Goal: Task Accomplishment & Management: Complete application form

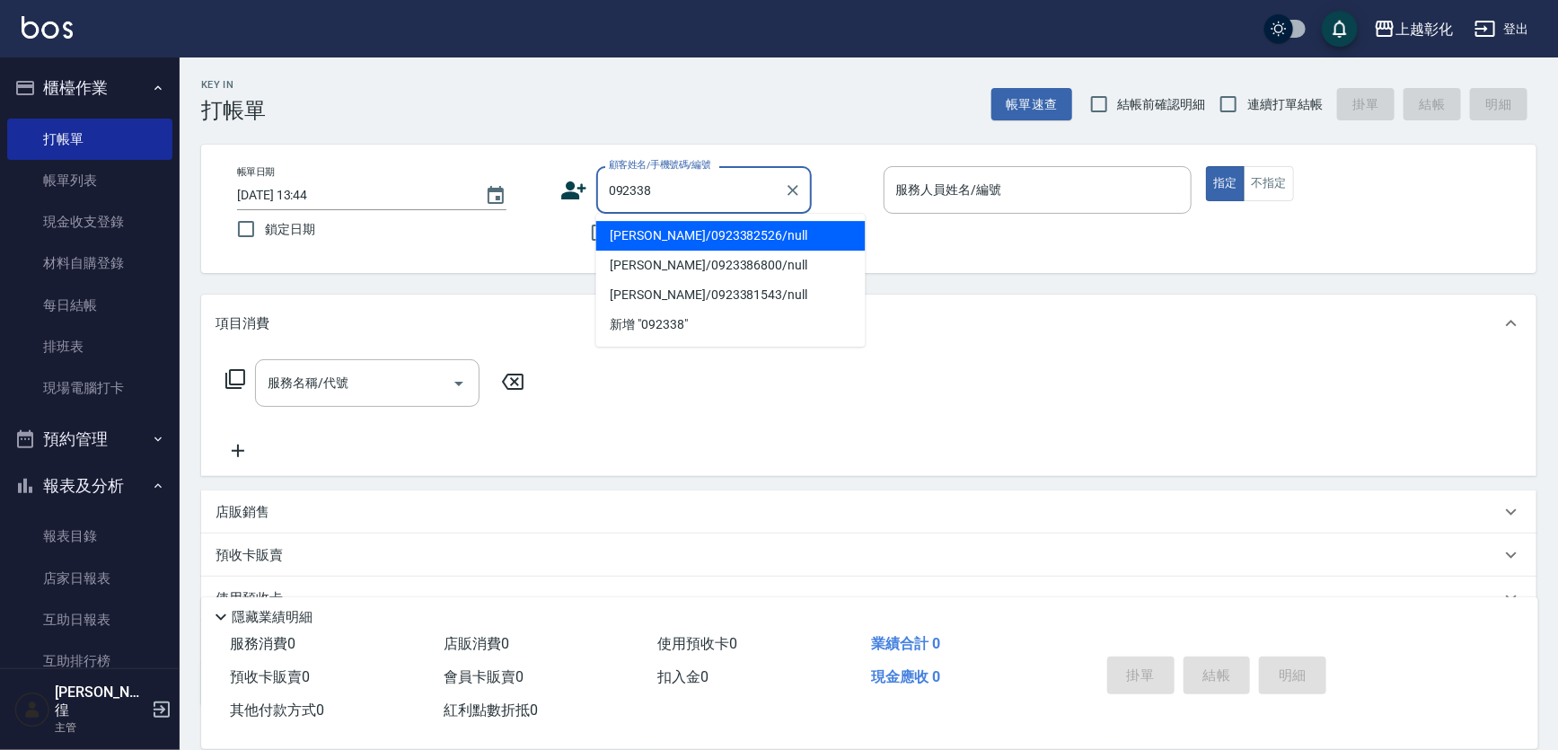
type input "[PERSON_NAME]/0923382526/null"
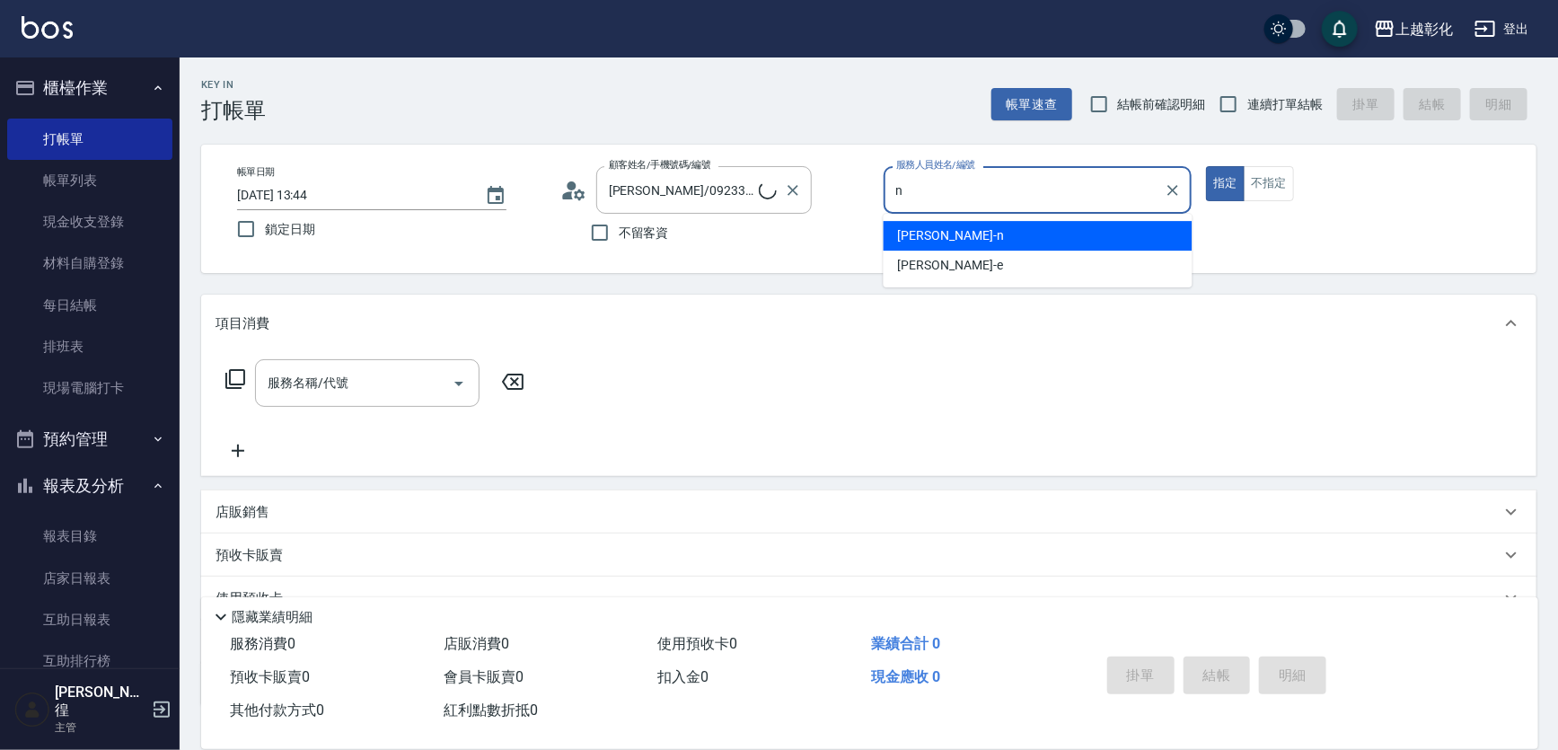
type input "yung yung-n"
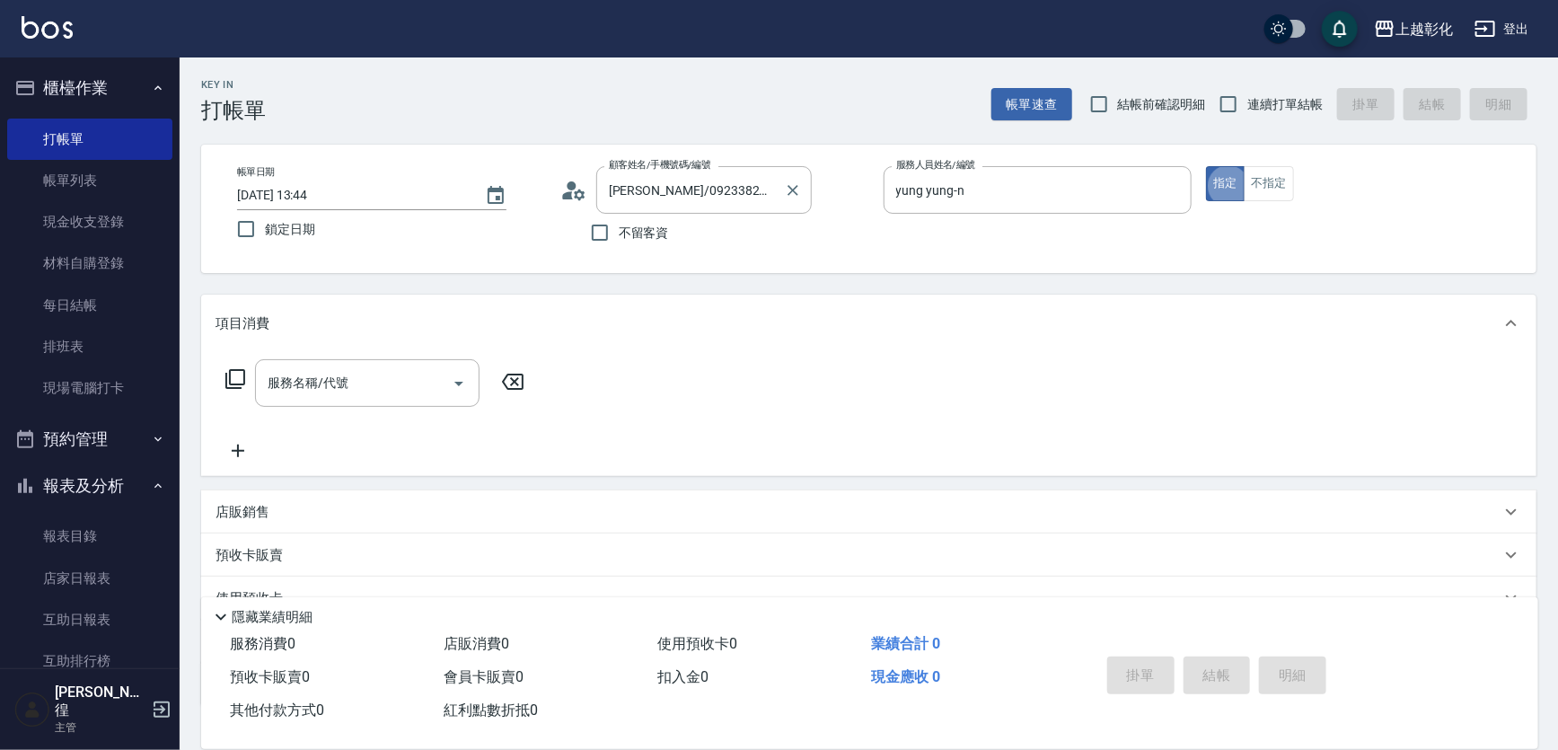
type button "true"
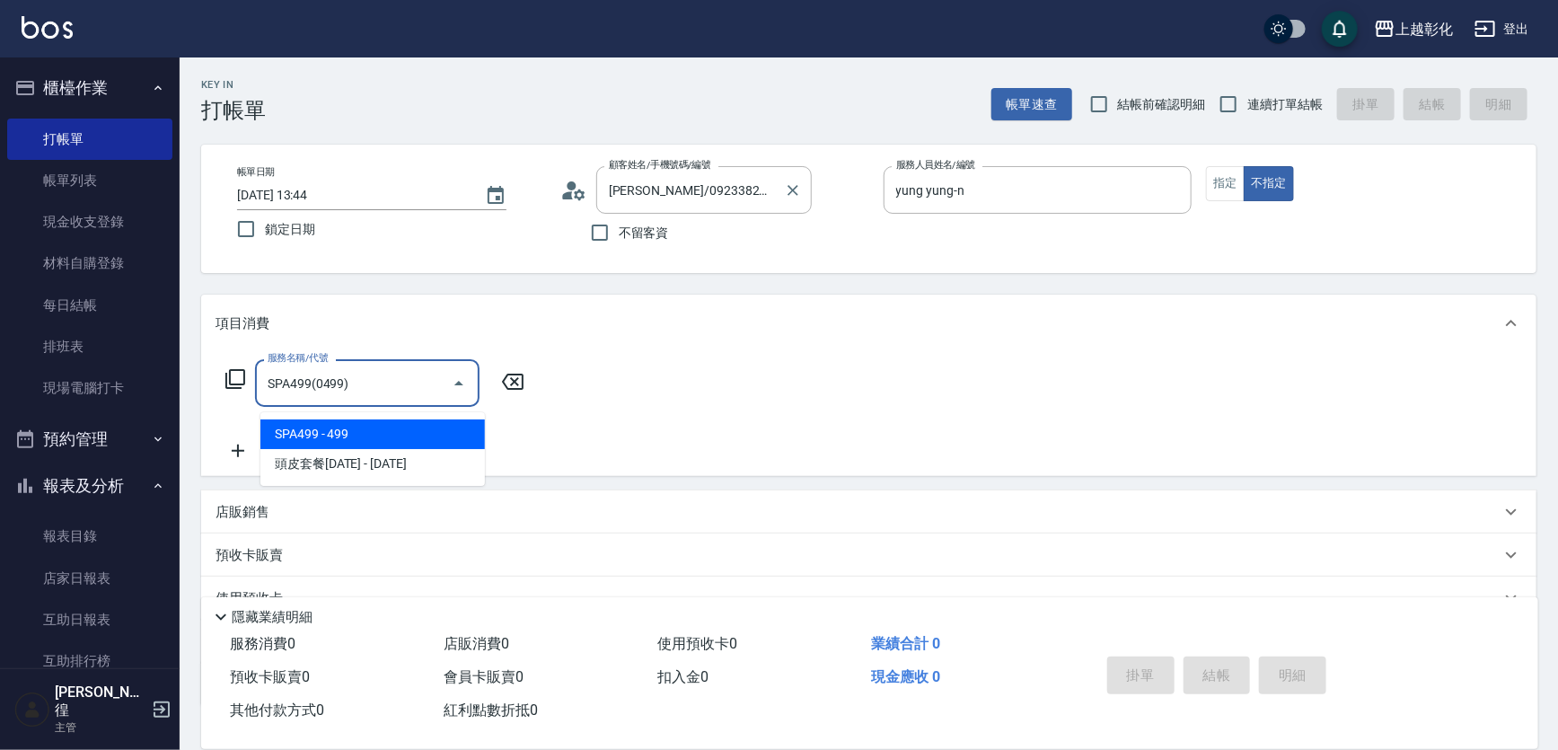
type input "SPA499(0499)"
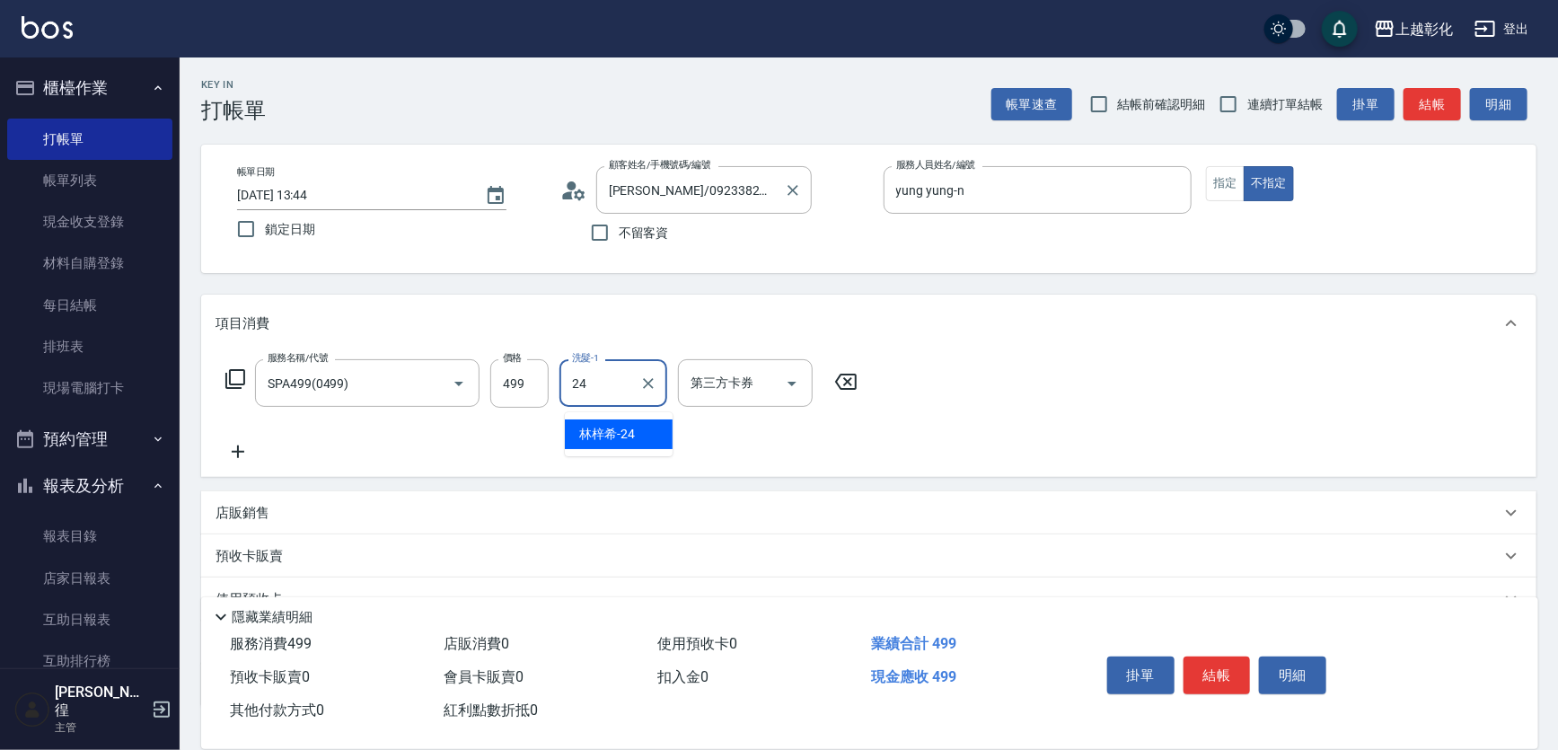
type input "[PERSON_NAME]-24"
click at [1243, 95] on input "連續打單結帳" at bounding box center [1229, 104] width 38 height 38
checkbox input "true"
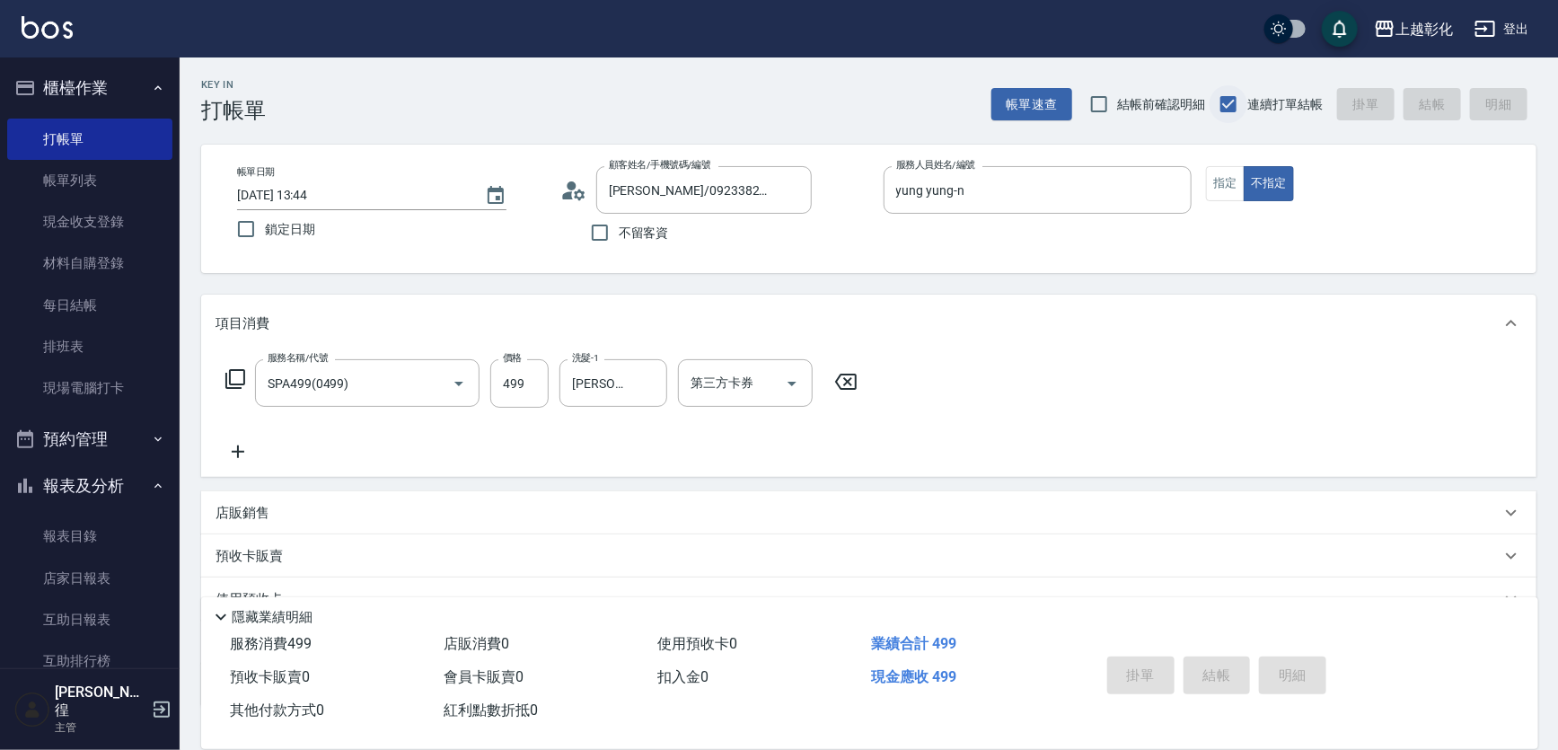
type input "[DATE] 15:29"
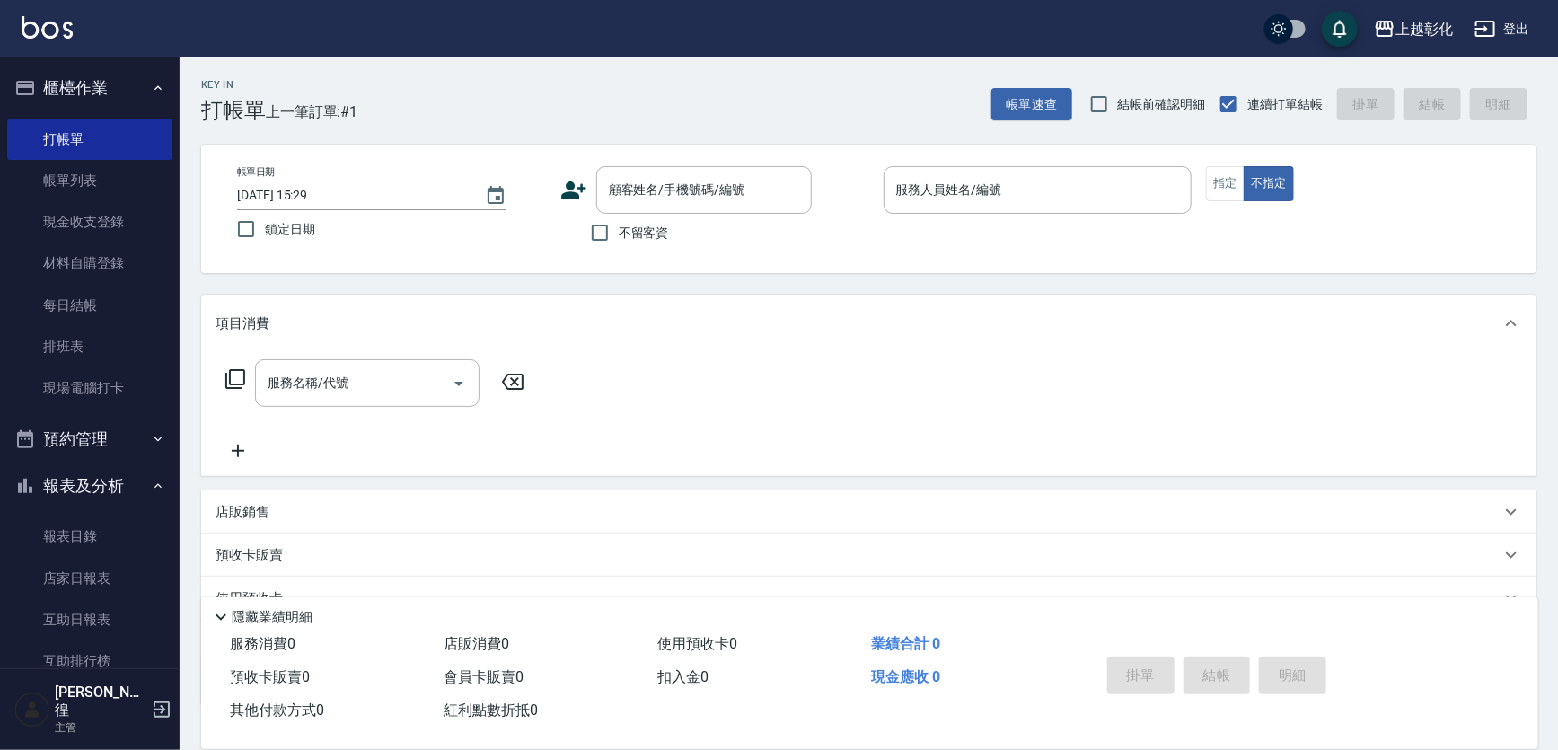
click at [644, 234] on span "不留客資" at bounding box center [644, 233] width 50 height 19
click at [619, 234] on input "不留客資" at bounding box center [600, 233] width 38 height 38
checkbox input "true"
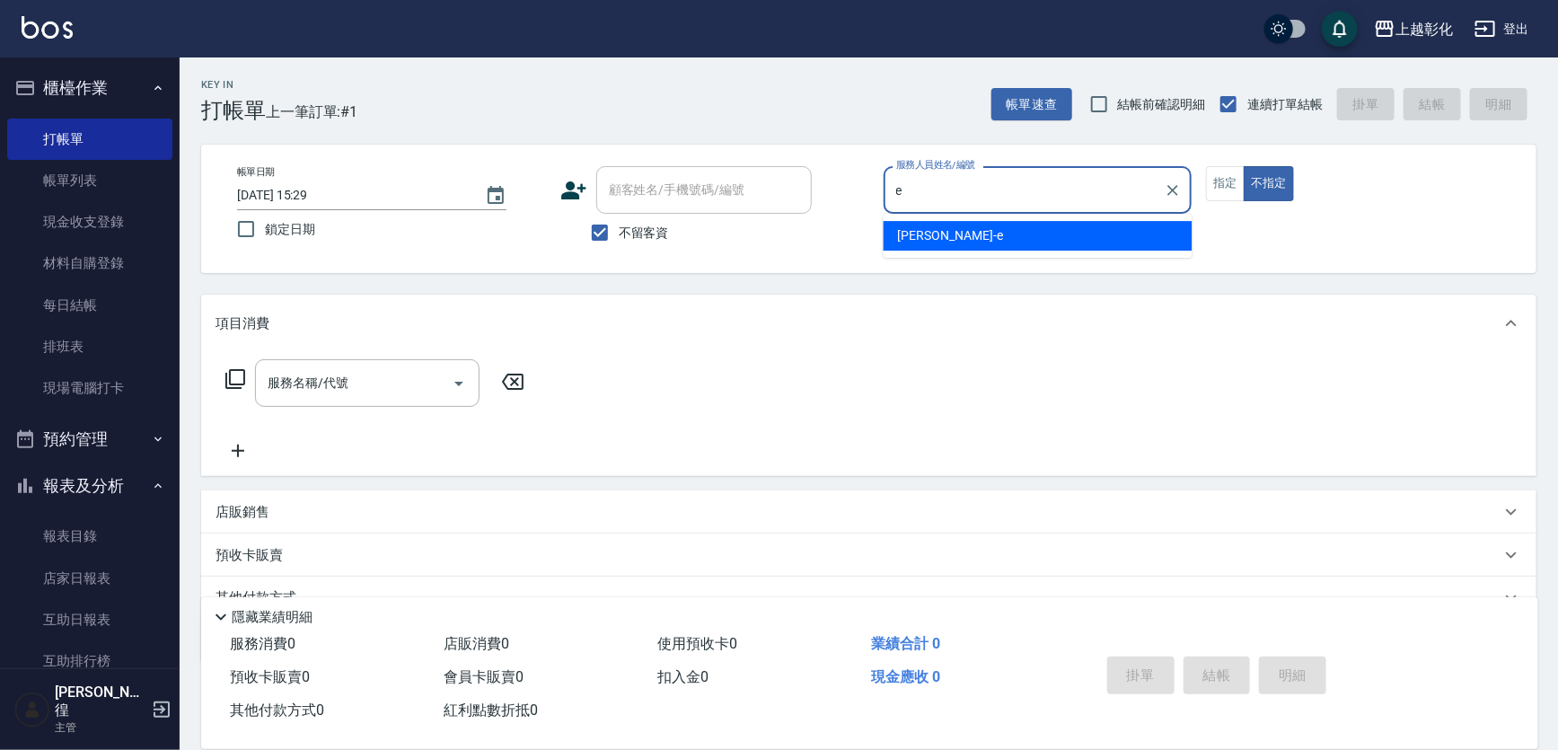
type input "[PERSON_NAME]-e"
type button "false"
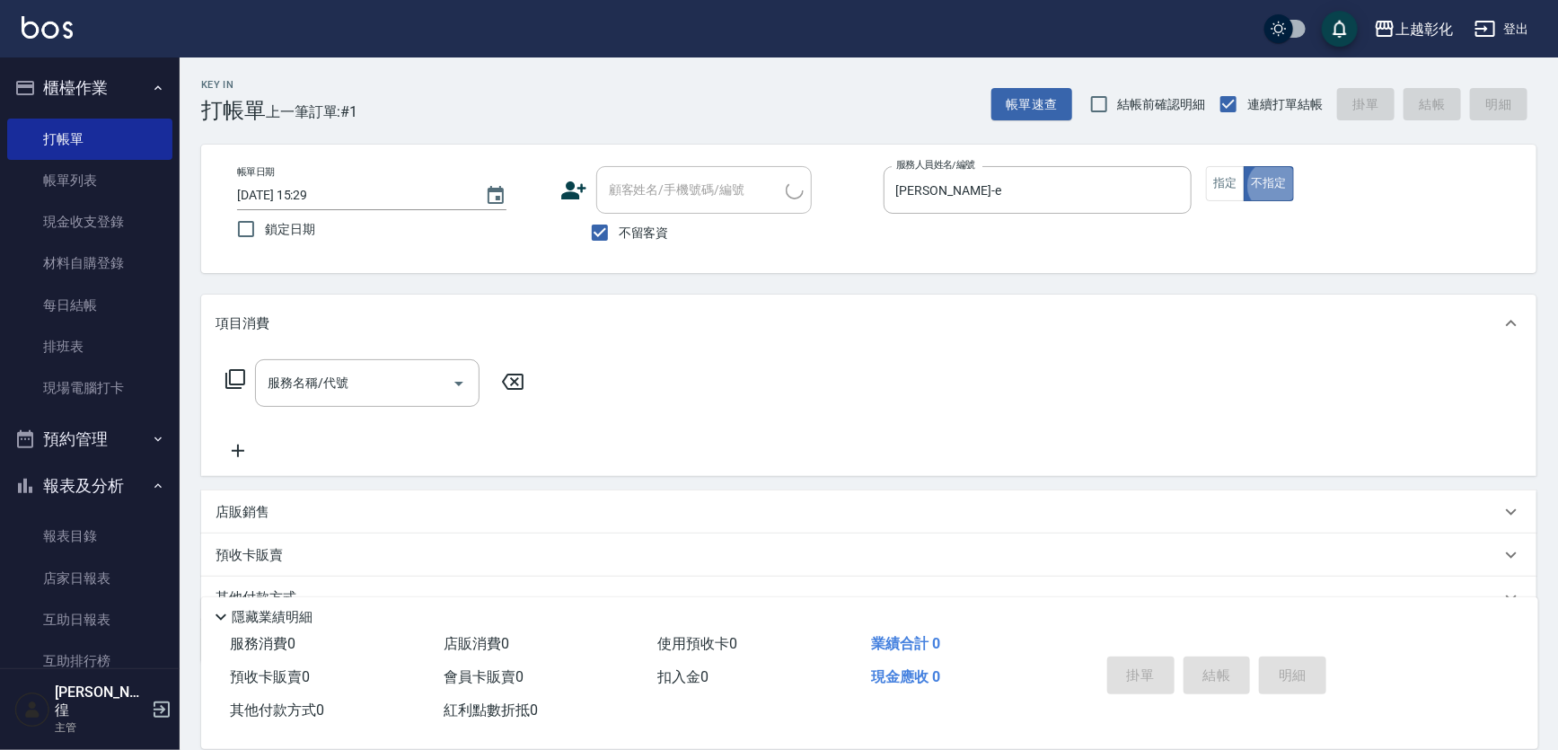
type input "[PERSON_NAME]/0910805477/"
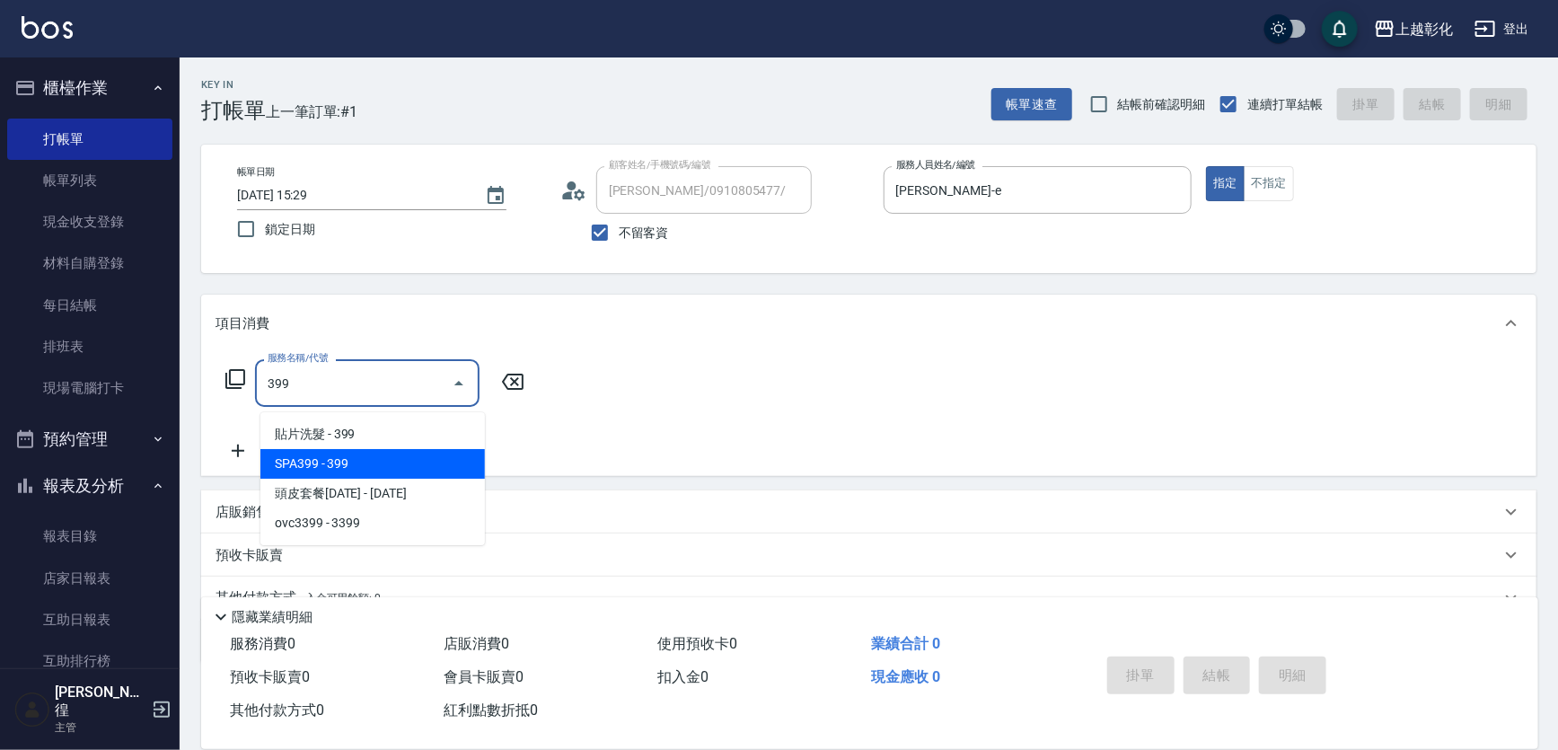
type input "SPA399(0399)"
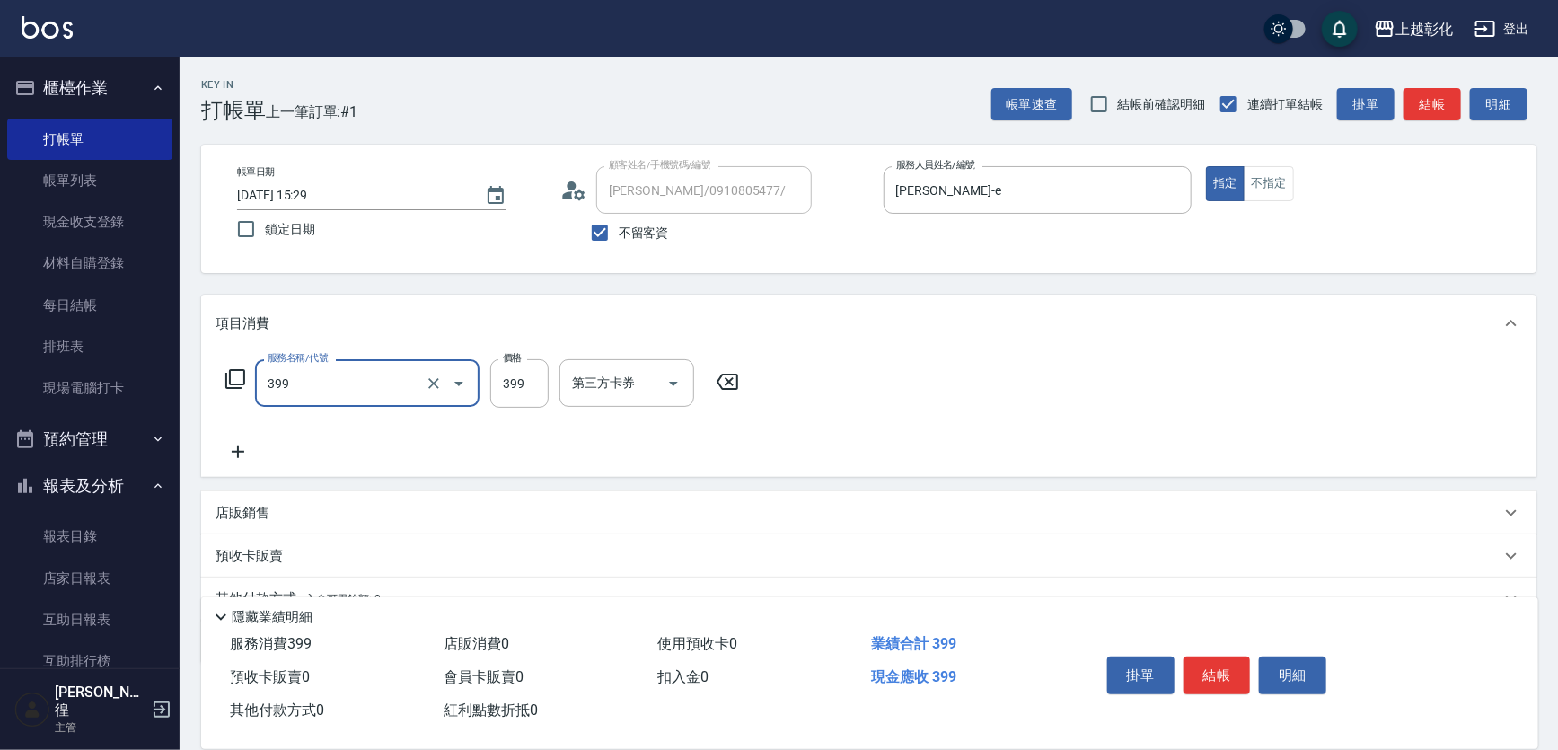
type input "貼片洗髮(399)"
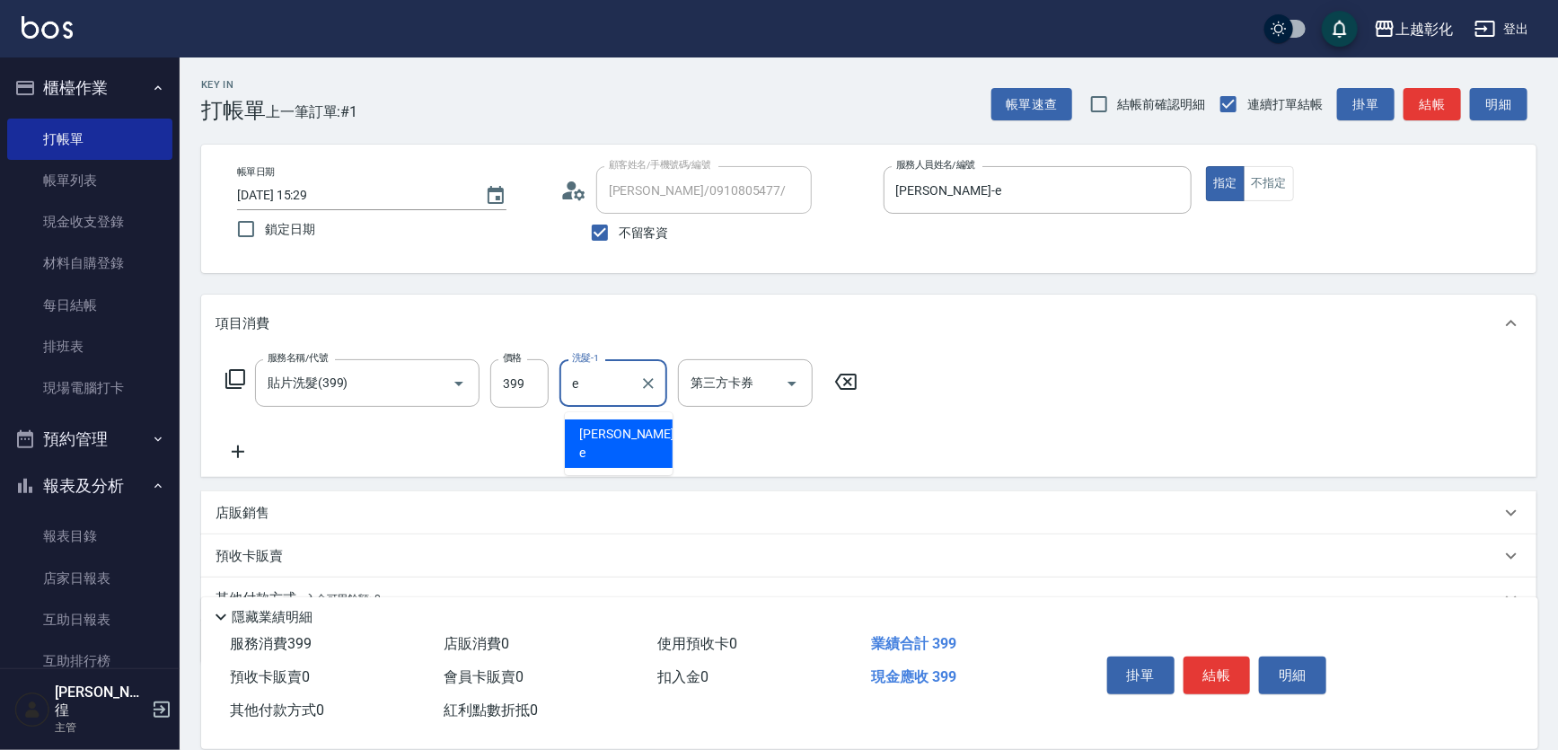
type input "[PERSON_NAME]-e"
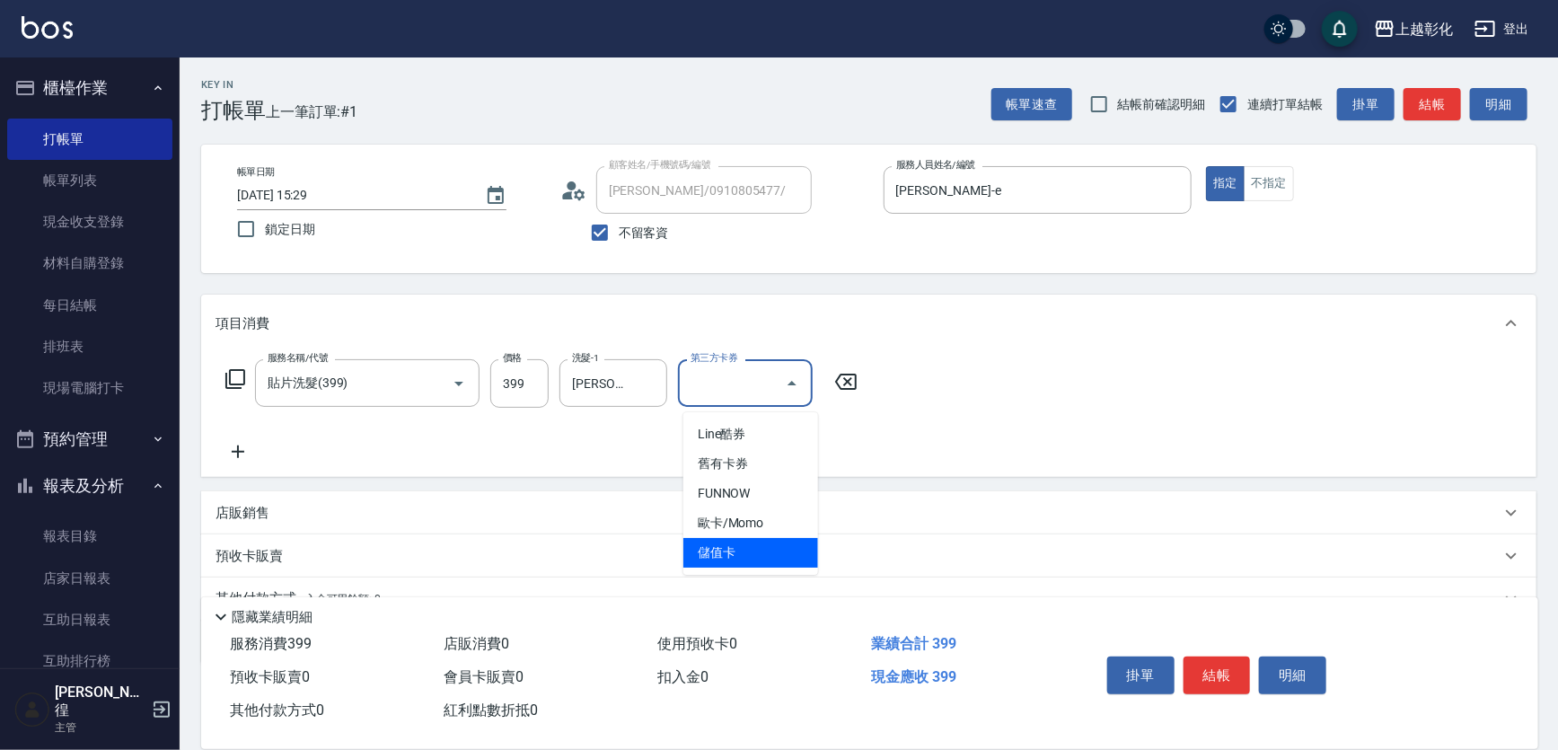
type input "儲值卡"
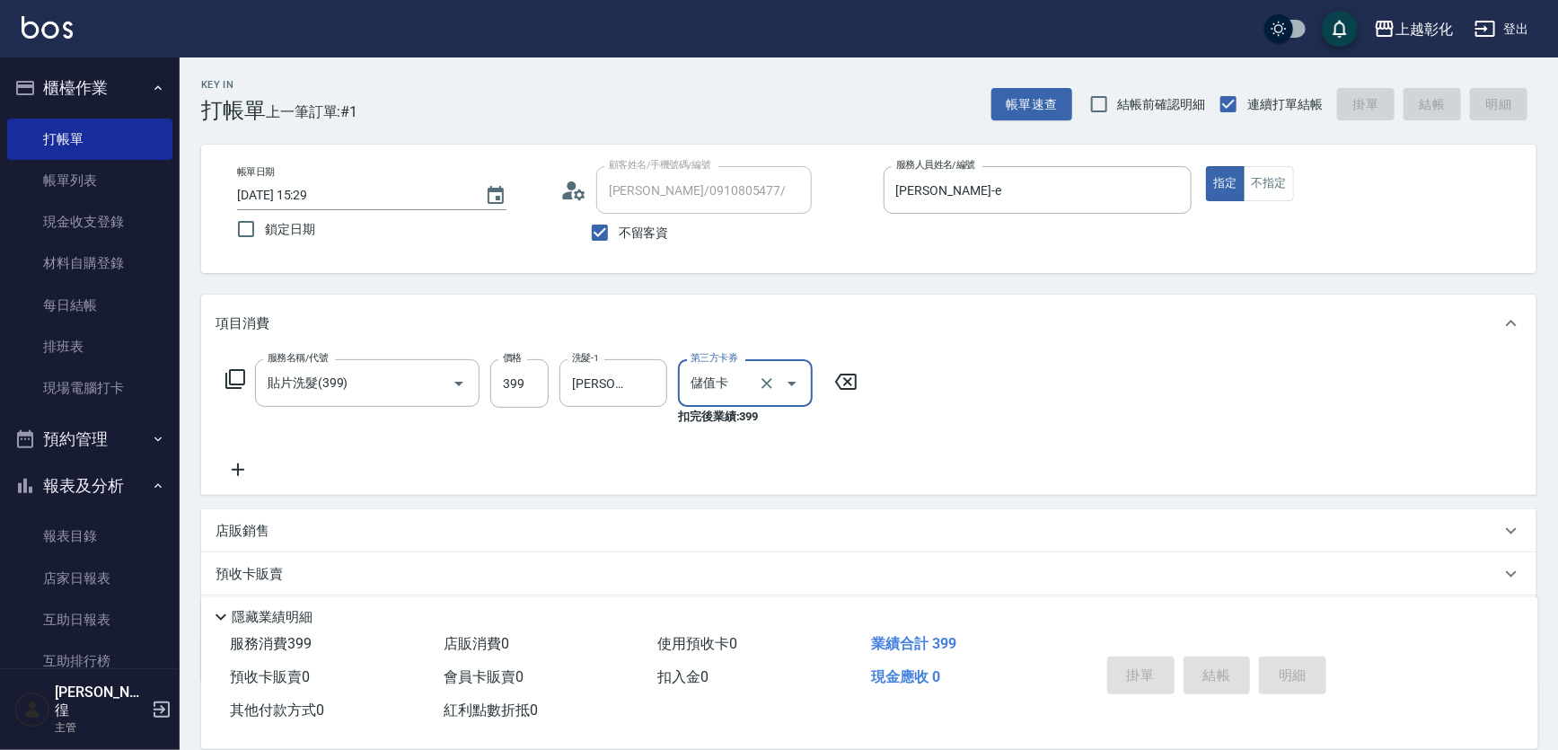
type input "[DATE] 15:30"
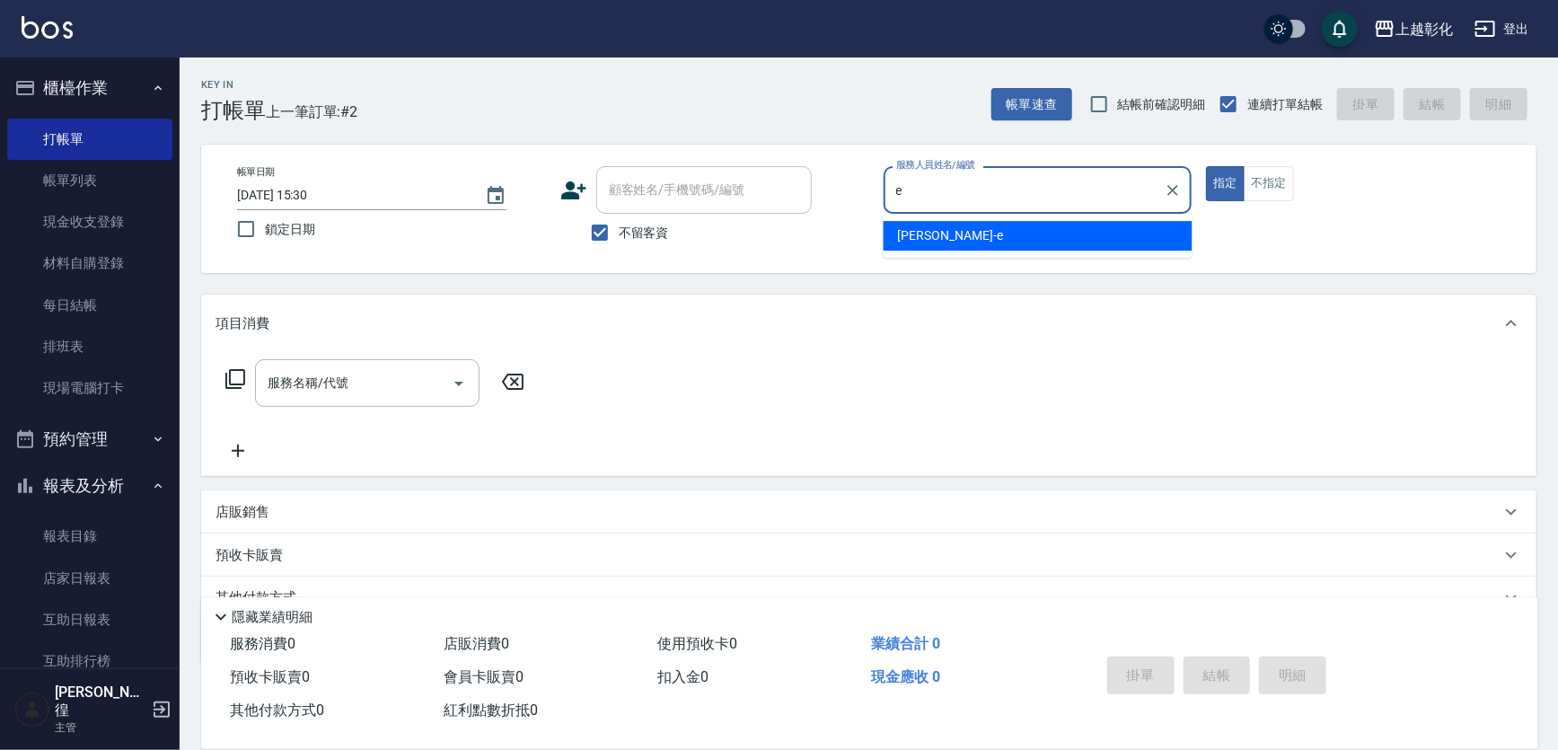
type input "[PERSON_NAME]-e"
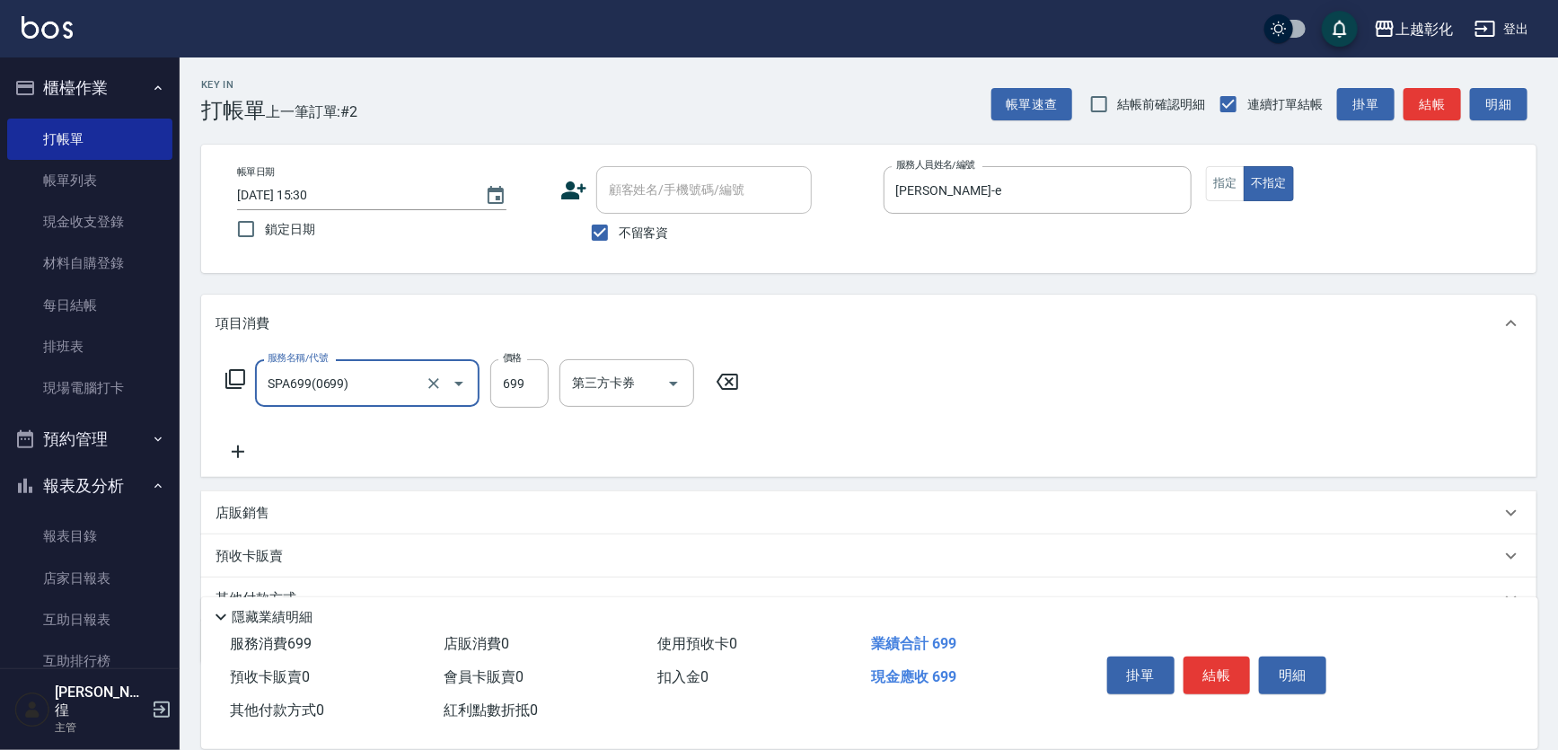
type input "SPA699(0699)"
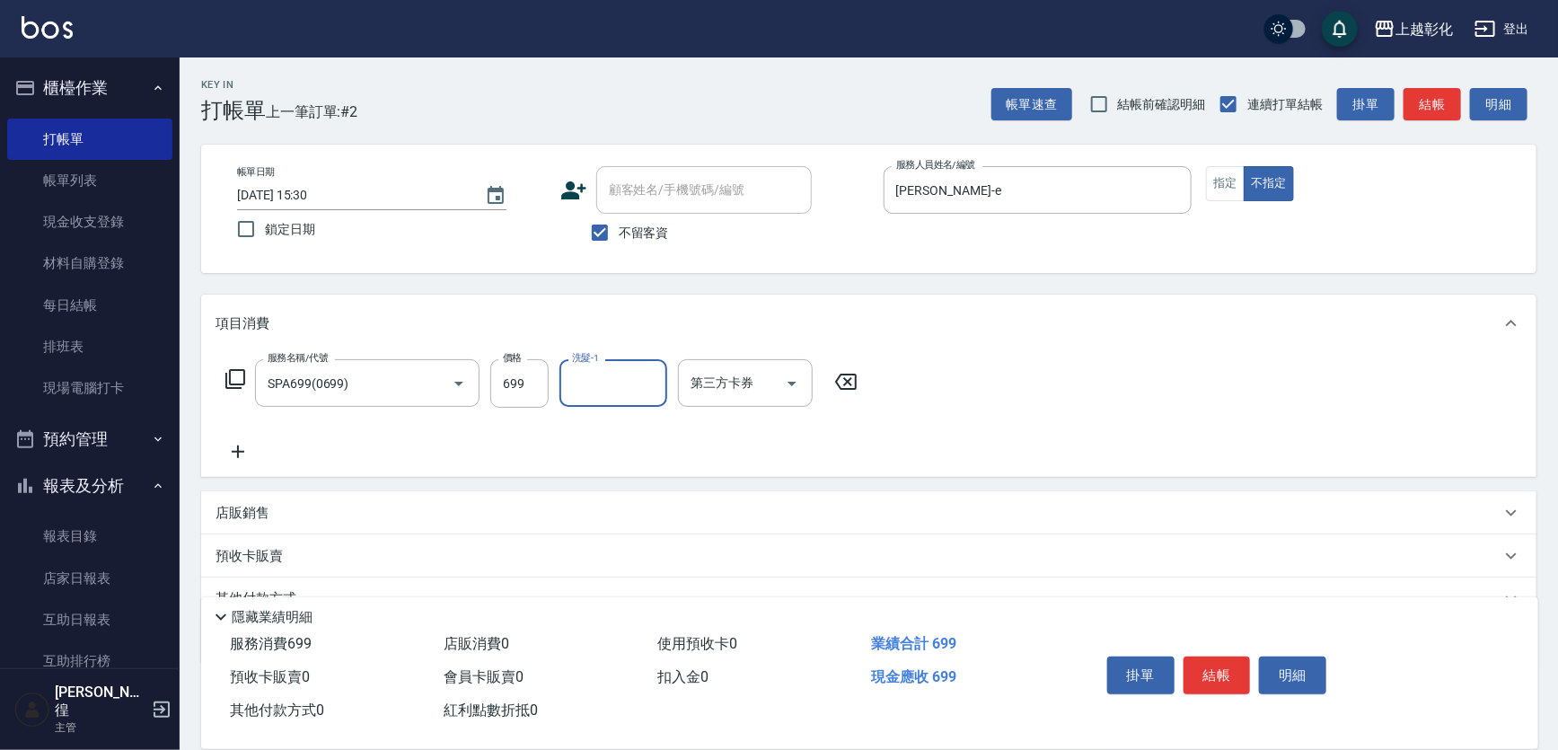
type input "4"
type input "[PERSON_NAME]-24"
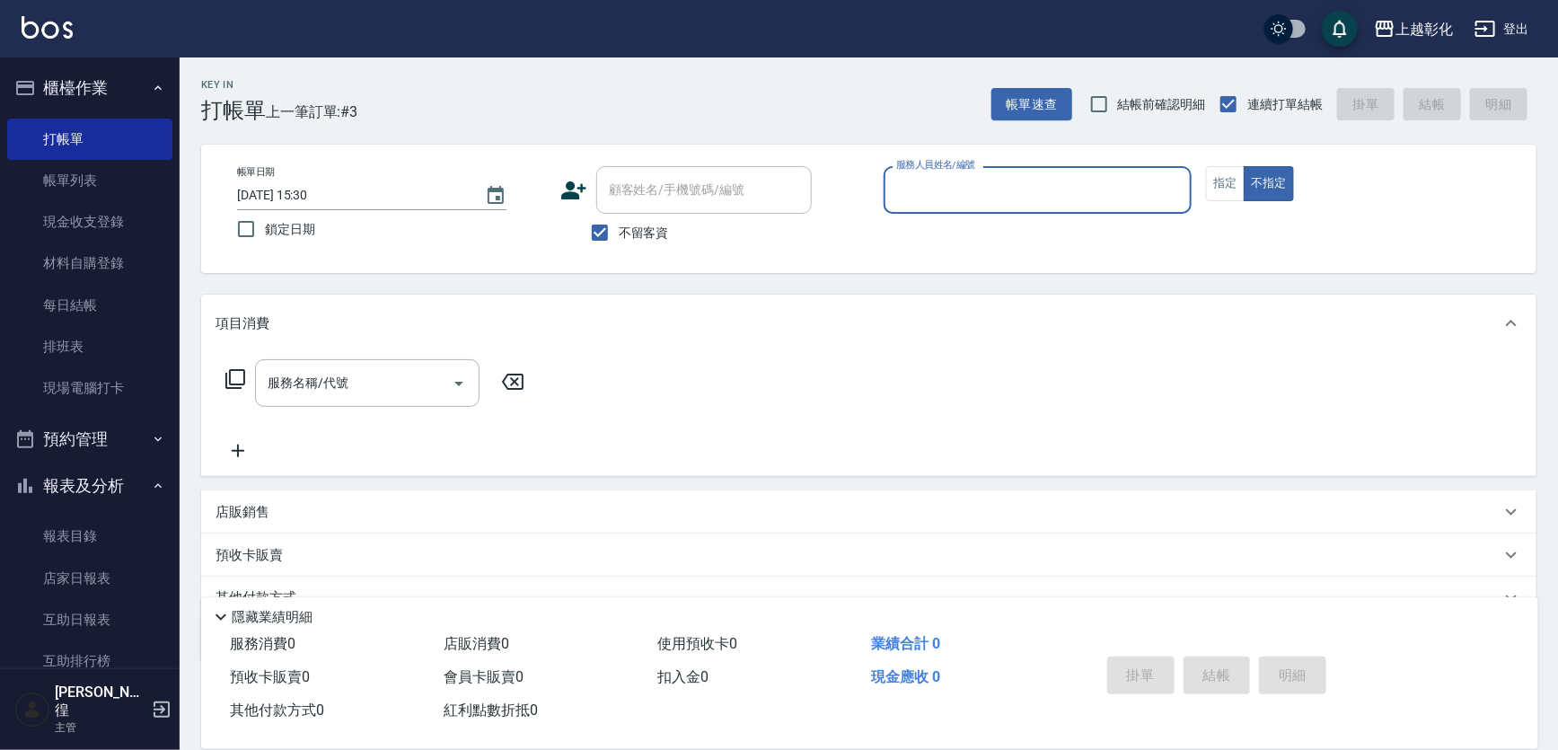
click at [644, 236] on span "不留客資" at bounding box center [644, 233] width 50 height 19
click at [619, 236] on input "不留客資" at bounding box center [600, 233] width 38 height 38
checkbox input "false"
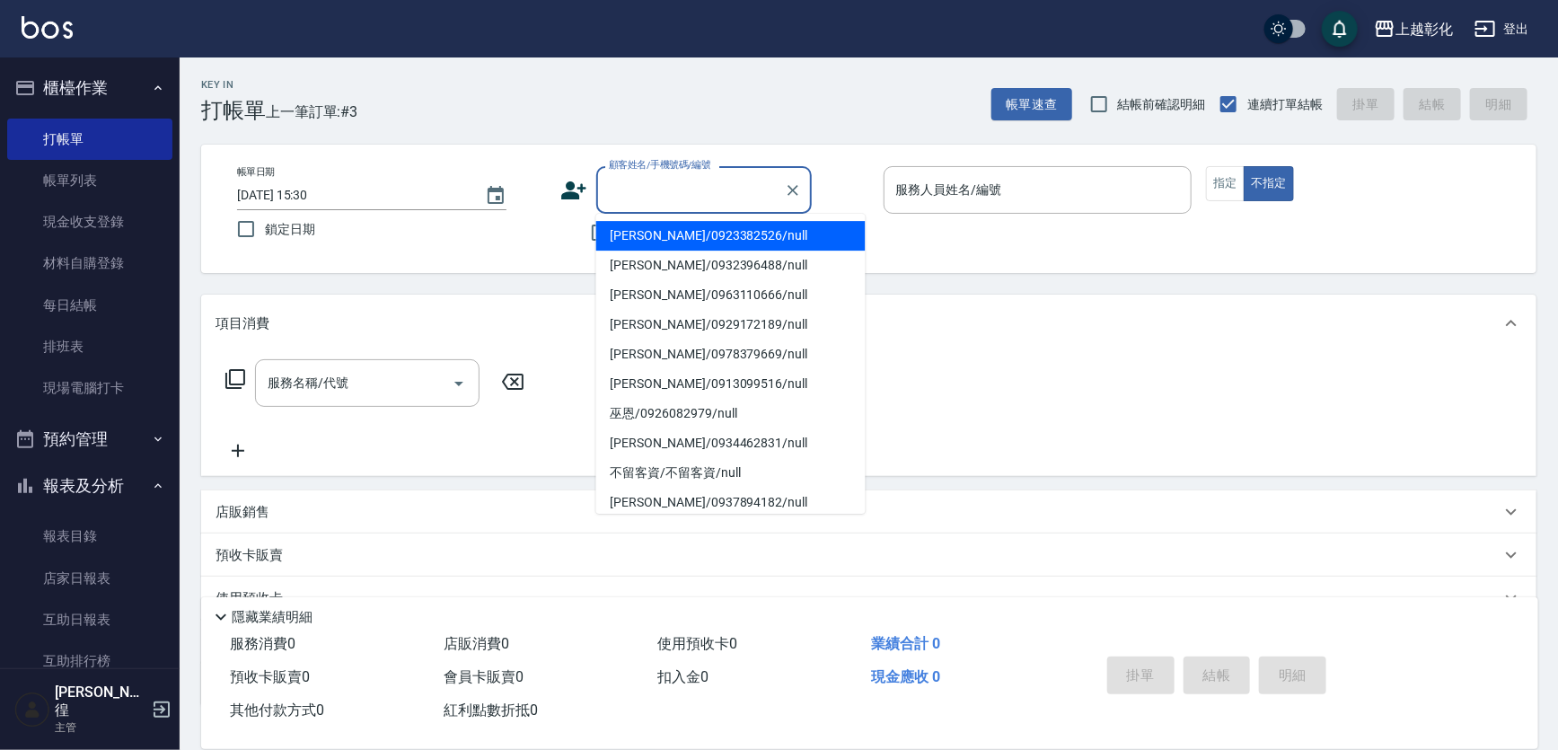
click at [666, 177] on input "顧客姓名/手機號碼/編號" at bounding box center [691, 189] width 172 height 31
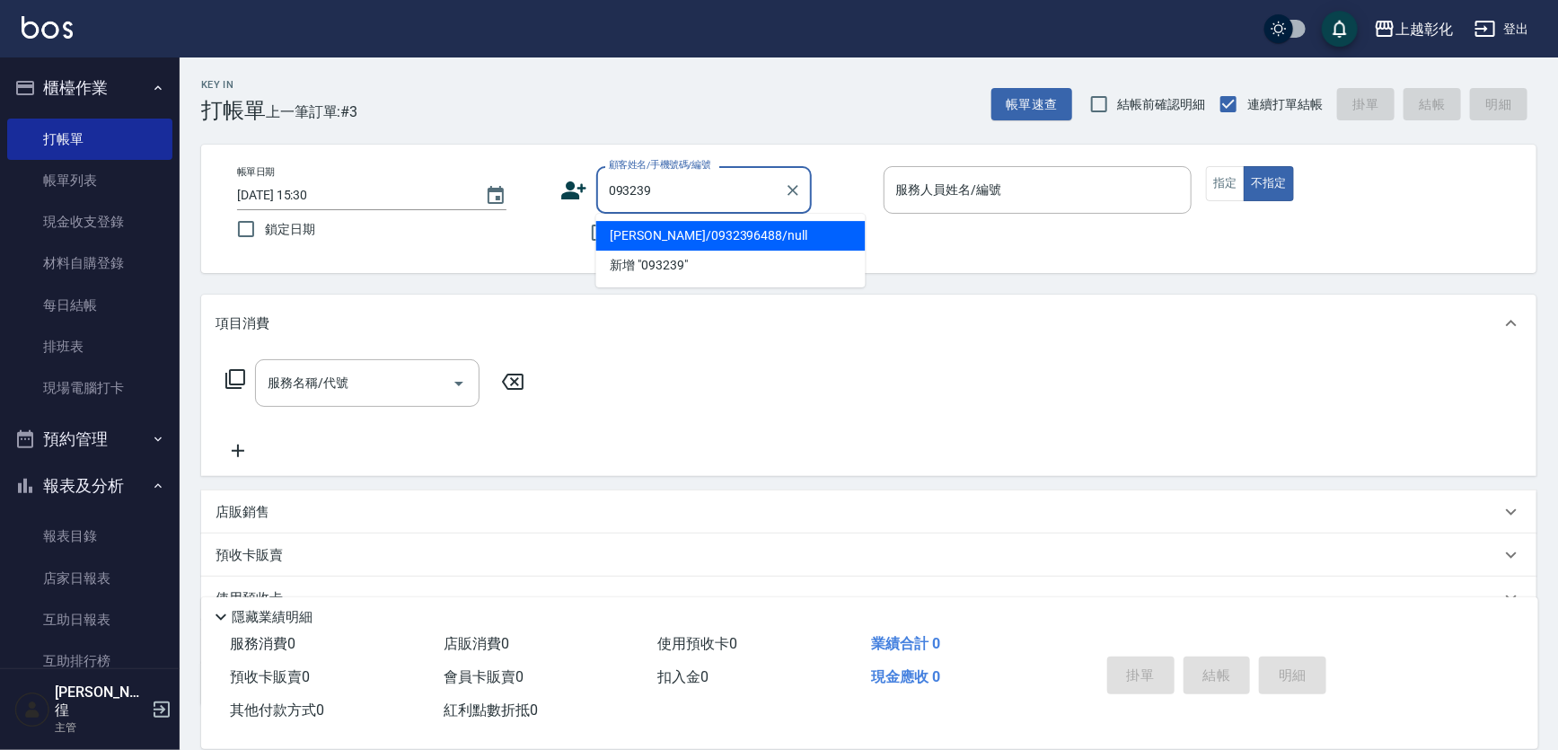
type input "093239"
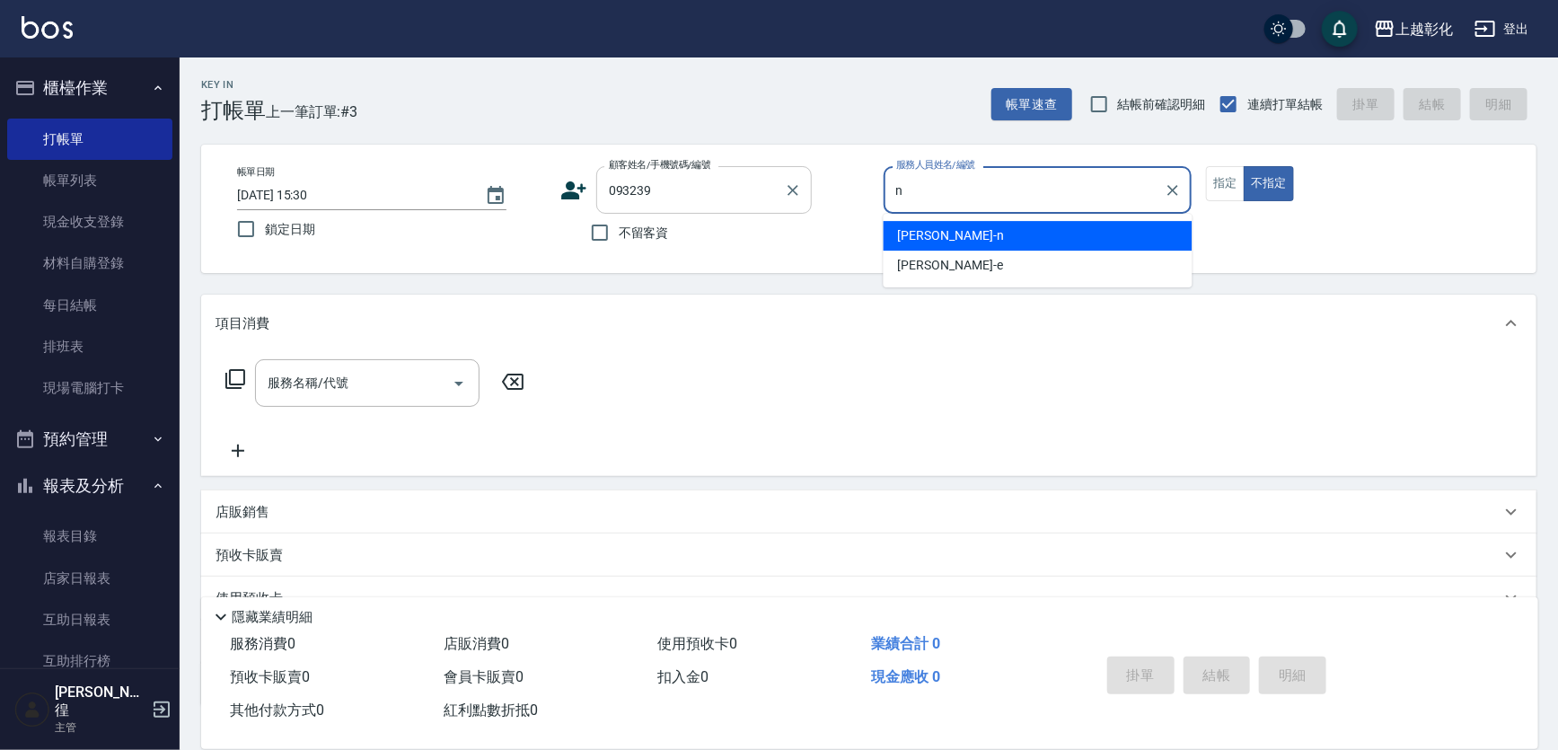
type input "yung yung-n"
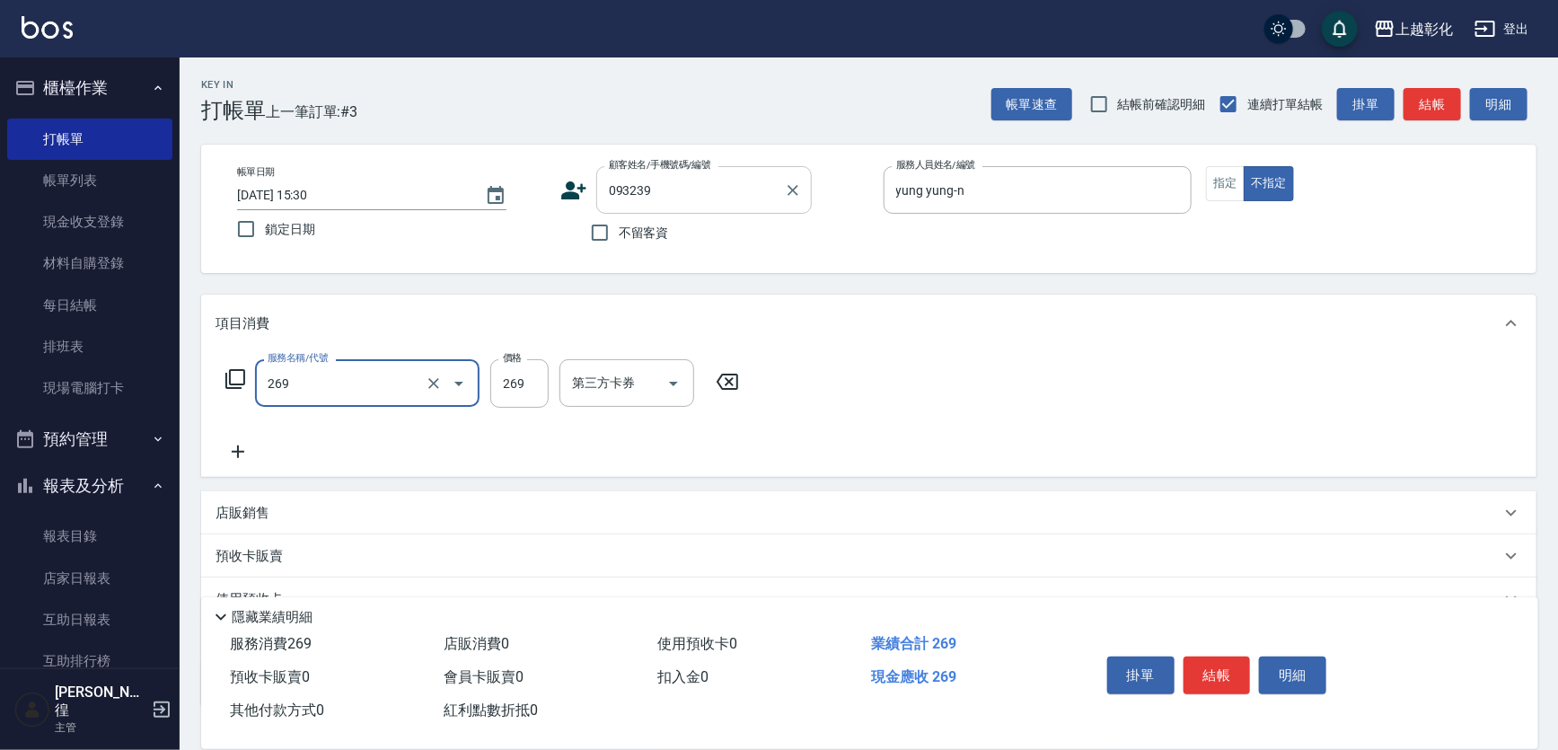
type input "一般洗剪(269)"
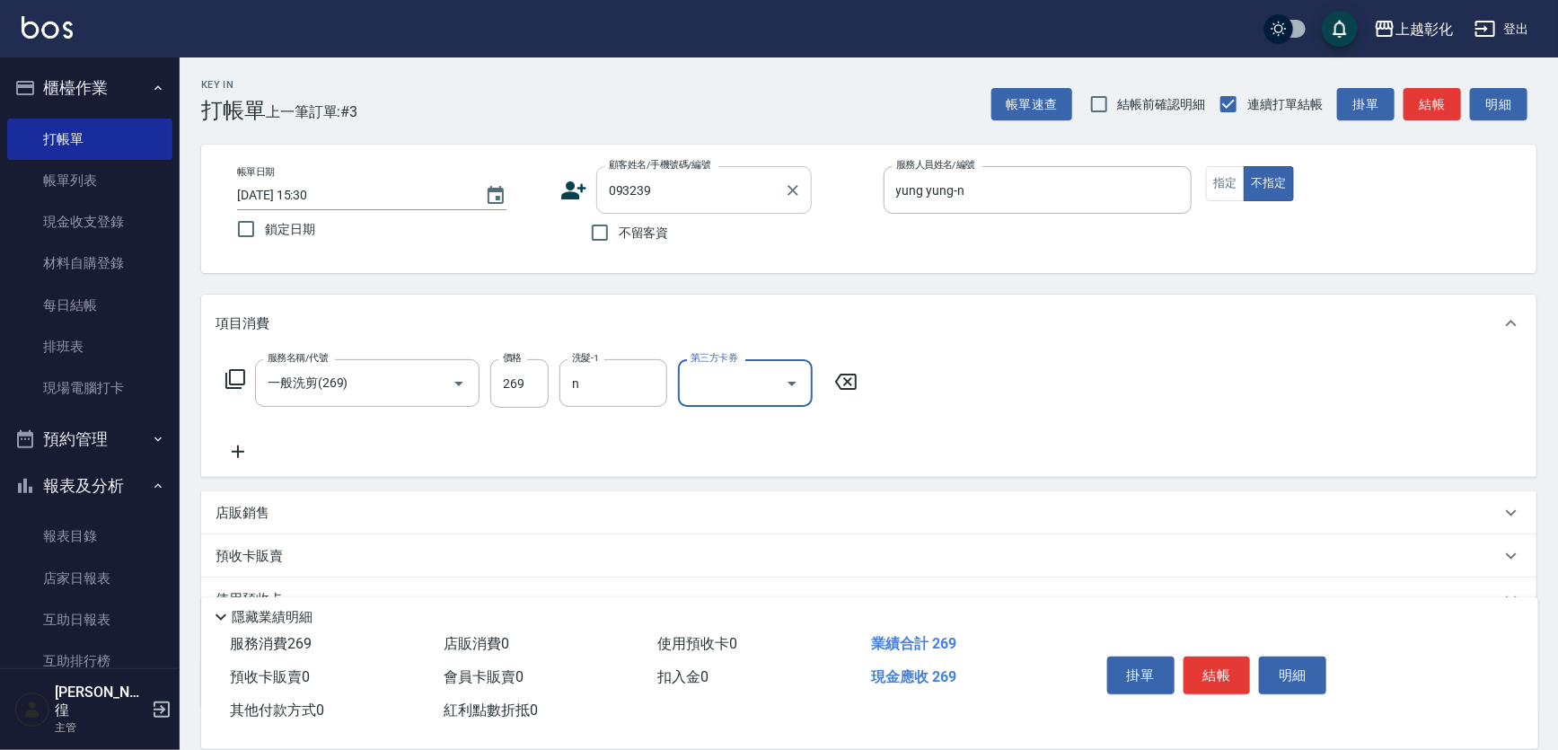
type input "yung yung-n"
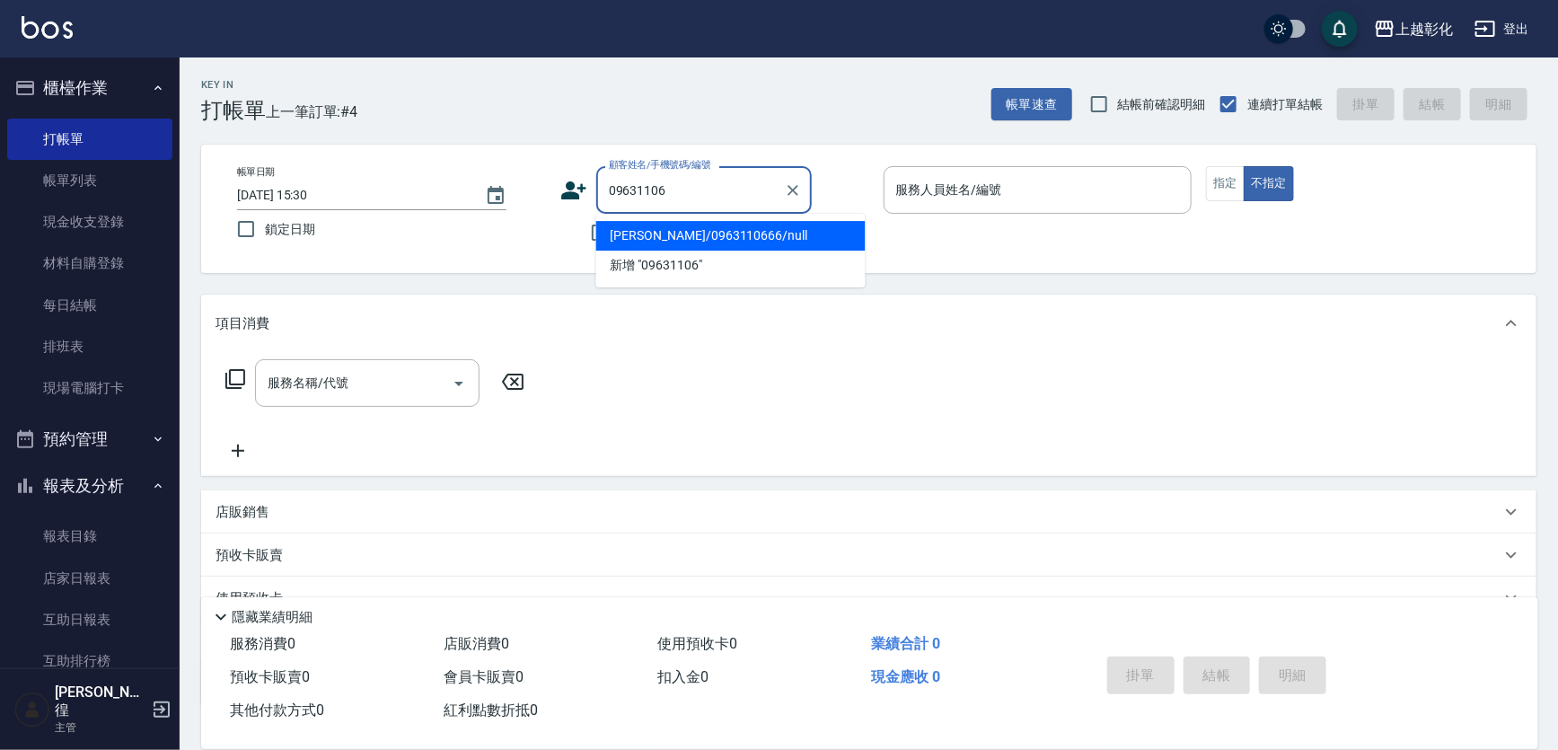
type input "096311066"
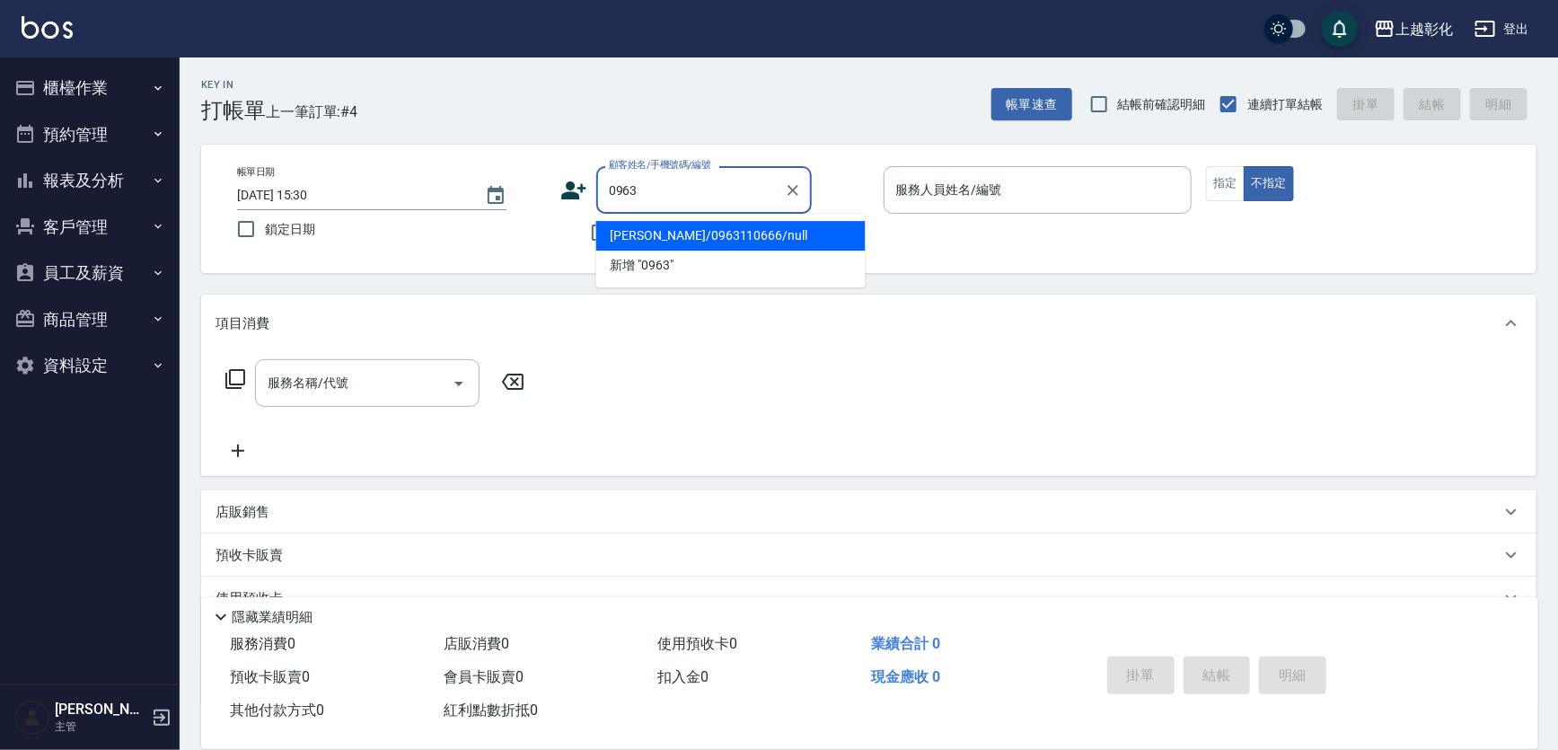
type input "[PERSON_NAME]/0963110666/null"
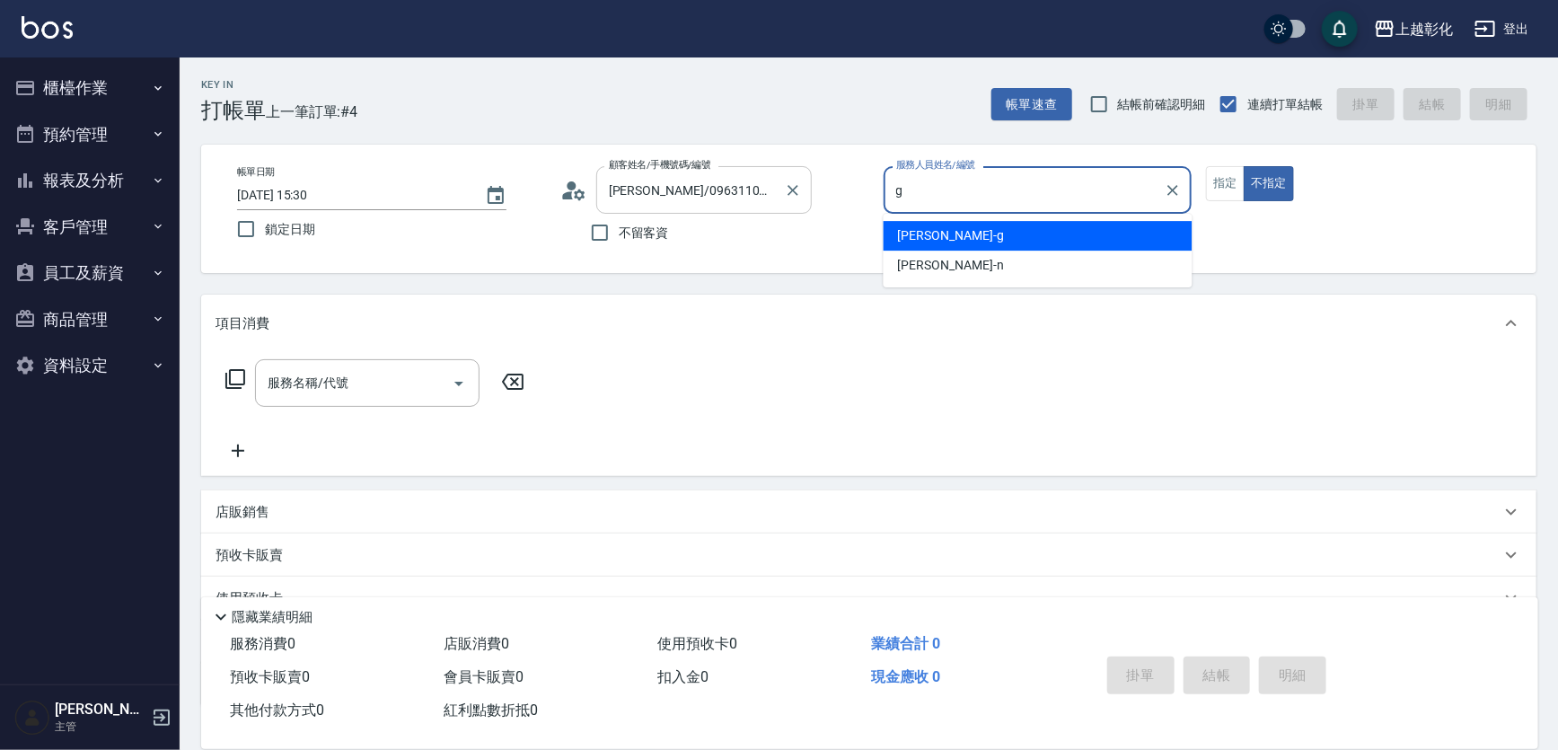
type input "g"
type button "false"
type input "Gary-g"
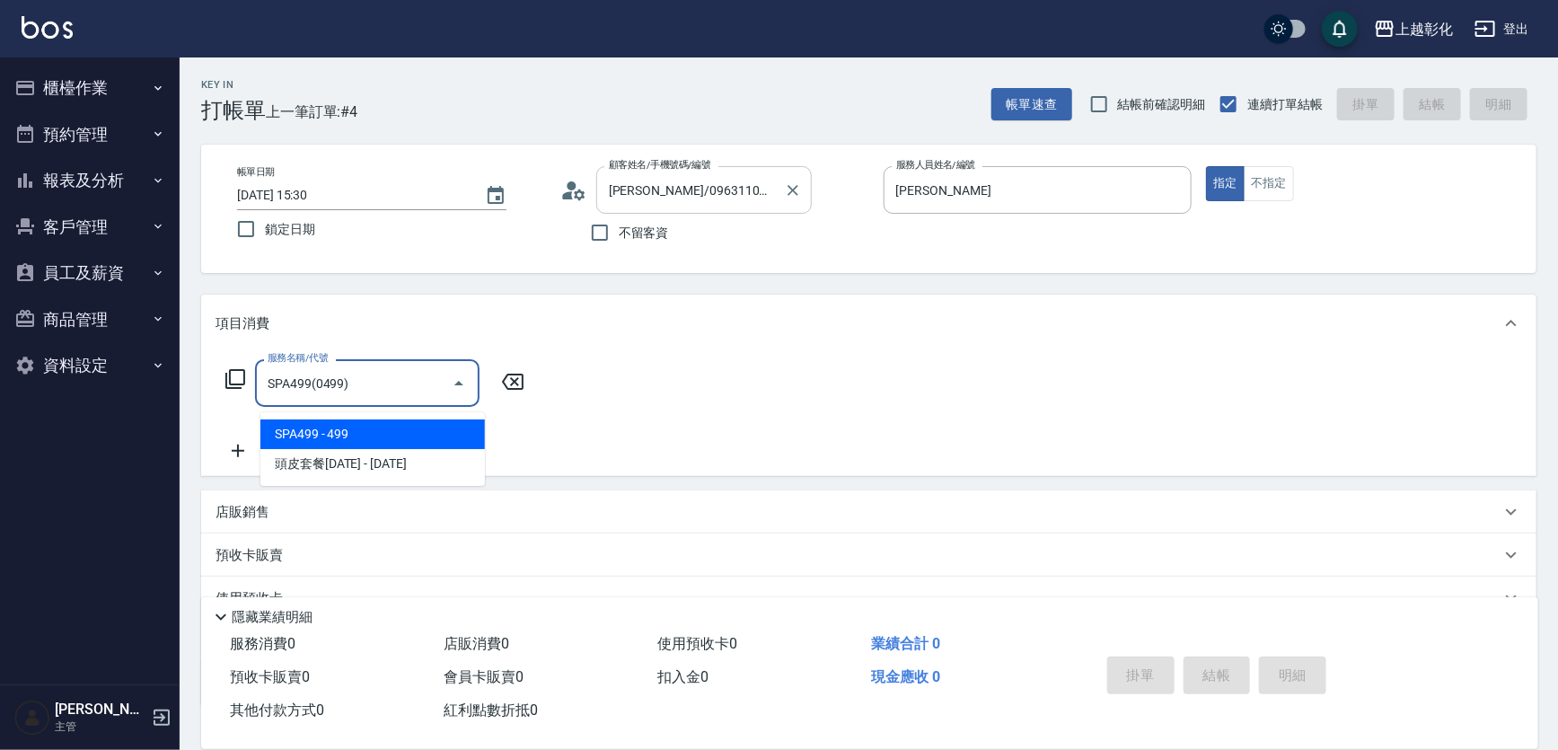
type input "SPA499(0499)"
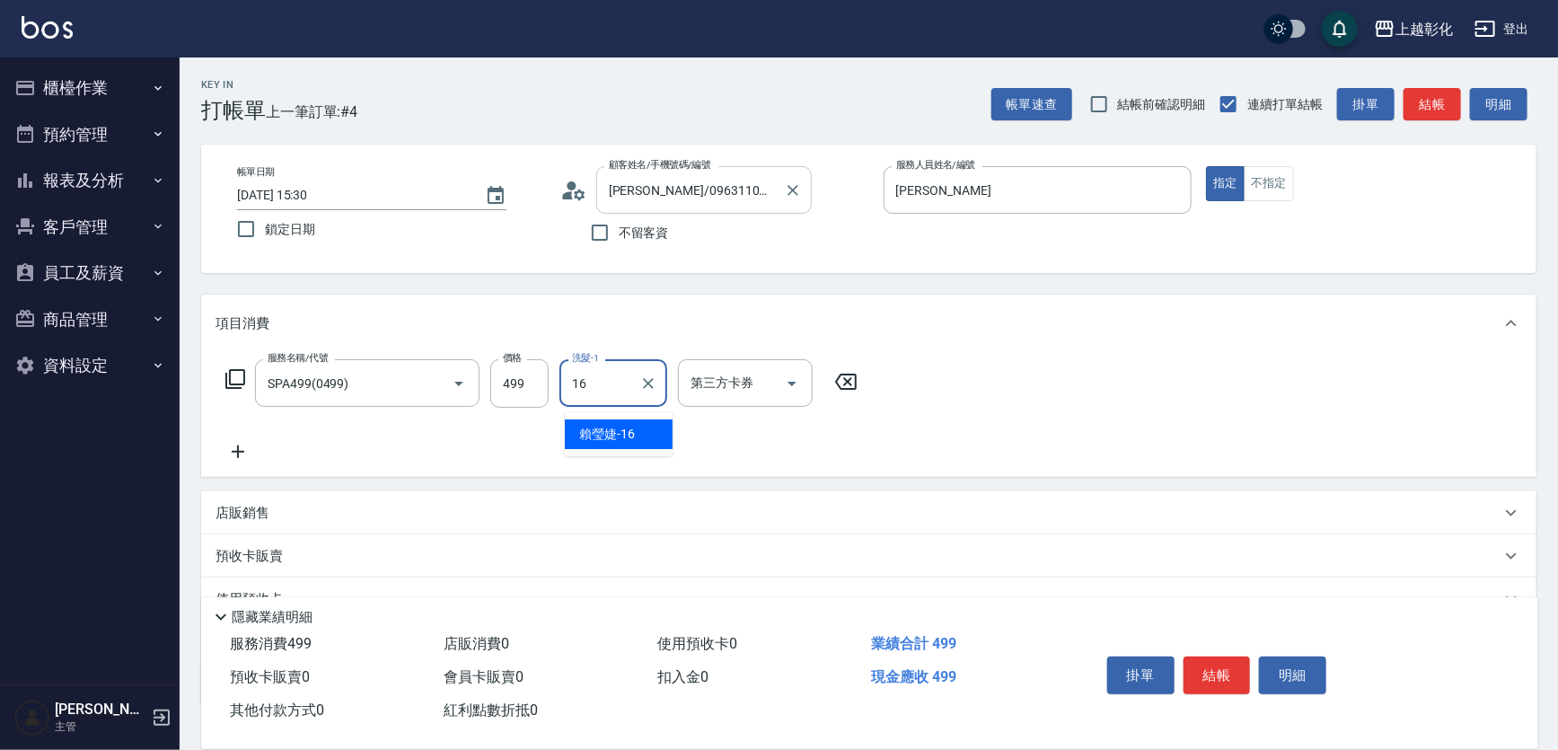
type input "賴瑩婕-16"
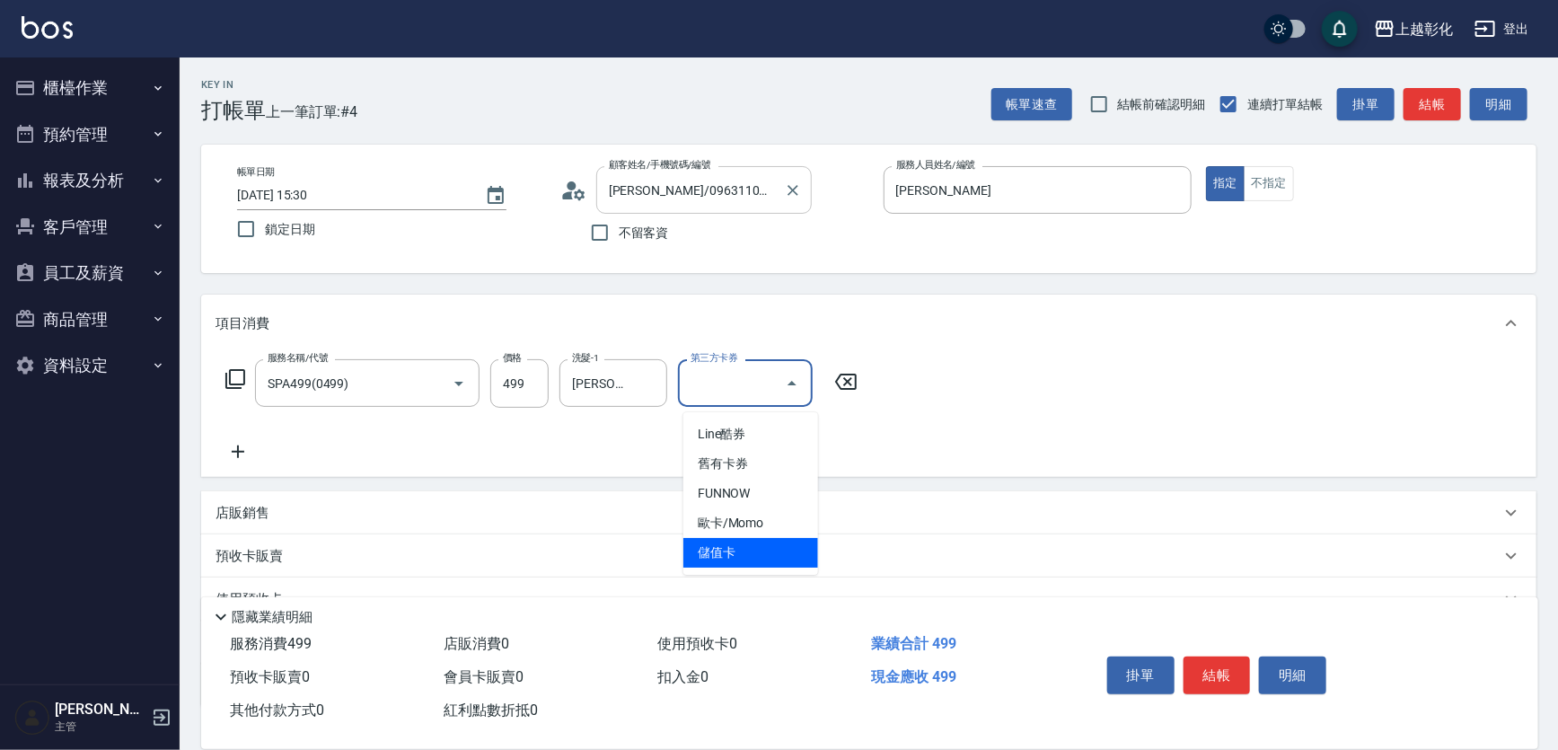
type input "儲值卡"
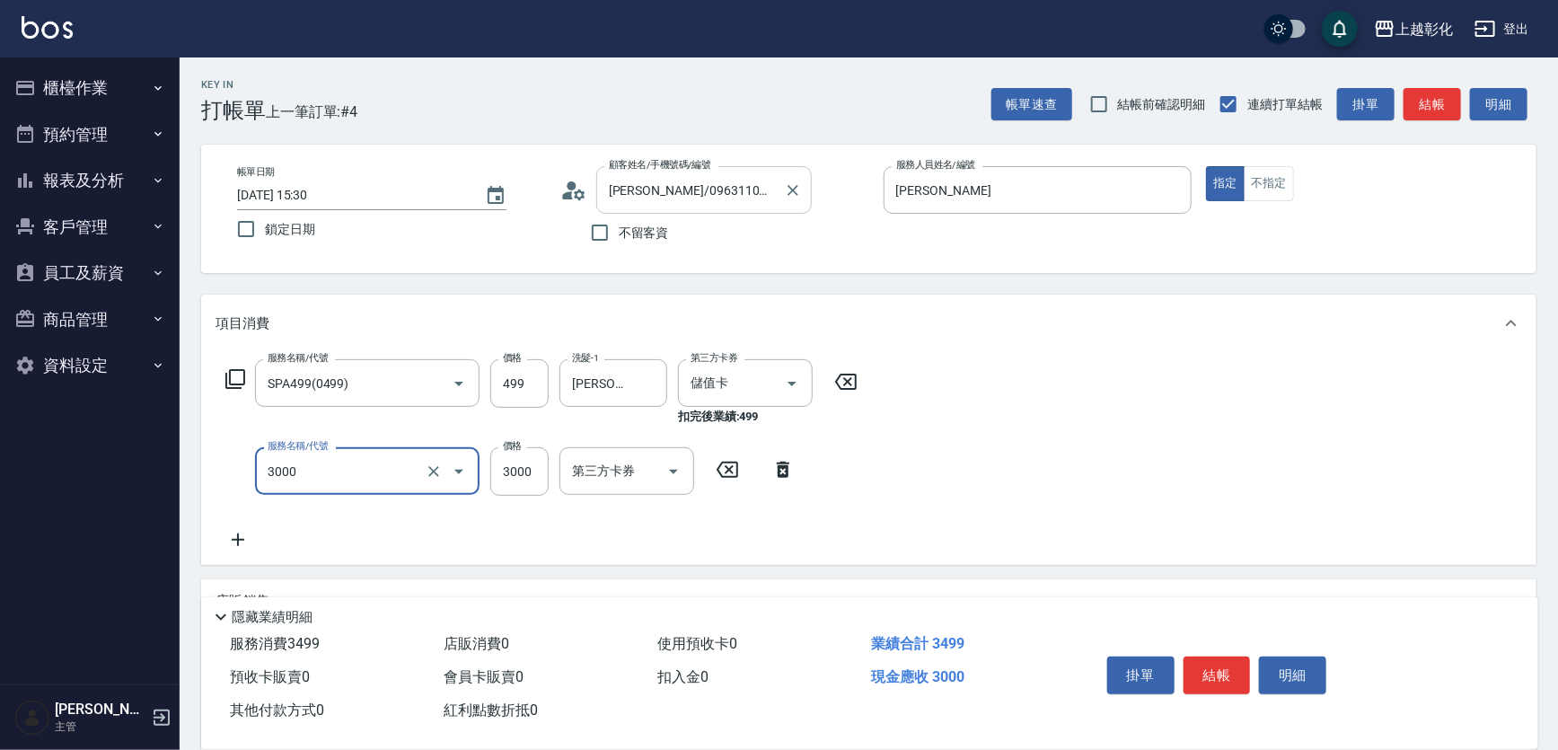
type input "頂級豪華OVC3(3000)"
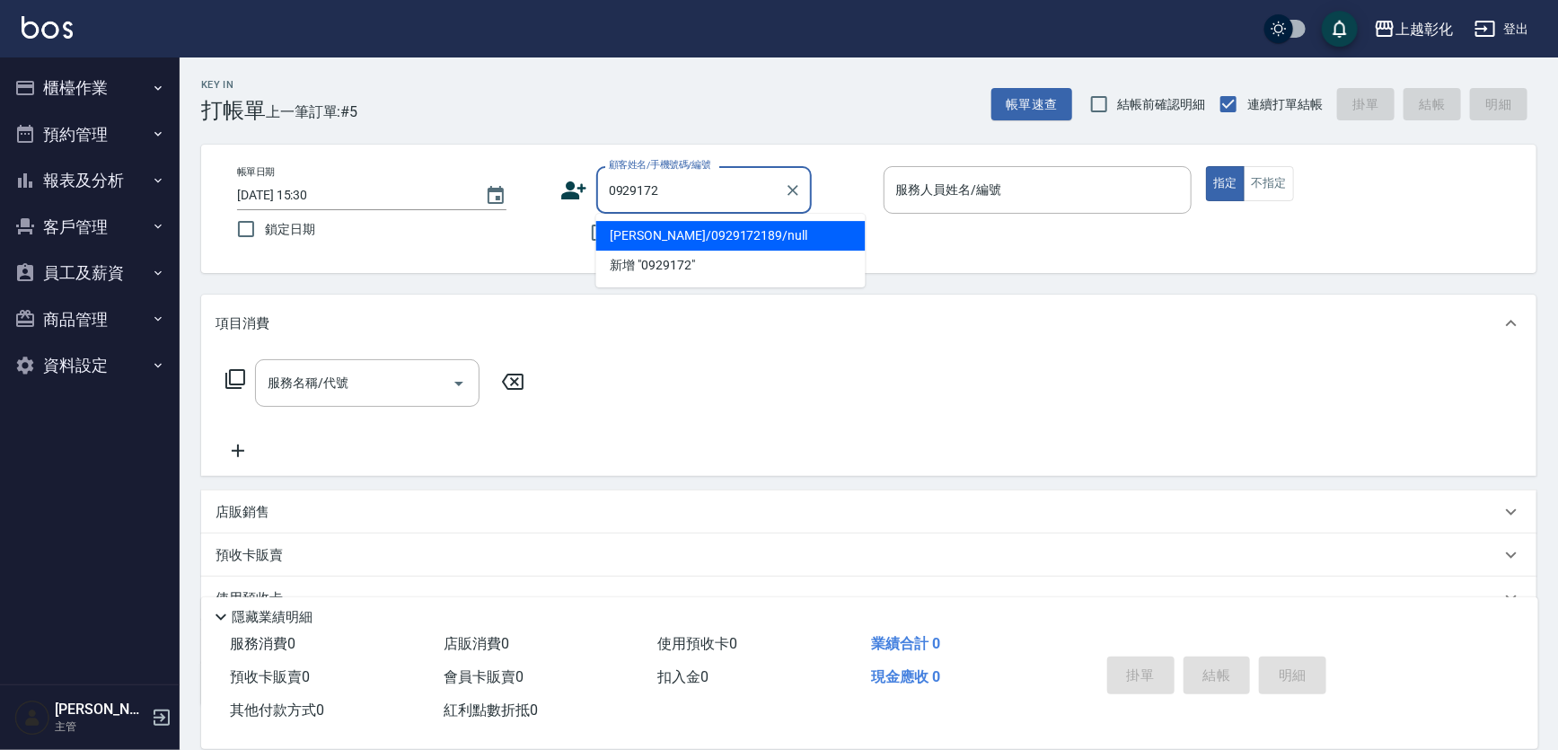
type input "[PERSON_NAME]/0929172189/null"
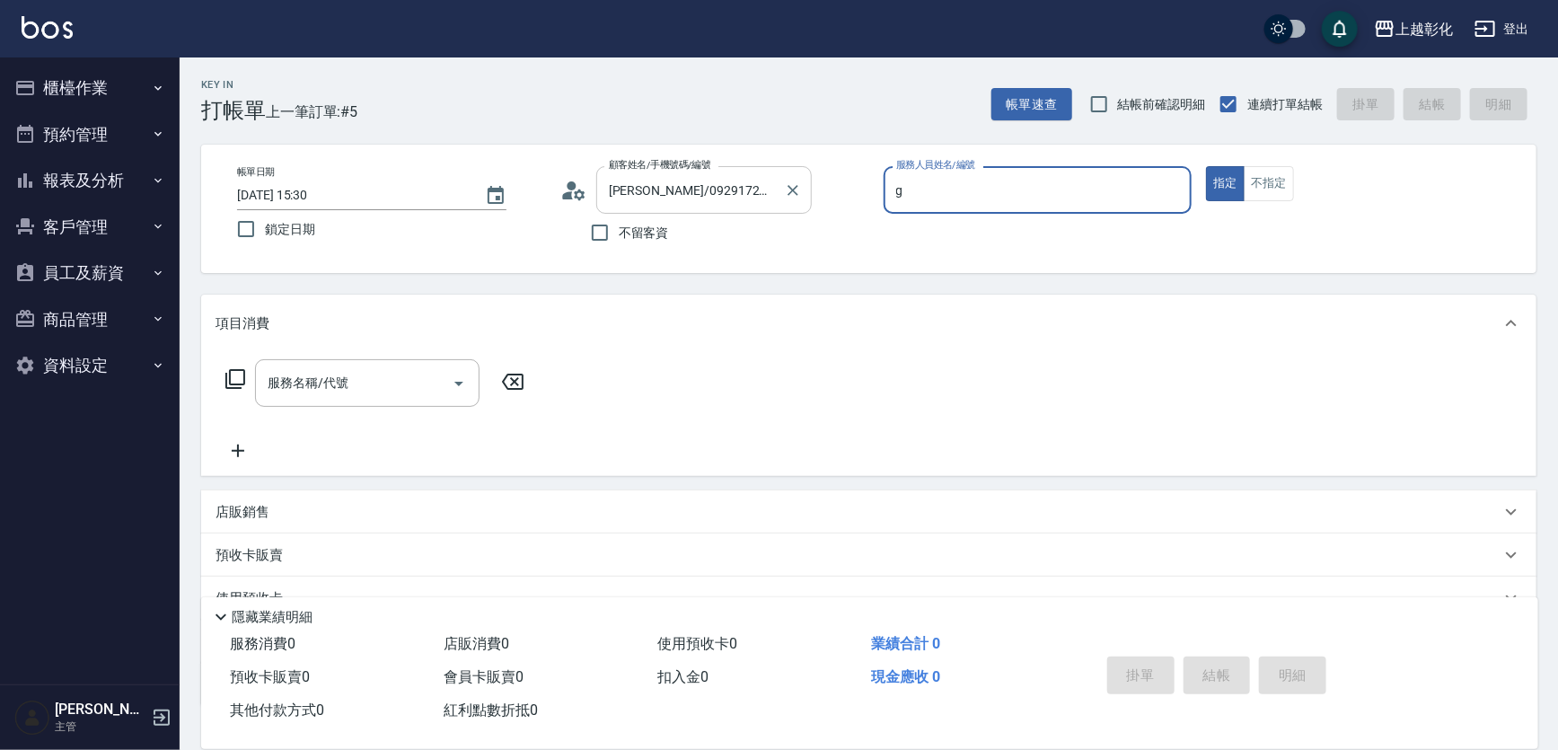
type input "Gary-g"
type button "true"
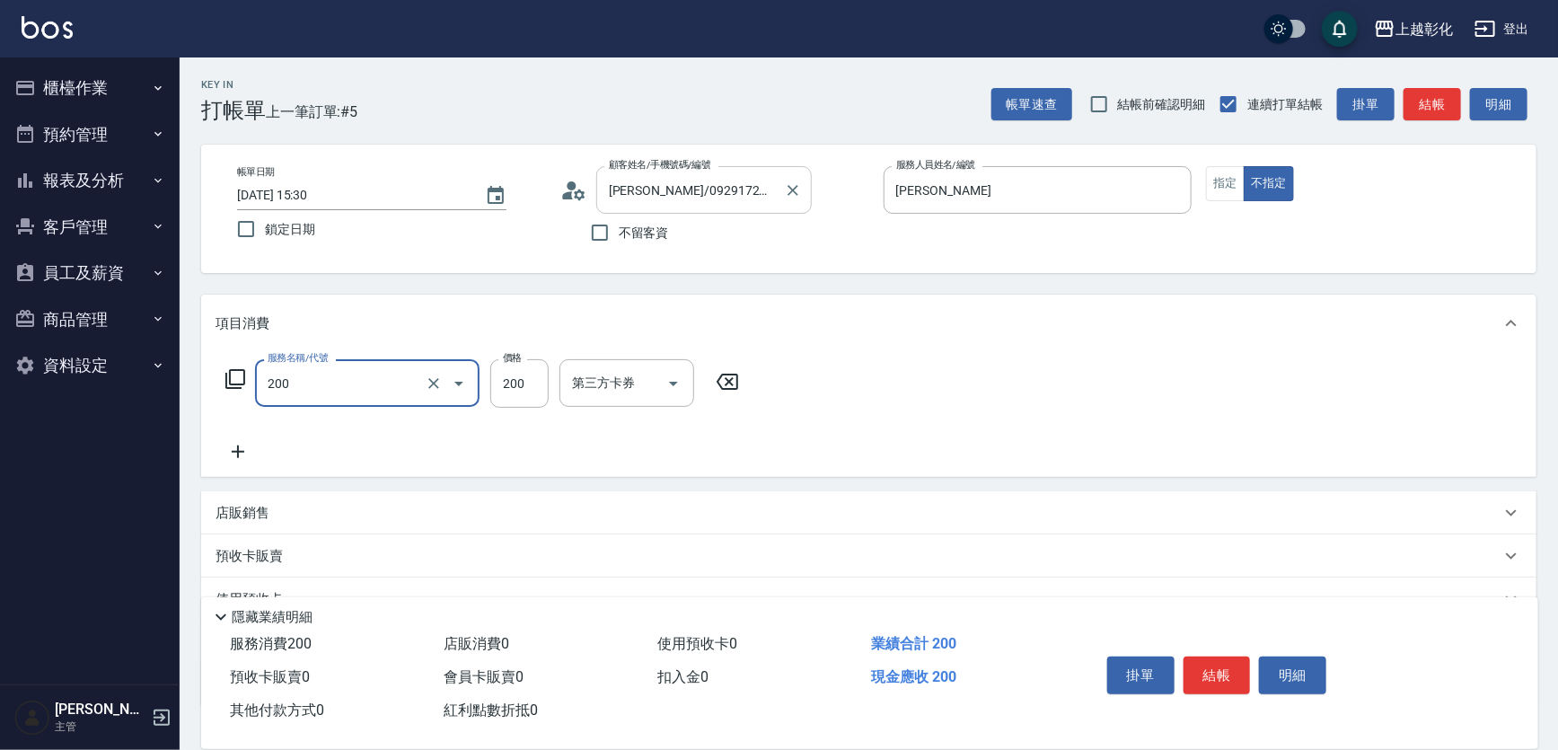
type input "New洗專案(200)"
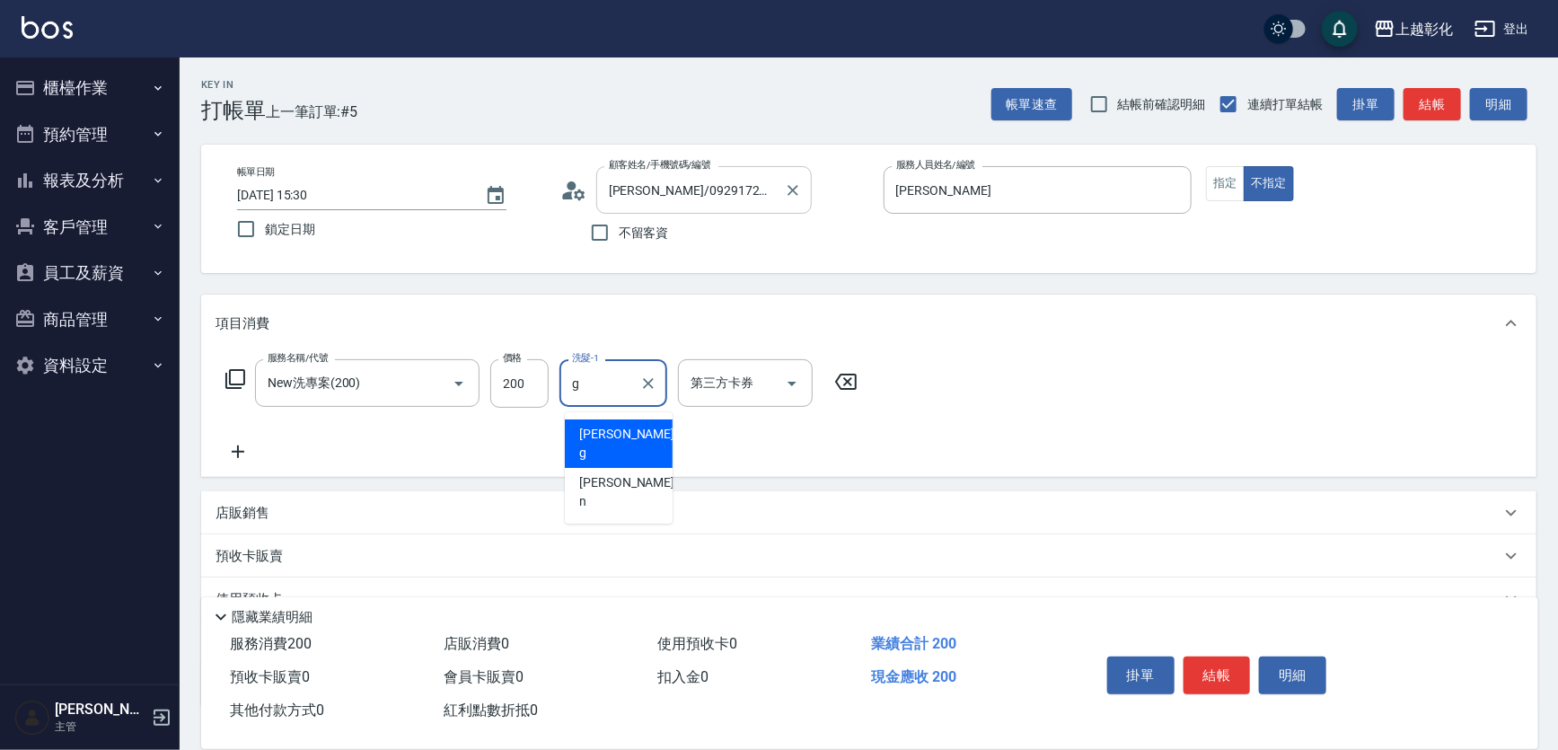
type input "Gary-g"
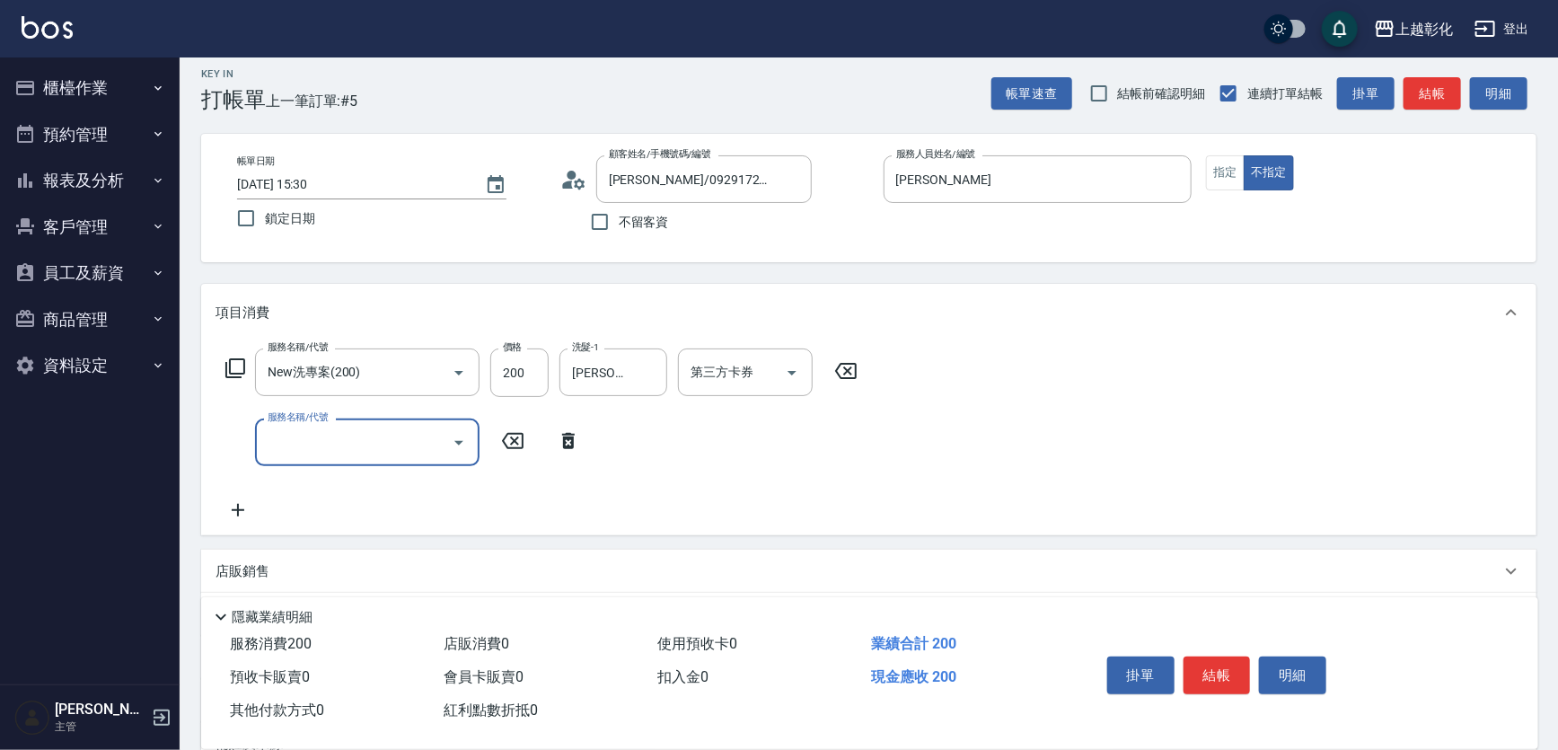
scroll to position [81, 0]
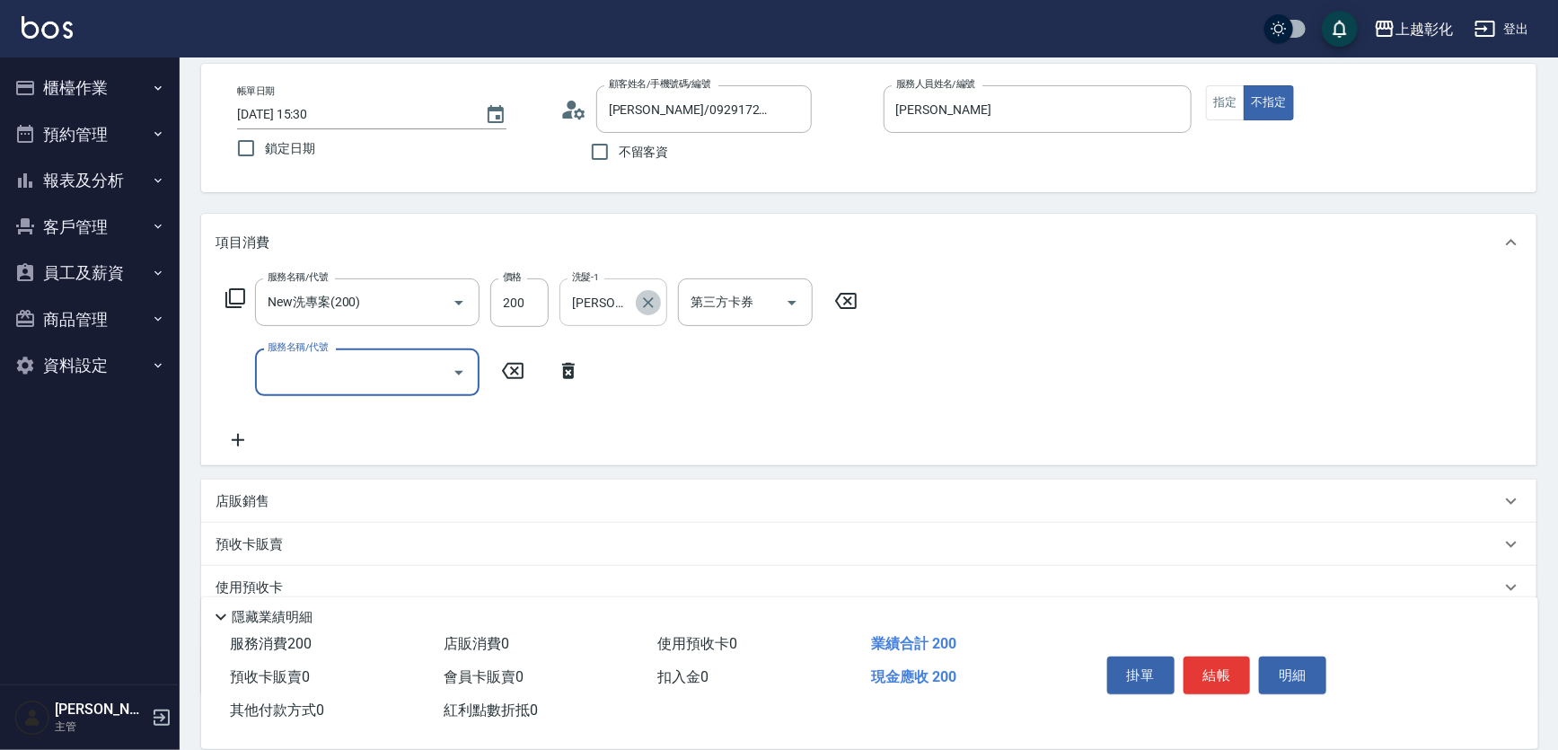
click at [638, 303] on button "Clear" at bounding box center [648, 302] width 25 height 25
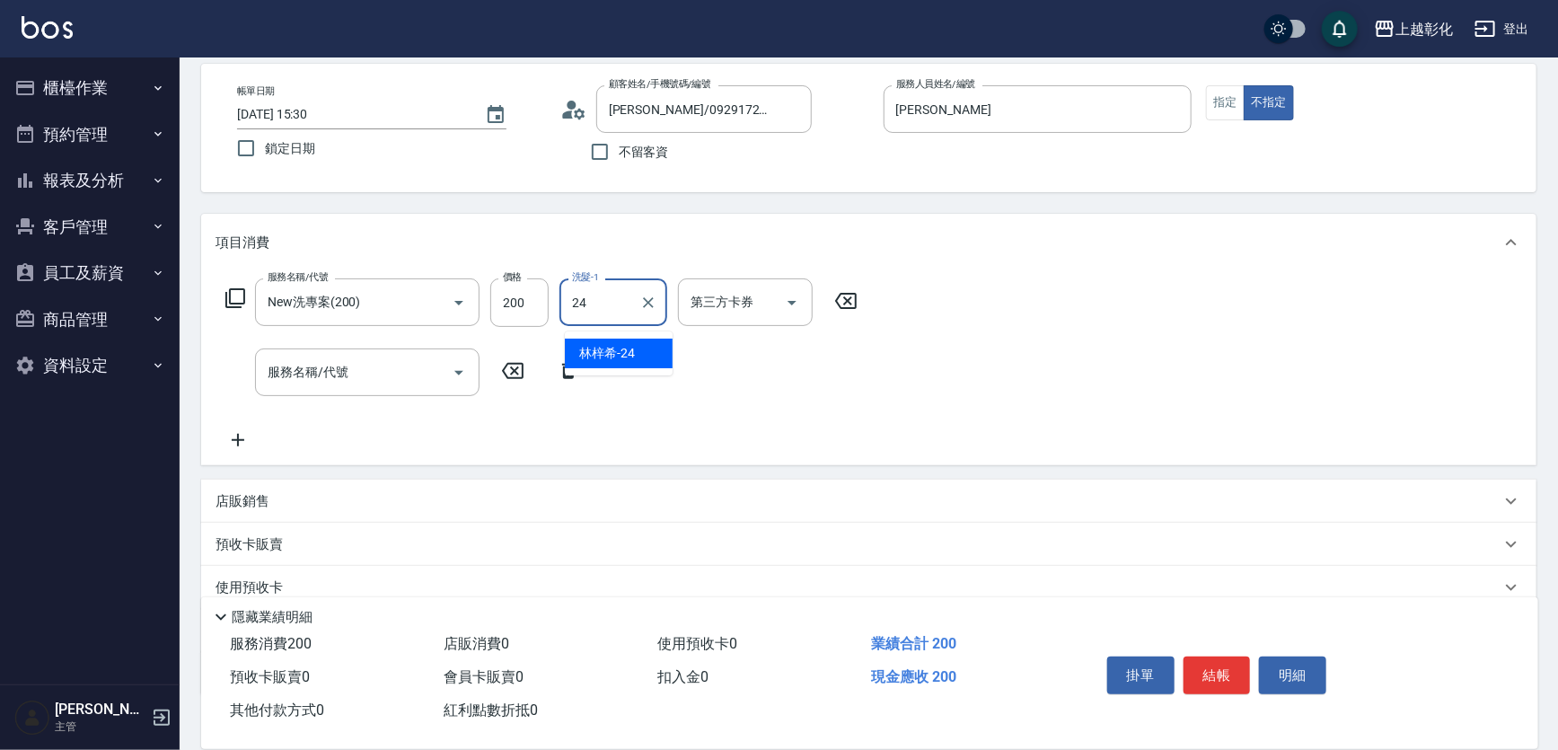
type input "[PERSON_NAME]-24"
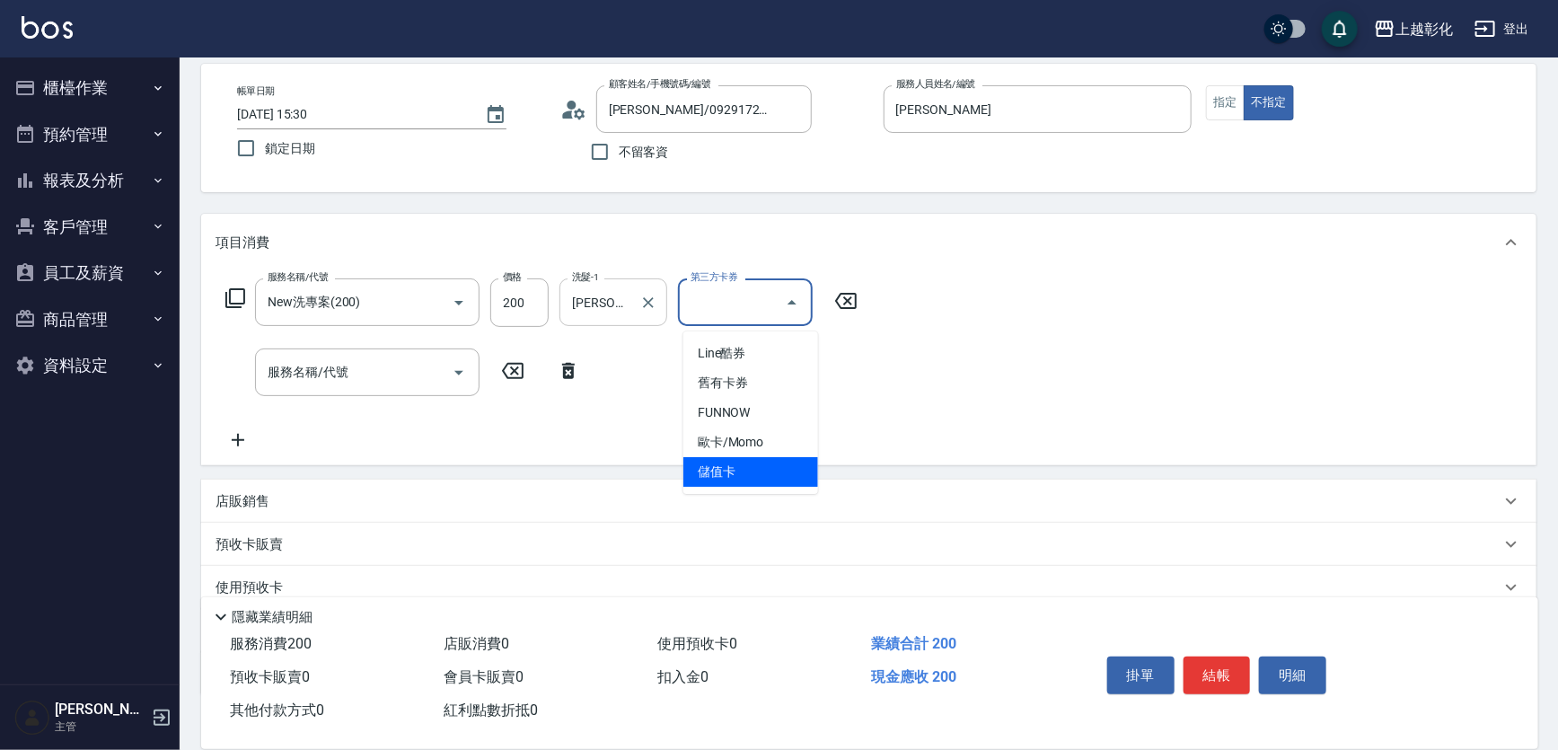
type input "儲值卡"
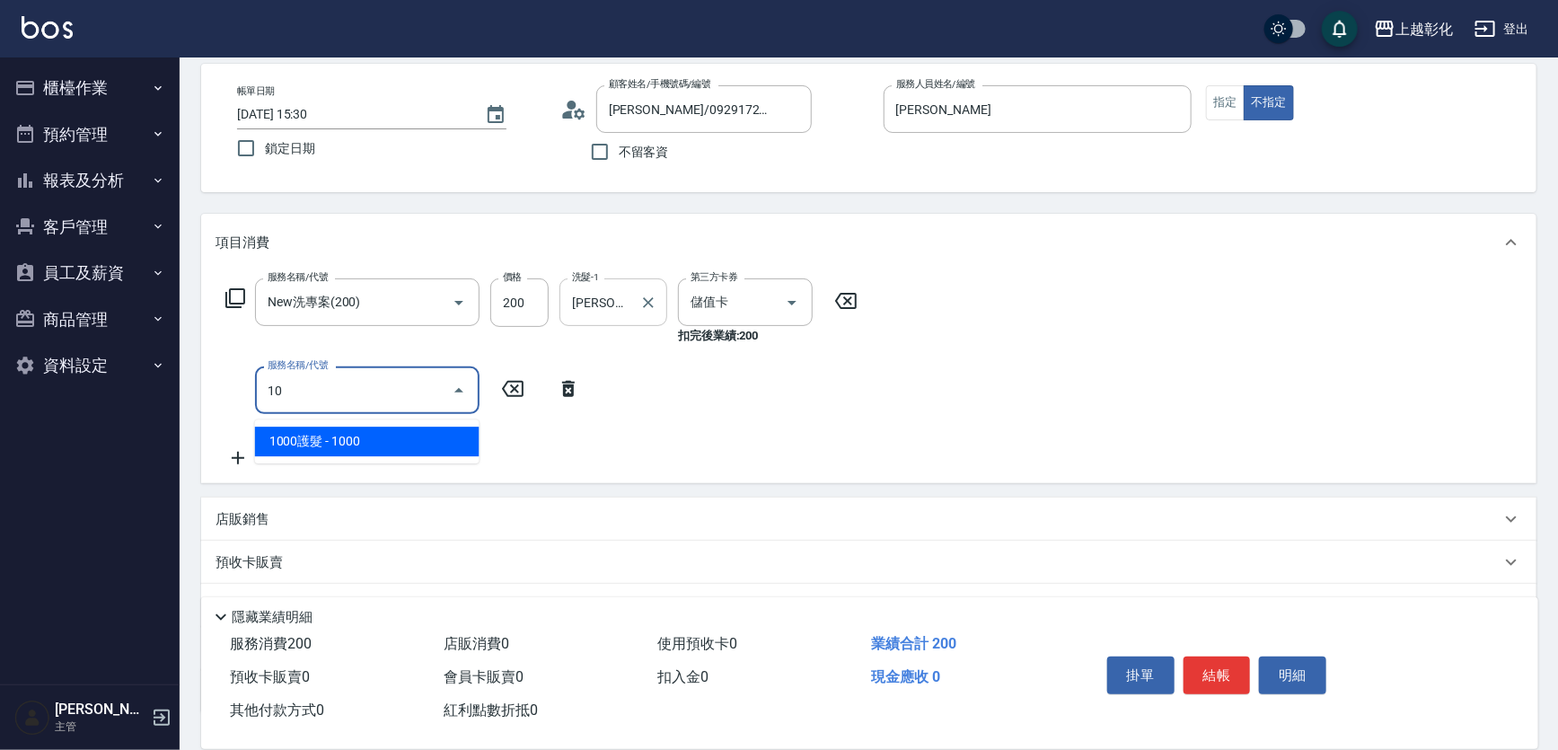
type input "1"
type input "頂級豪華OVC3(3000)"
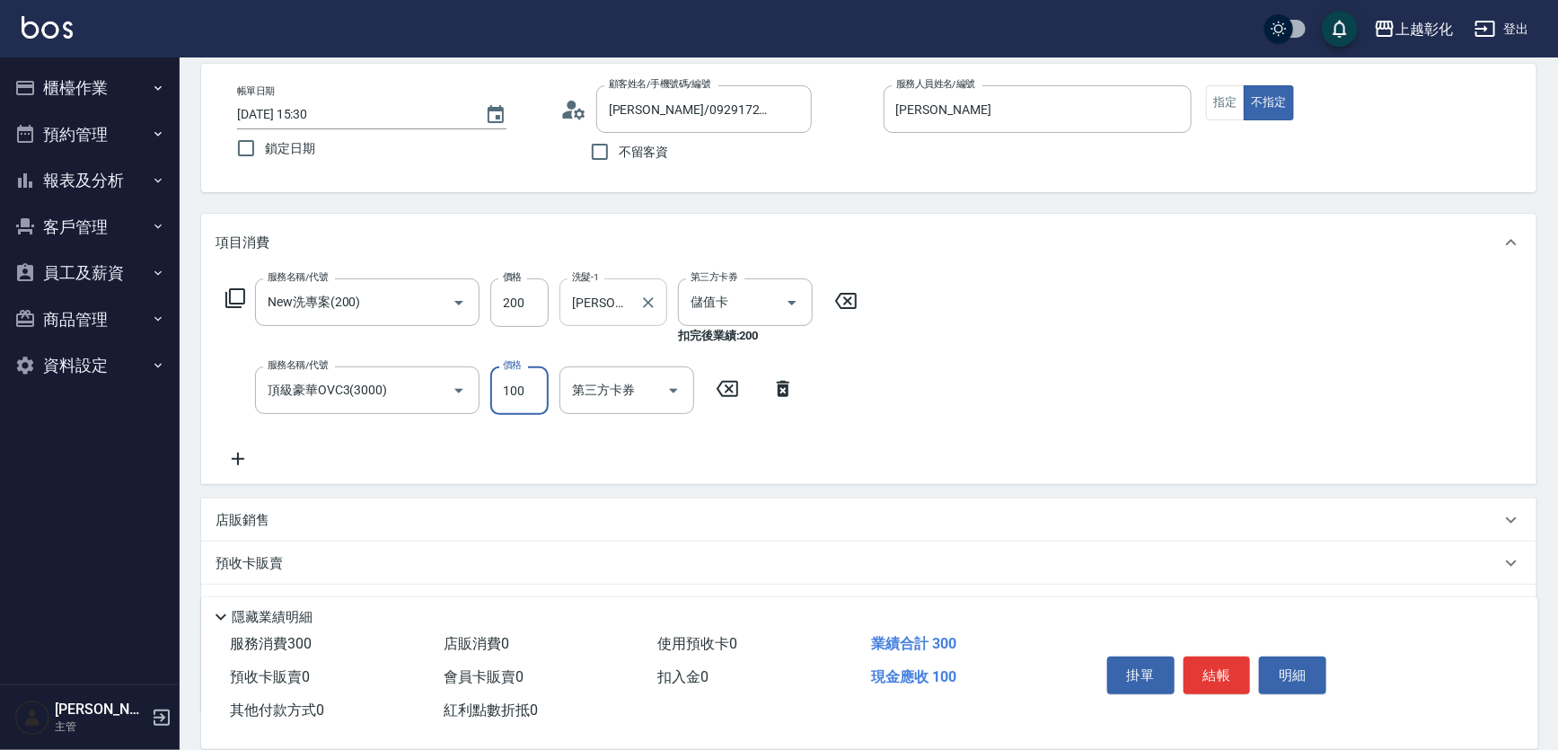
type input "1000"
type input "2025/08/19 15:31"
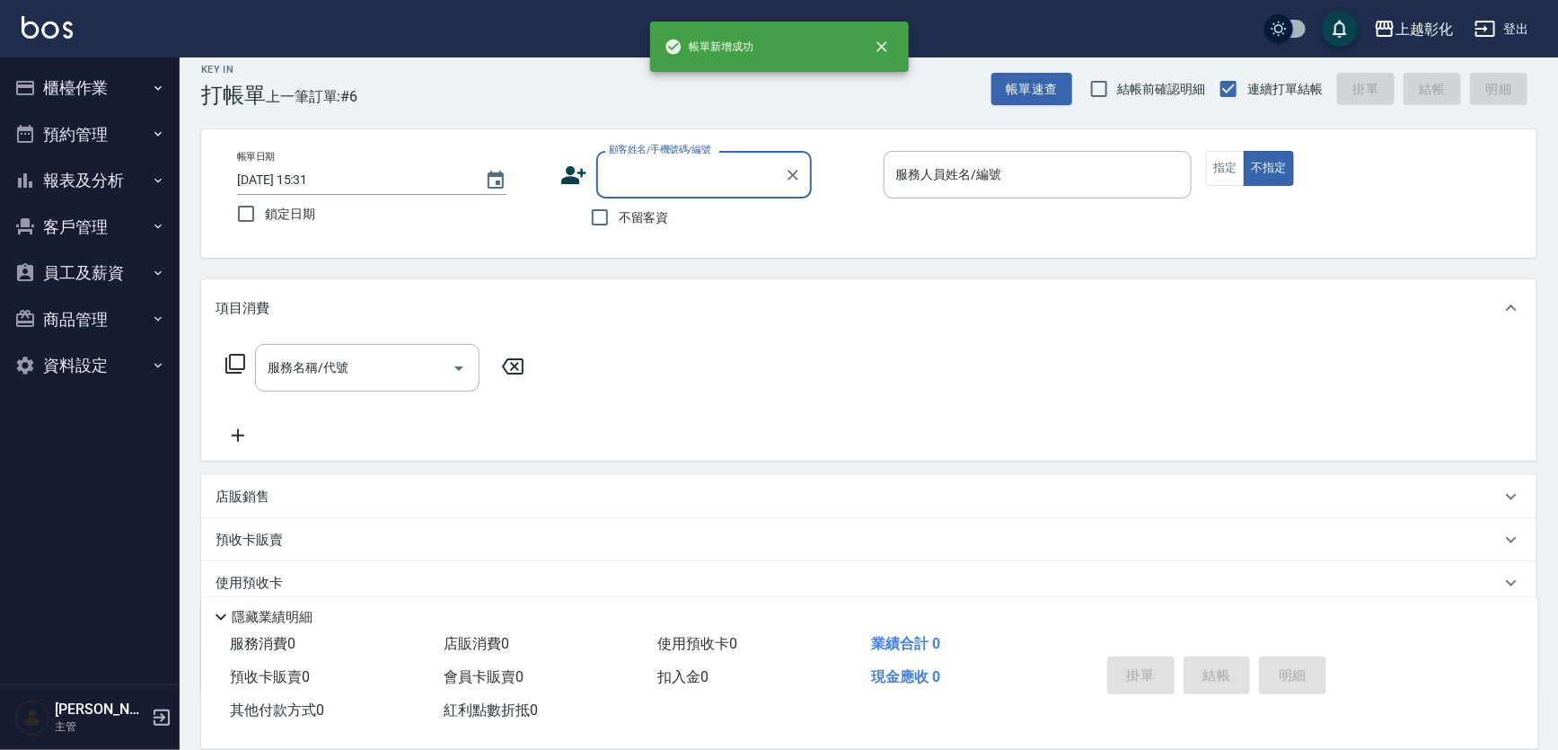
scroll to position [0, 0]
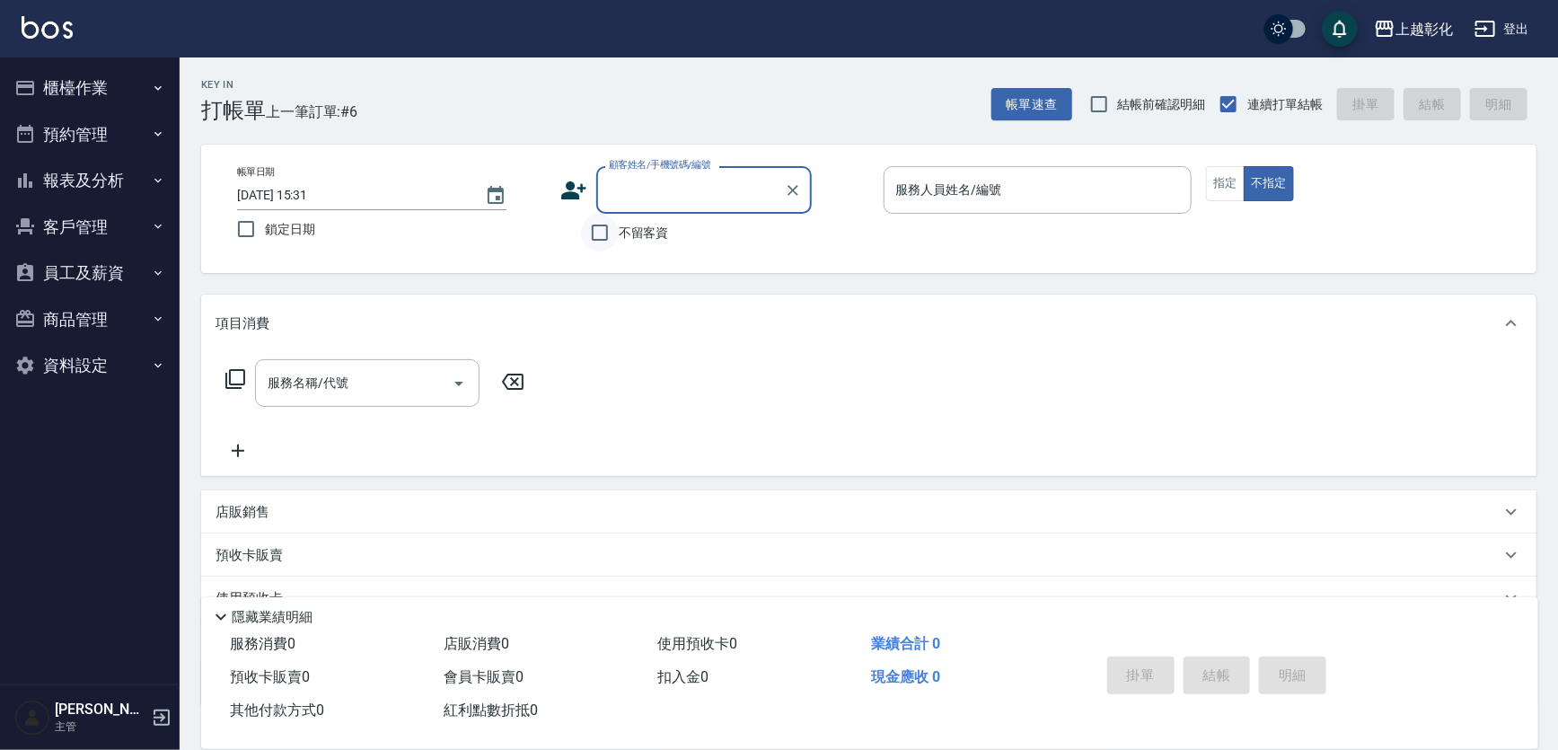
click at [613, 244] on input "不留客資" at bounding box center [600, 233] width 38 height 38
checkbox input "true"
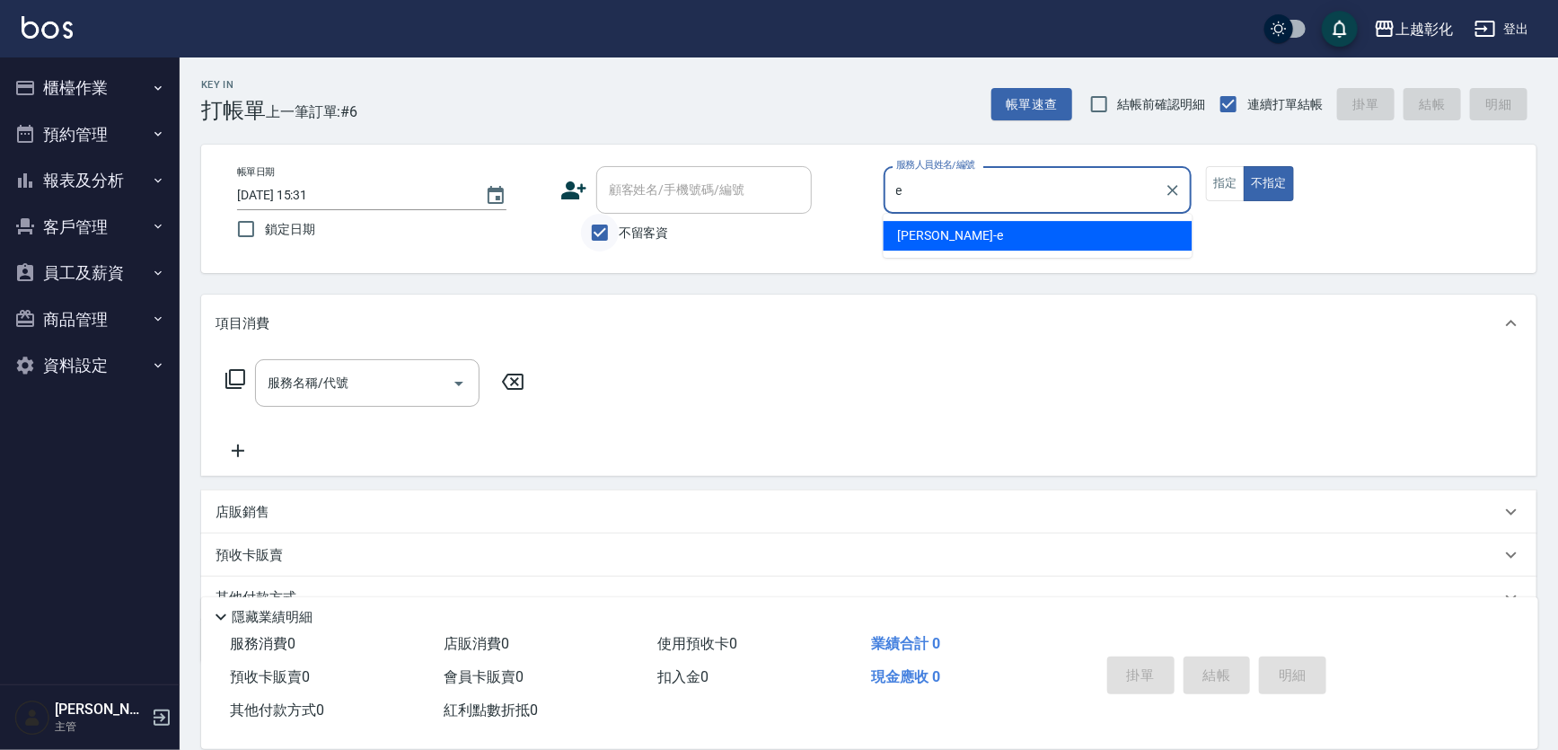
type input "[PERSON_NAME]-e"
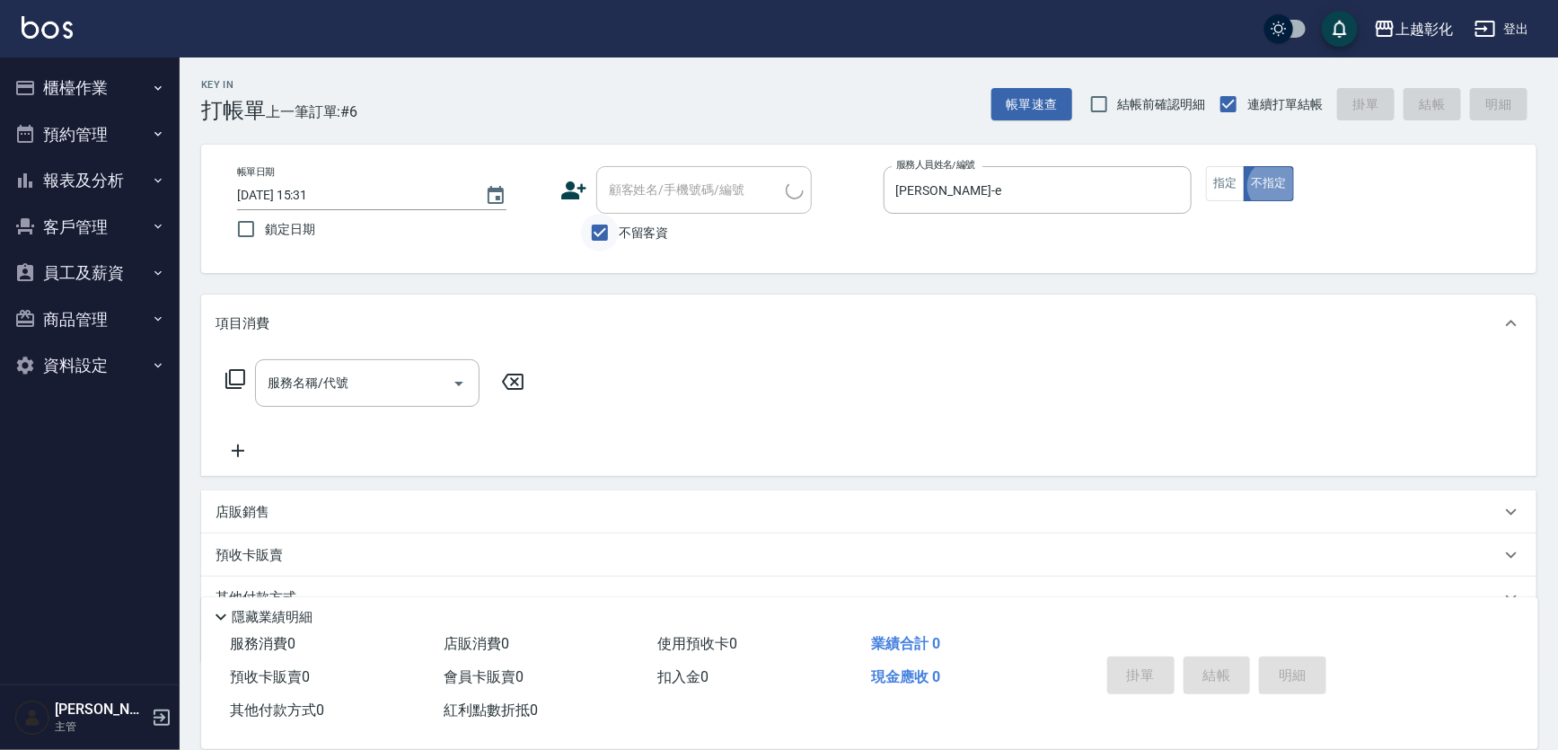
type input "[PERSON_NAME]/0910805477/"
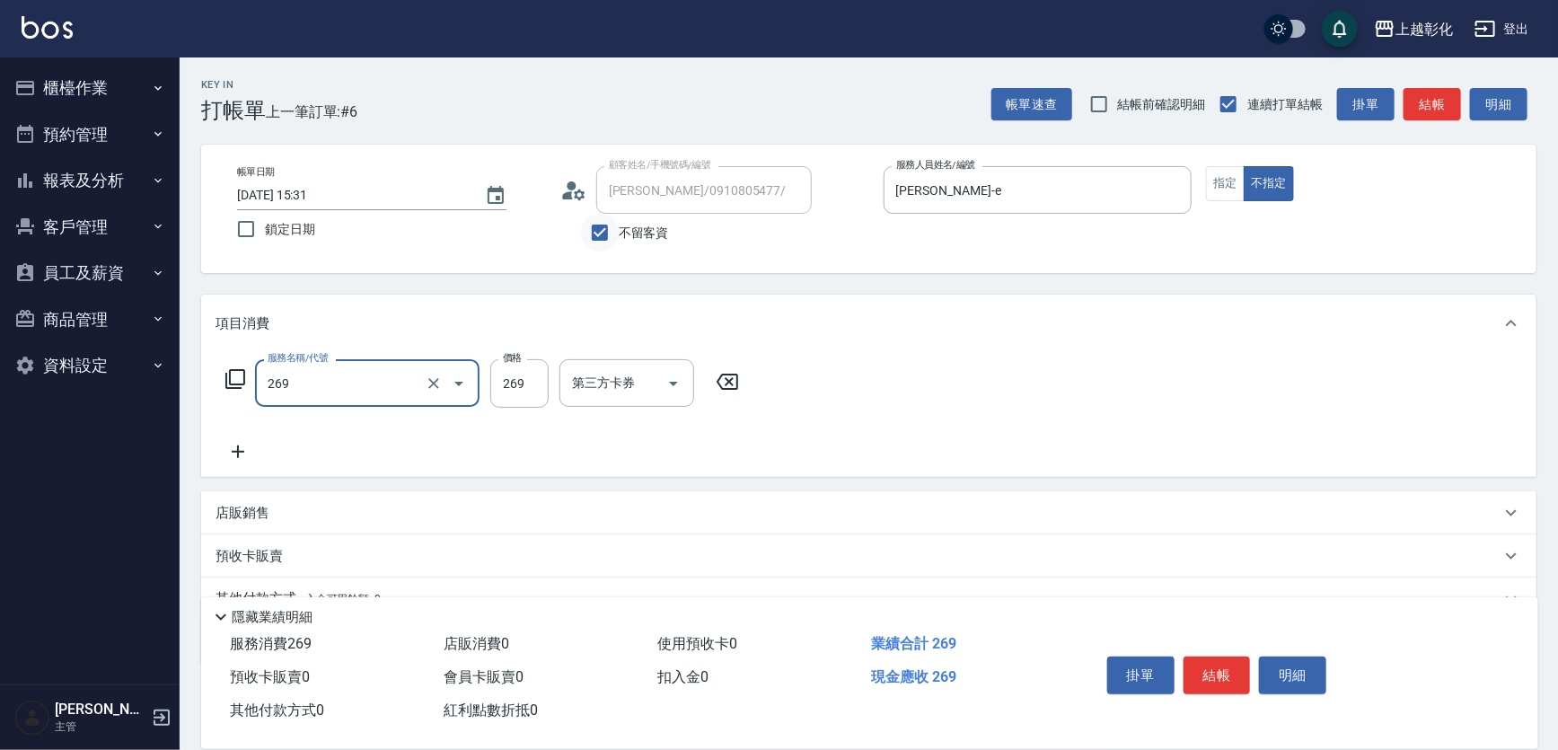
type input "一般洗剪(269)"
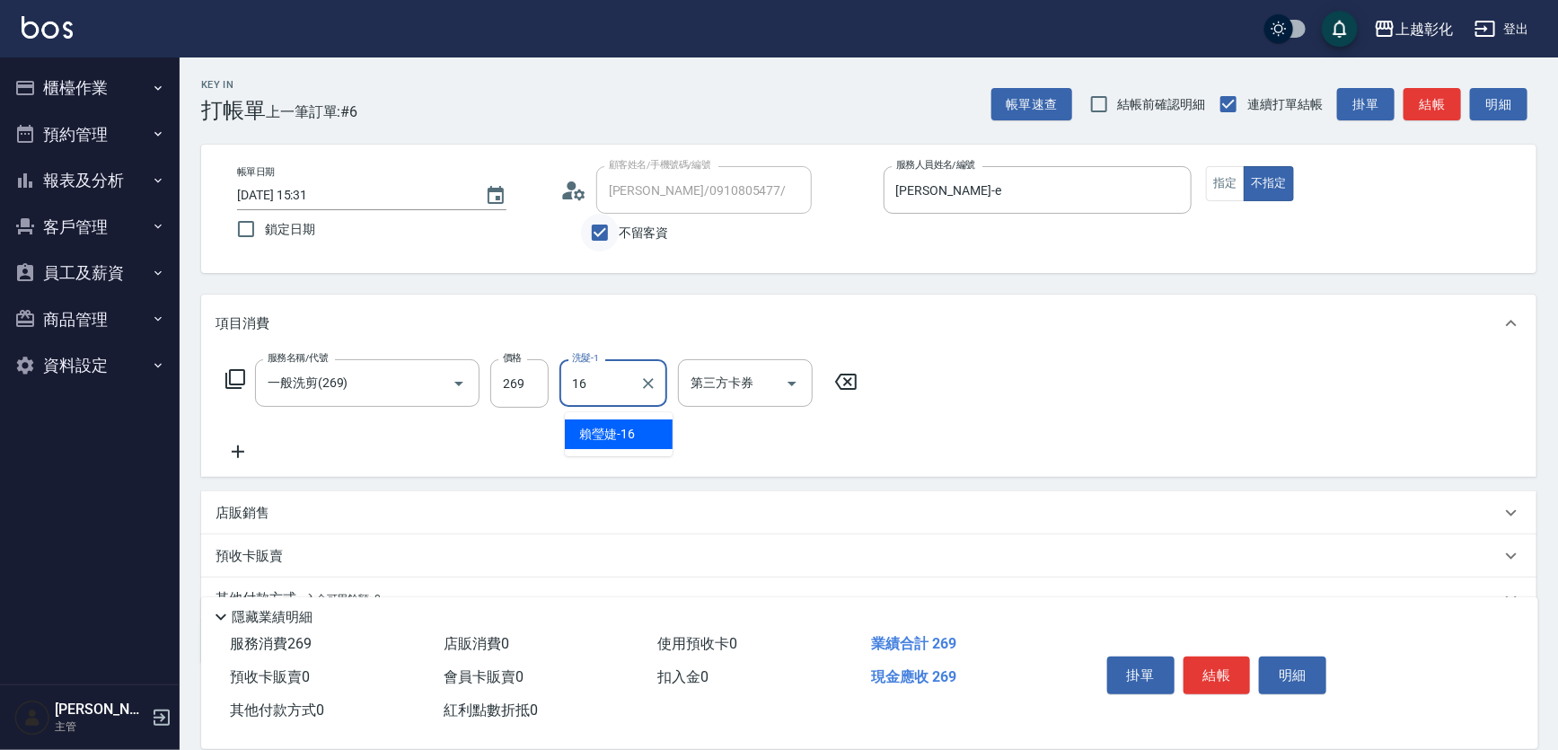
type input "賴瑩婕-16"
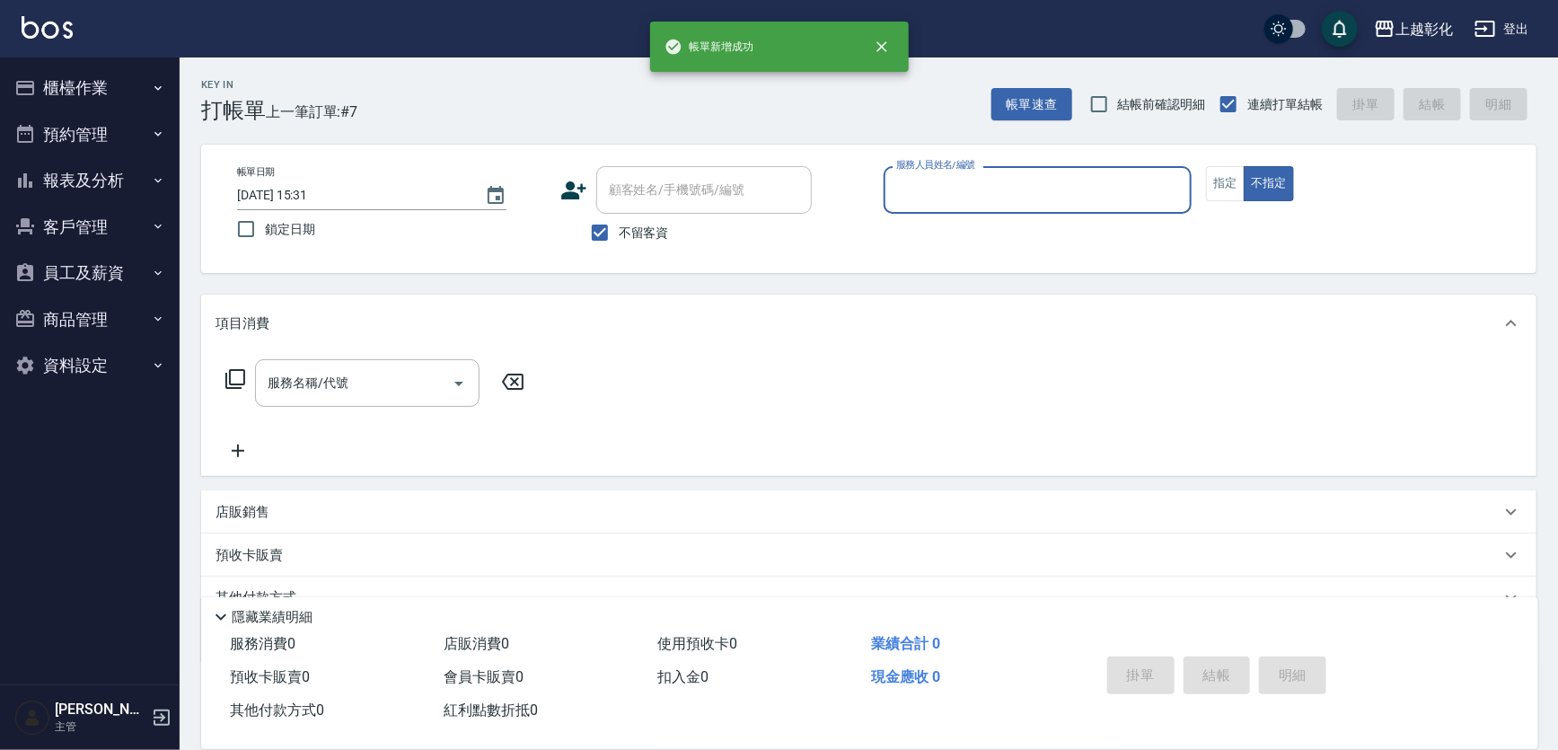
drag, startPoint x: 613, startPoint y: 244, endPoint x: 648, endPoint y: 219, distance: 43.1
click at [614, 246] on input "不留客資" at bounding box center [600, 233] width 38 height 38
checkbox input "false"
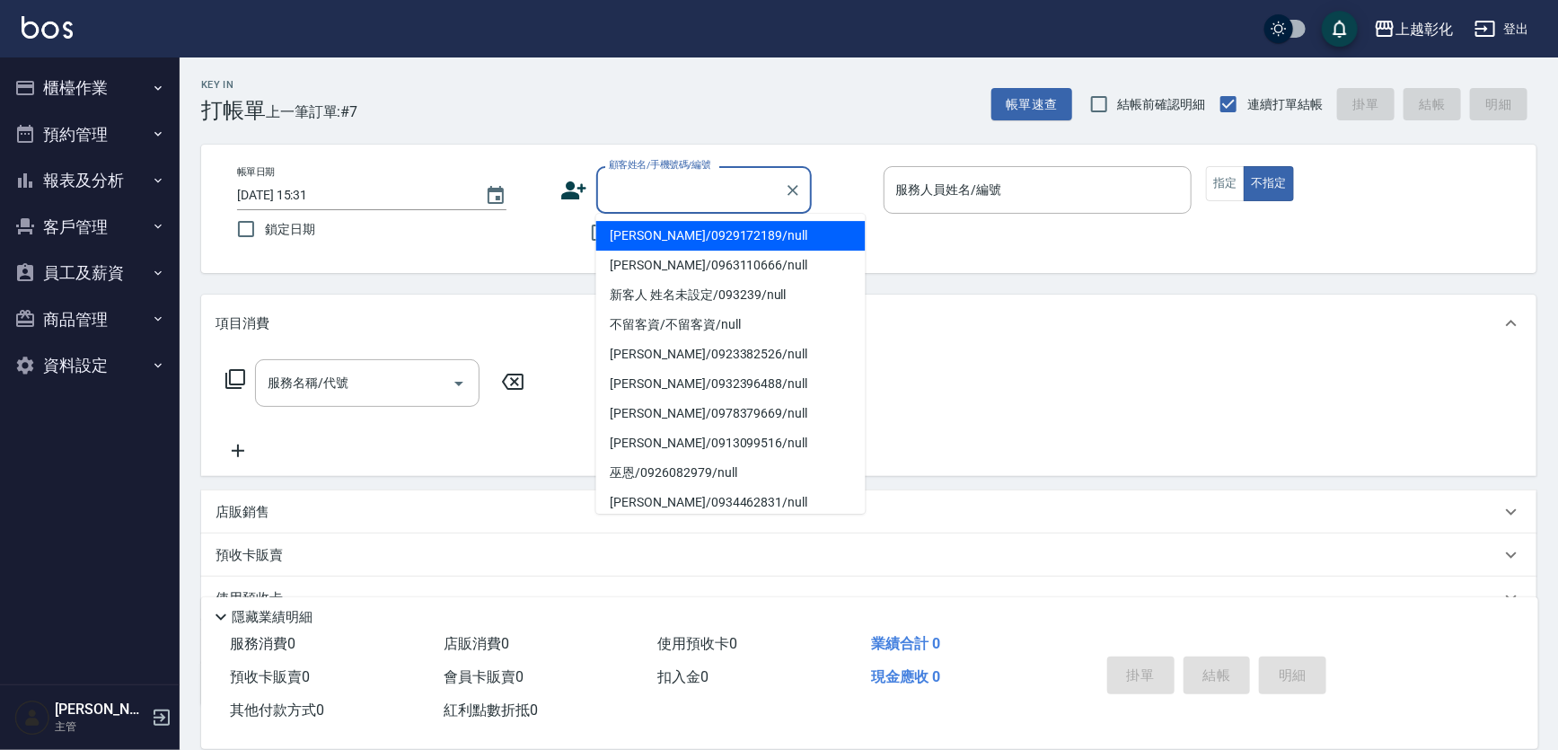
click at [686, 179] on div "顧客姓名/手機號碼/編號 顧客姓名/手機號碼/編號" at bounding box center [704, 190] width 216 height 48
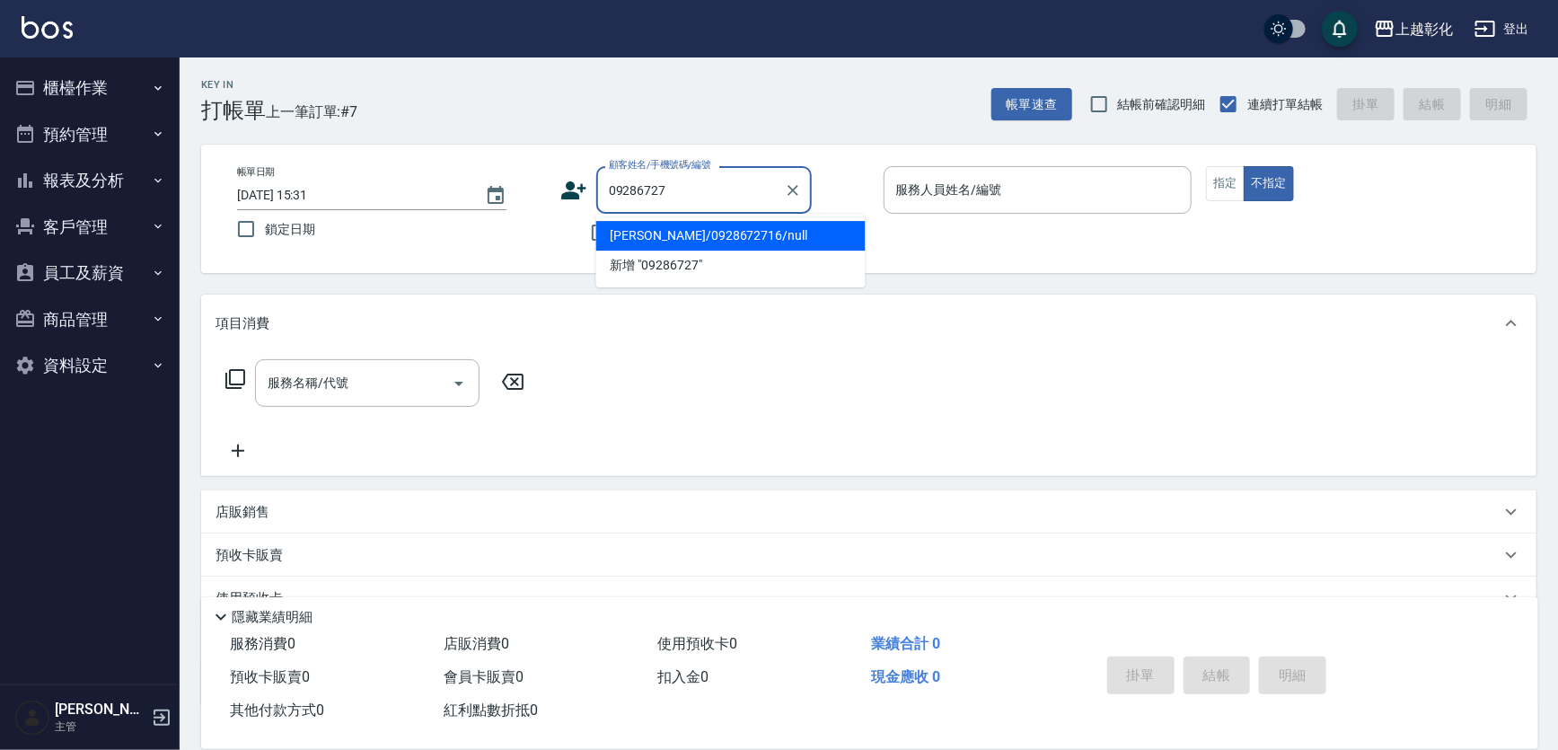
type input "林宛儒/0928672716/null"
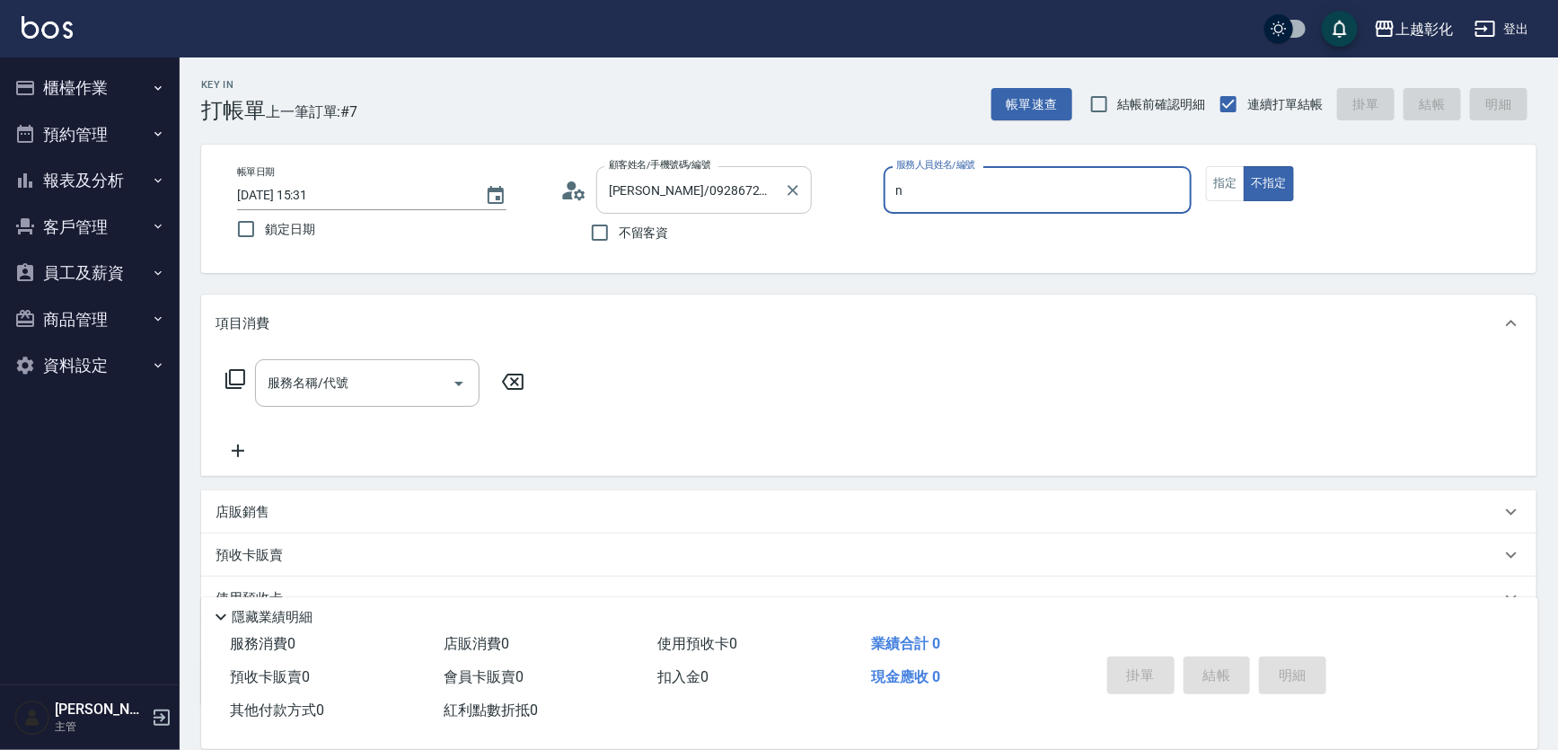
type input "yung yung-n"
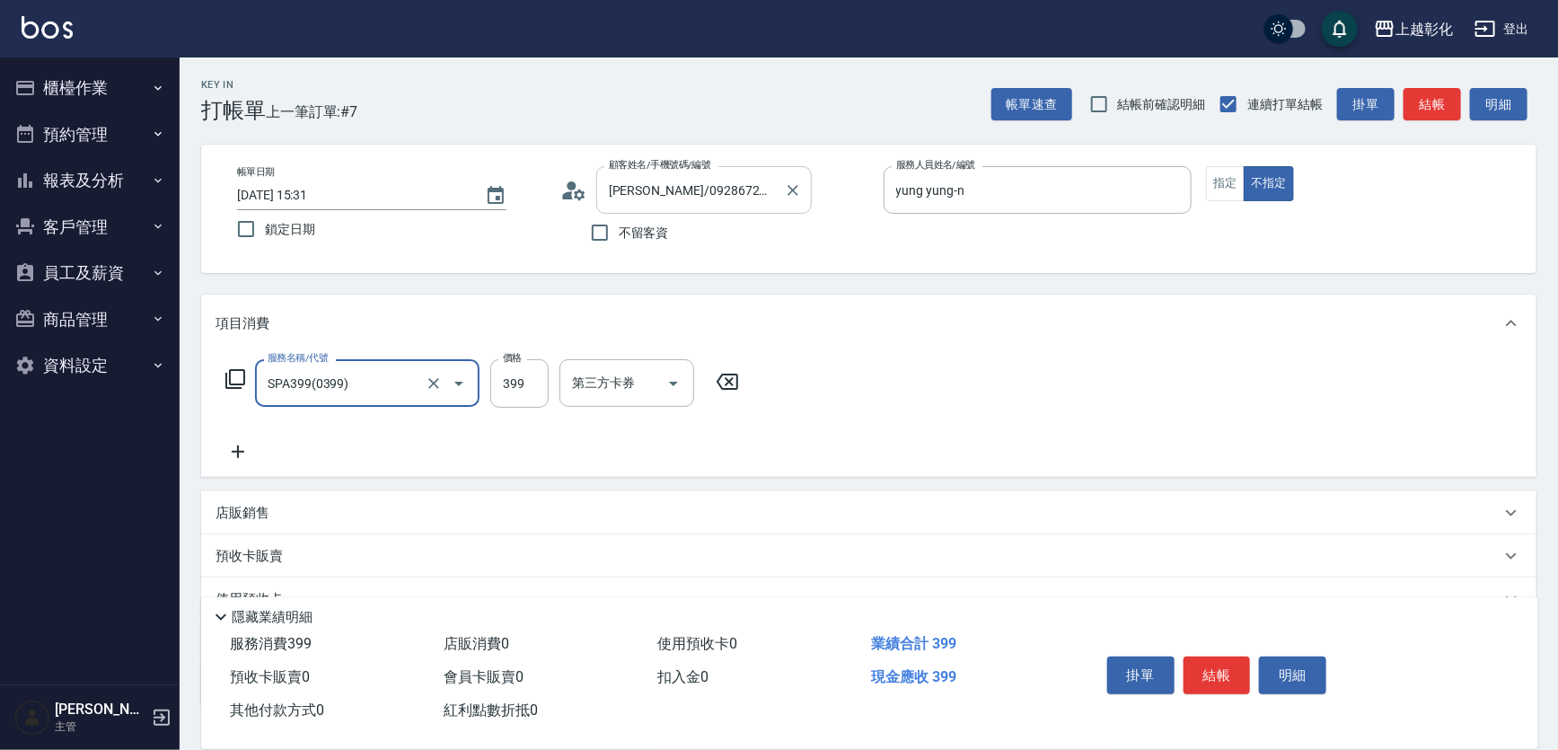
type input "SPA399(0399)"
type input "yung yung-n"
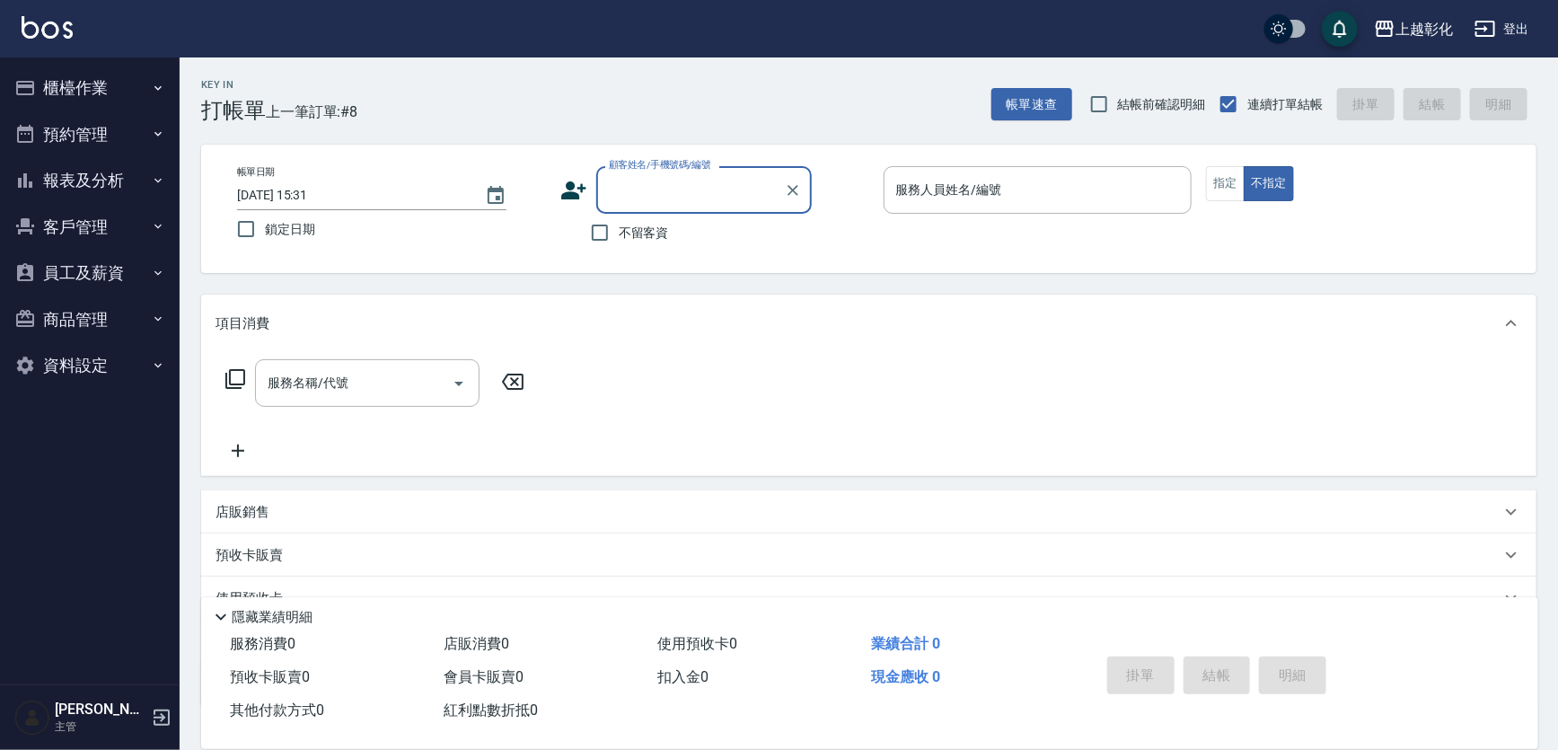
click at [87, 252] on button "員工及薪資" at bounding box center [89, 273] width 165 height 47
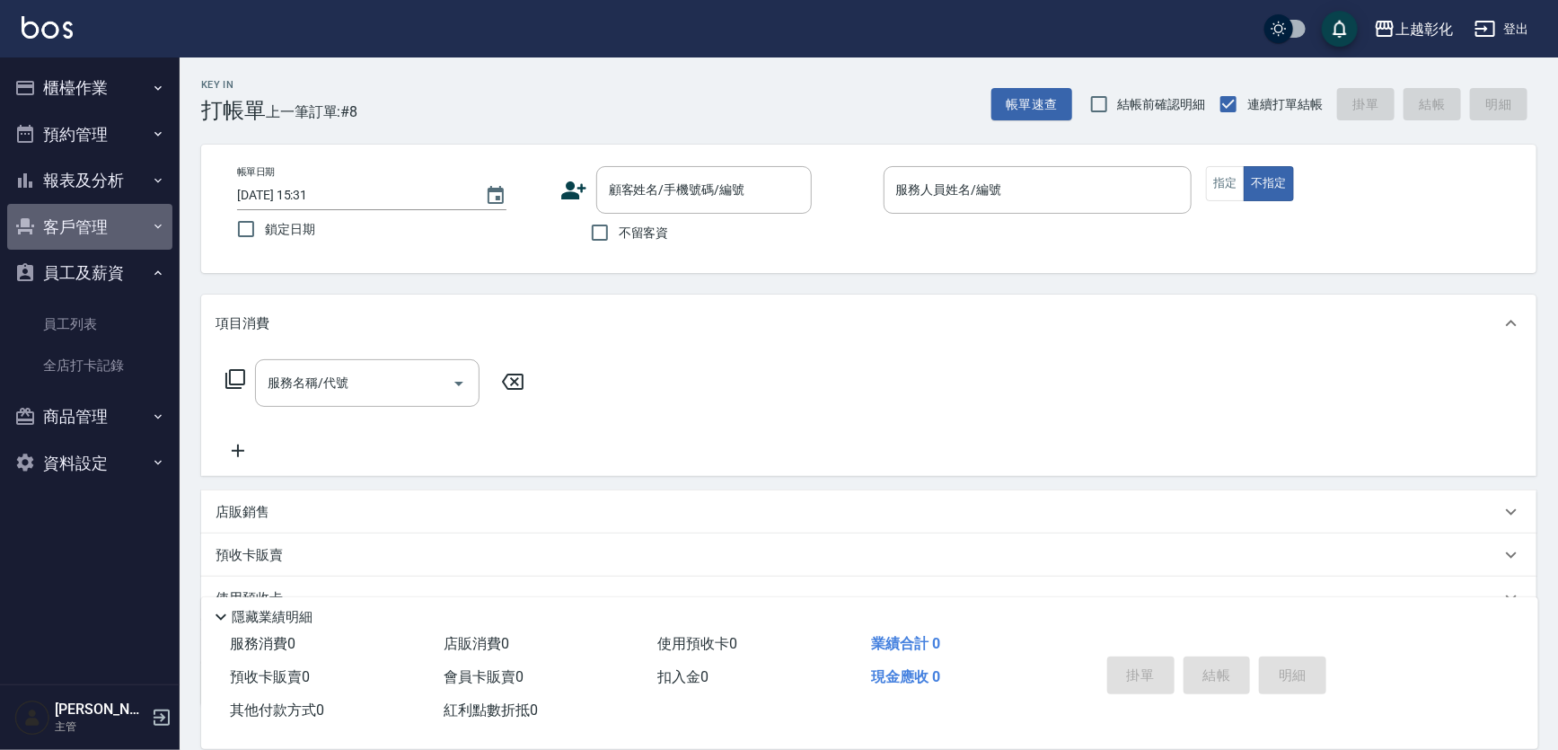
click at [121, 227] on button "客戶管理" at bounding box center [89, 227] width 165 height 47
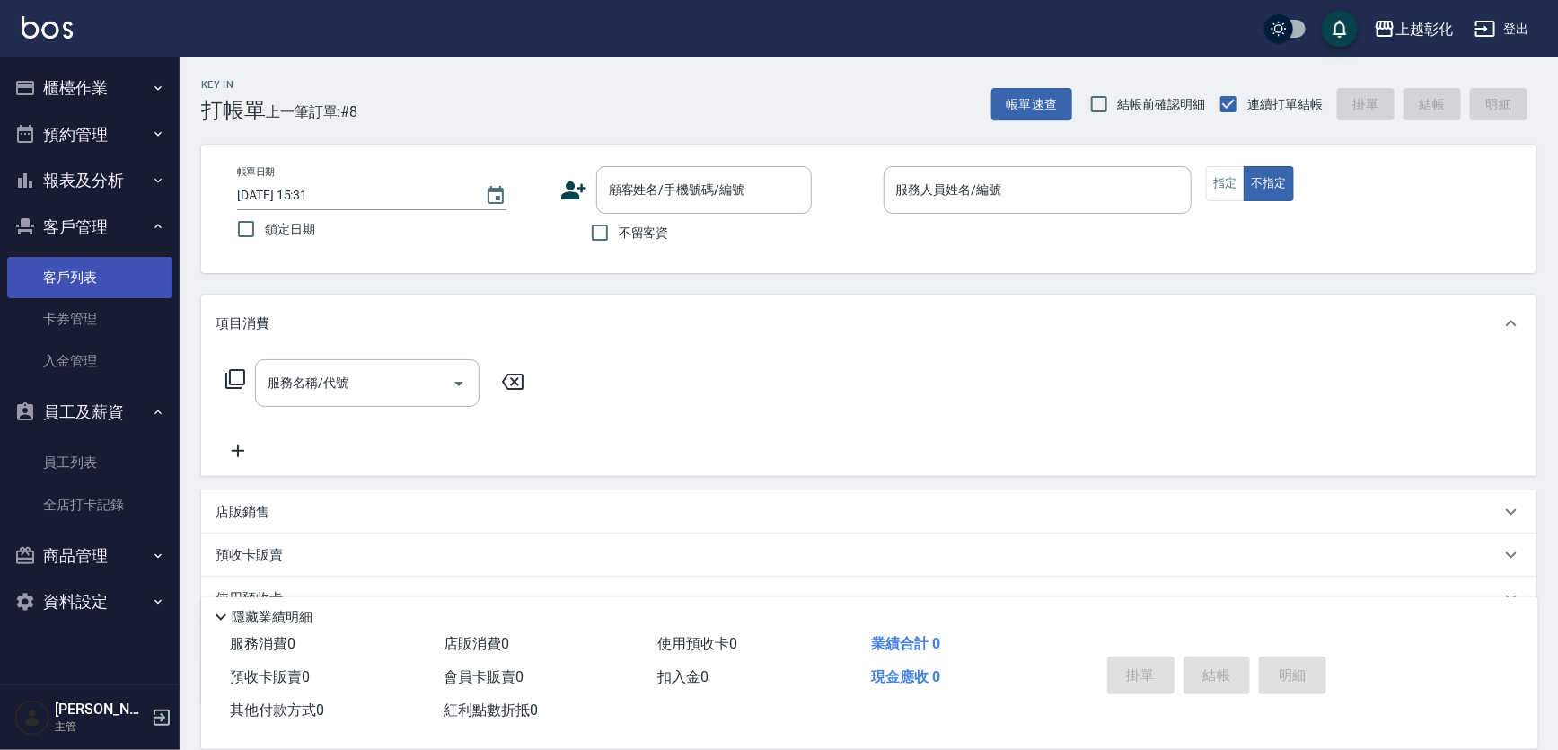
click at [120, 285] on link "客戶列表" at bounding box center [89, 277] width 165 height 41
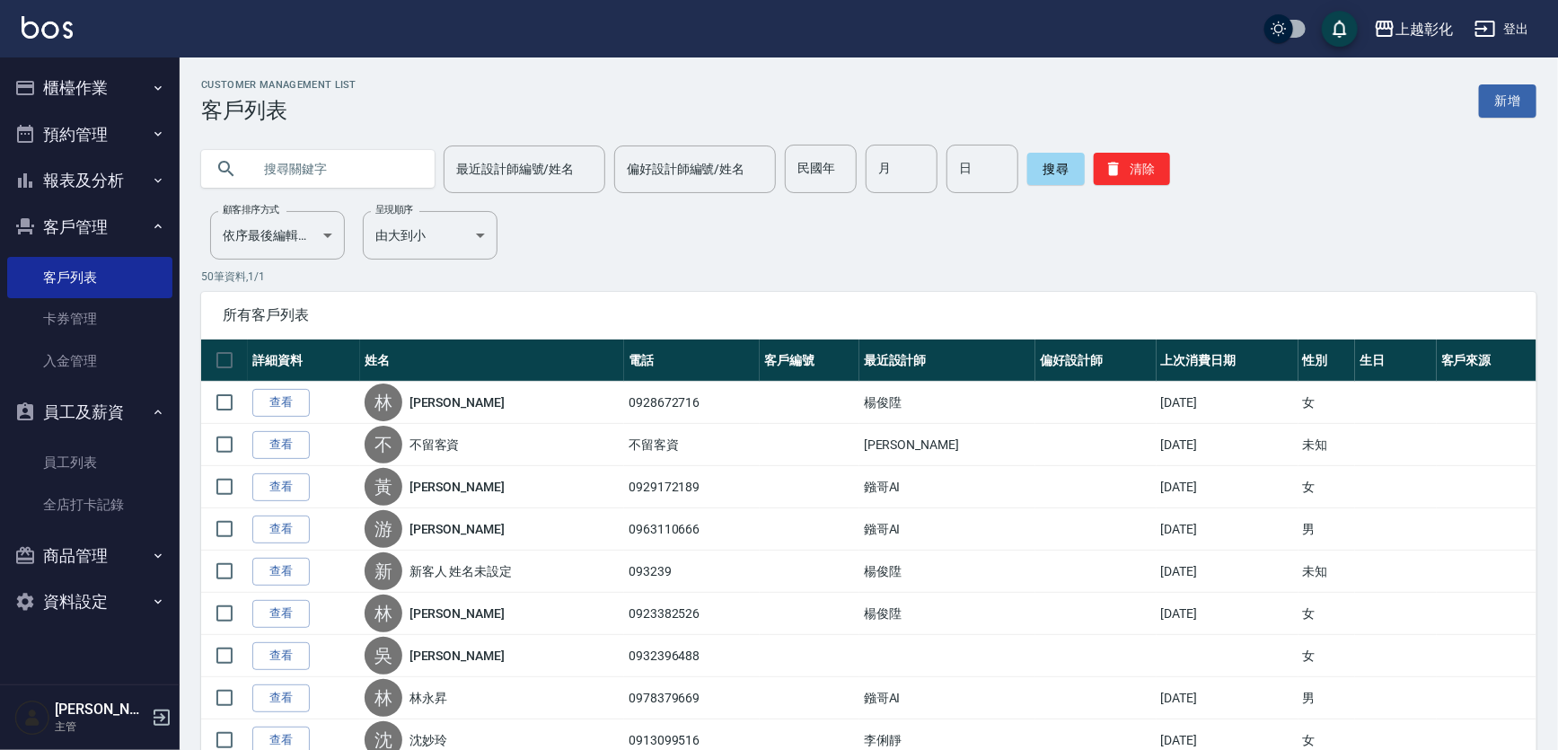
click at [385, 175] on input "text" at bounding box center [336, 169] width 169 height 49
type input "0976318177"
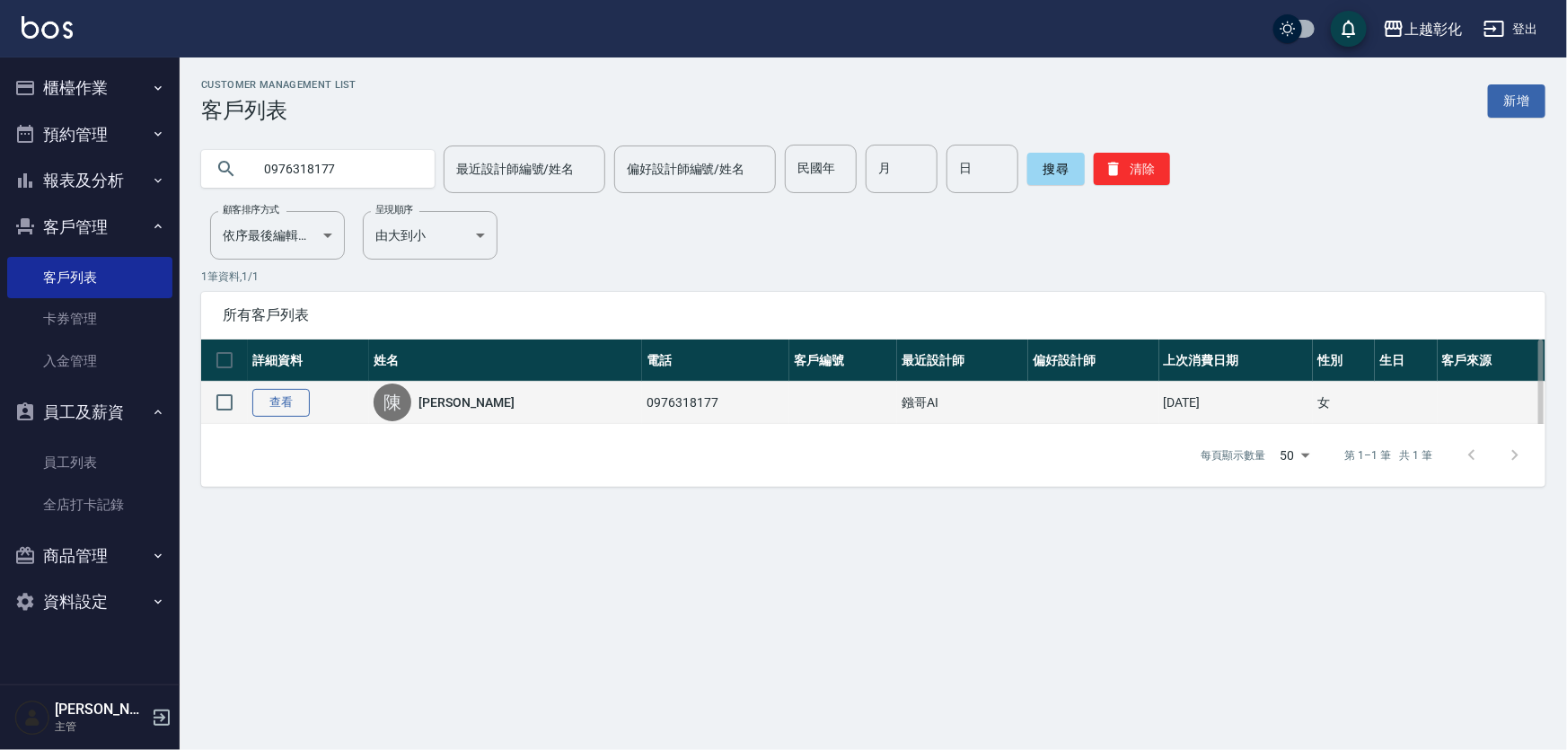
click at [263, 415] on link "查看" at bounding box center [280, 403] width 57 height 28
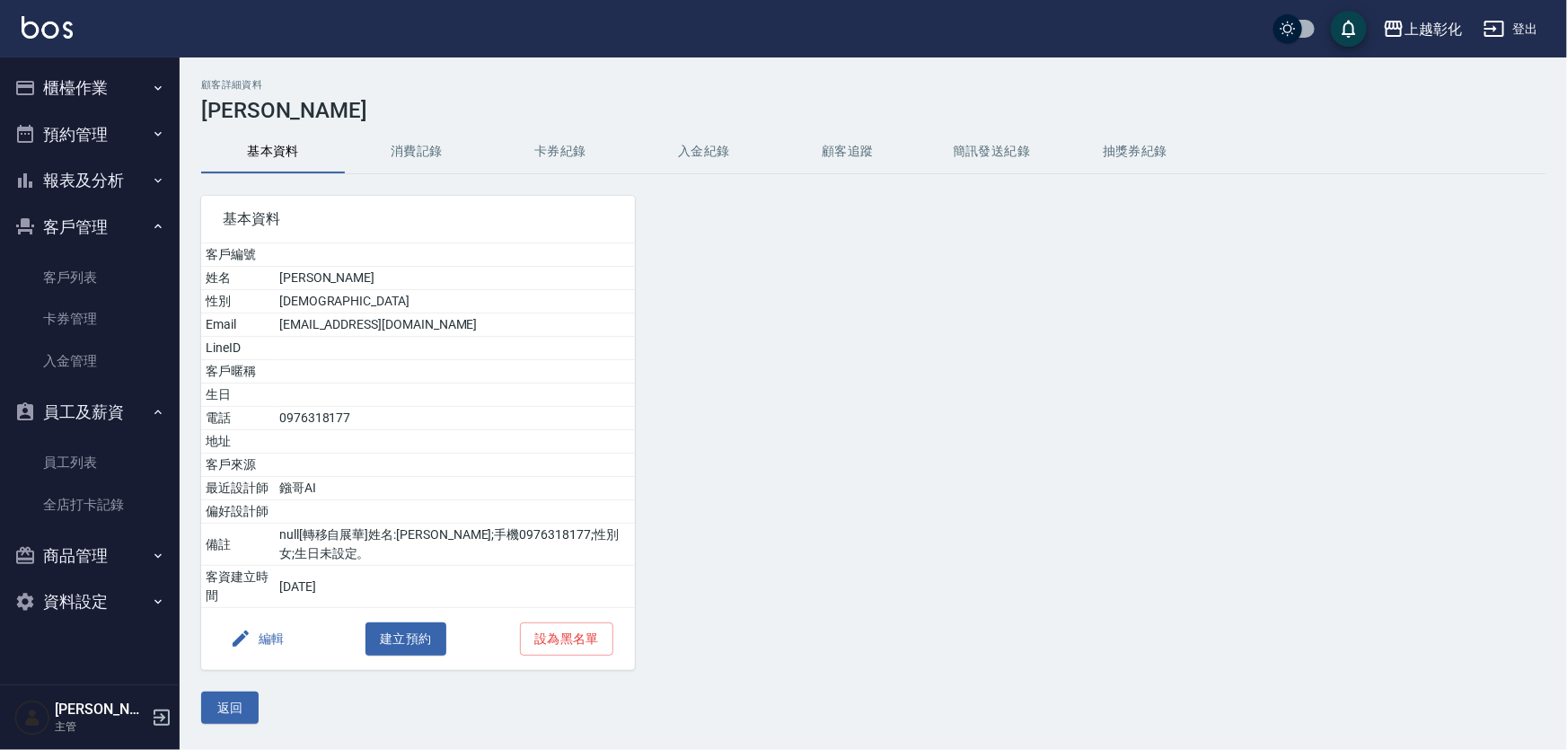
click at [676, 134] on button "入金紀錄" at bounding box center [704, 151] width 144 height 43
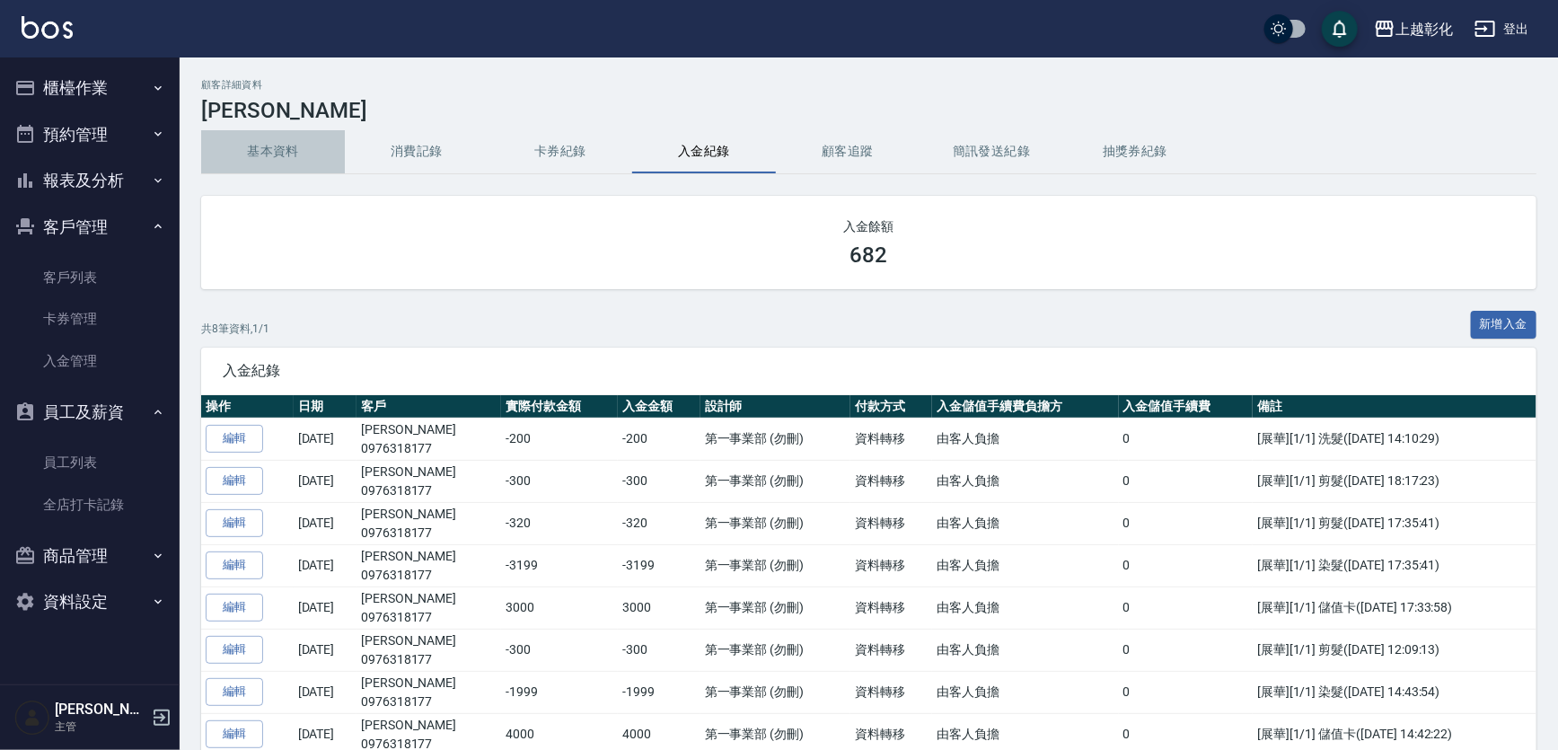
click at [287, 142] on button "基本資料" at bounding box center [273, 151] width 144 height 43
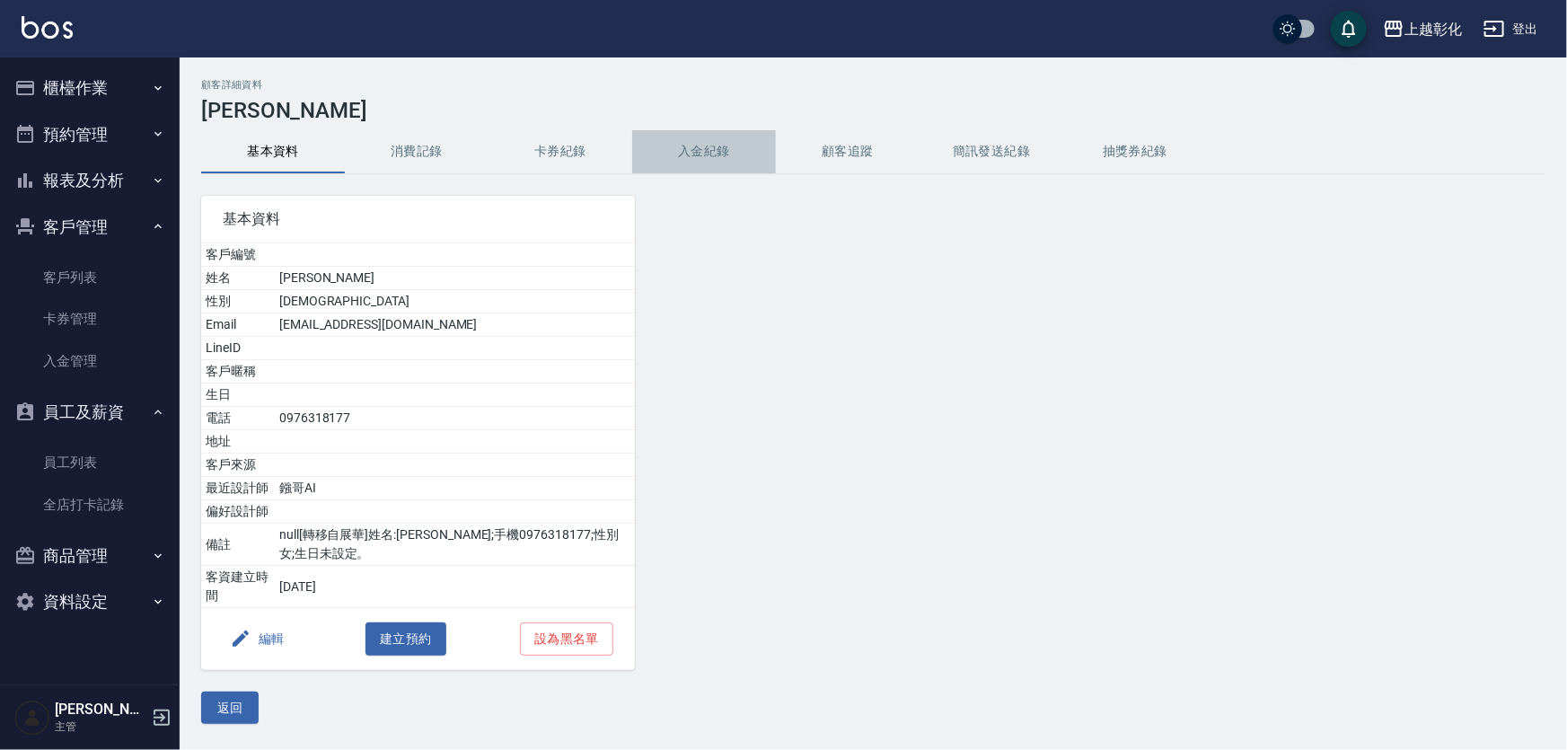
click at [672, 153] on button "入金紀錄" at bounding box center [704, 151] width 144 height 43
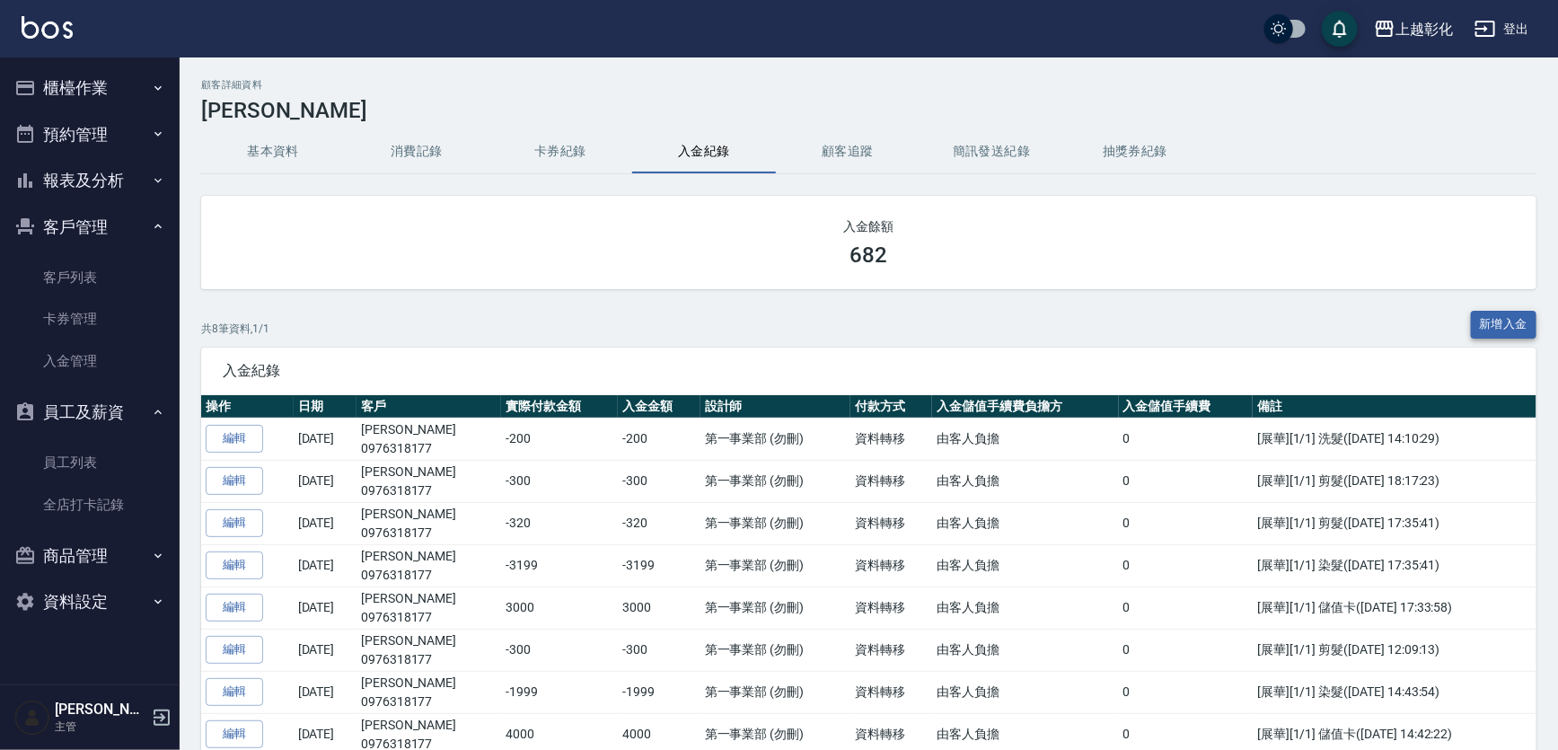
click at [1516, 313] on button "新增入金" at bounding box center [1504, 325] width 66 height 28
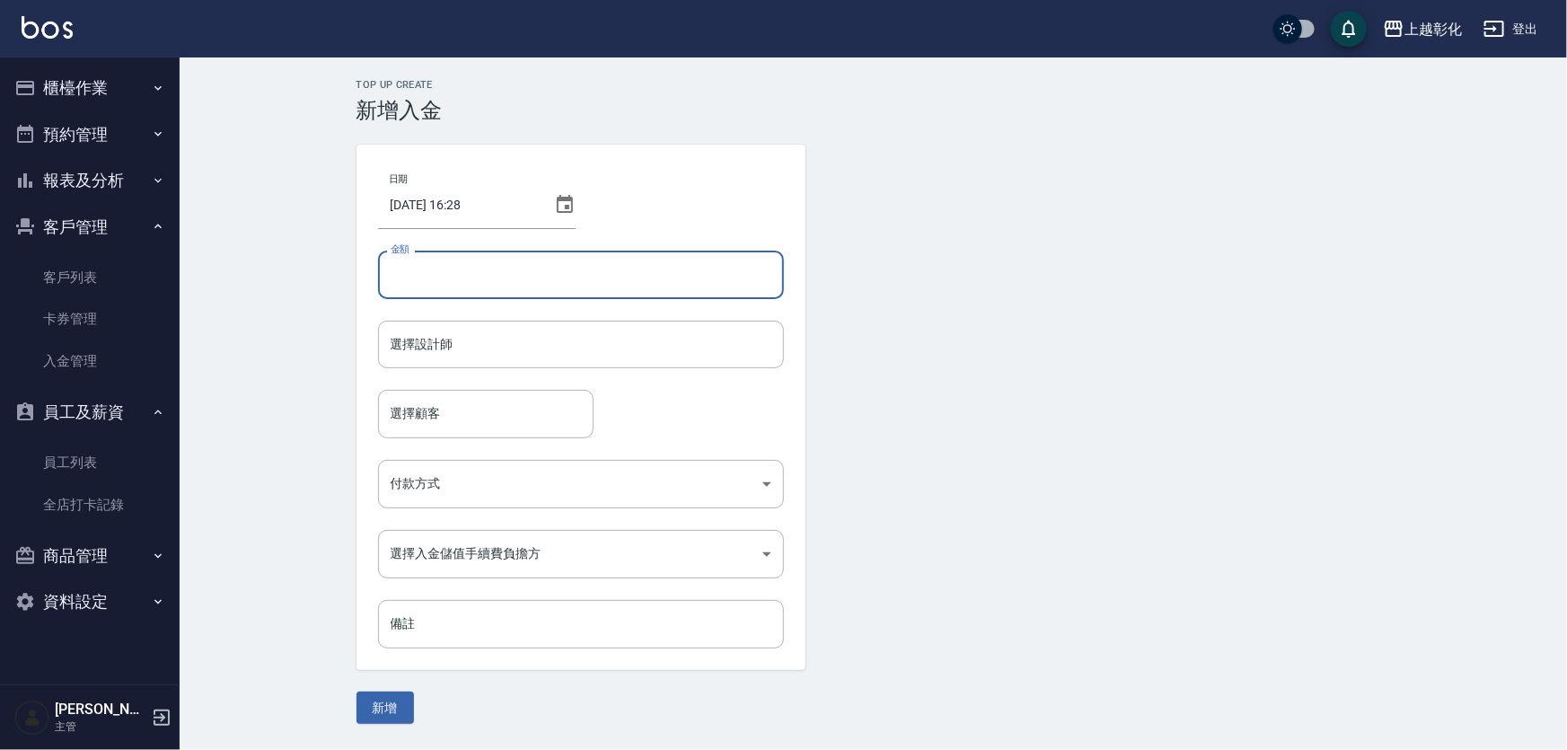
click at [535, 274] on input "金額" at bounding box center [581, 275] width 406 height 49
click at [357, 692] on button "新增" at bounding box center [385, 708] width 57 height 33
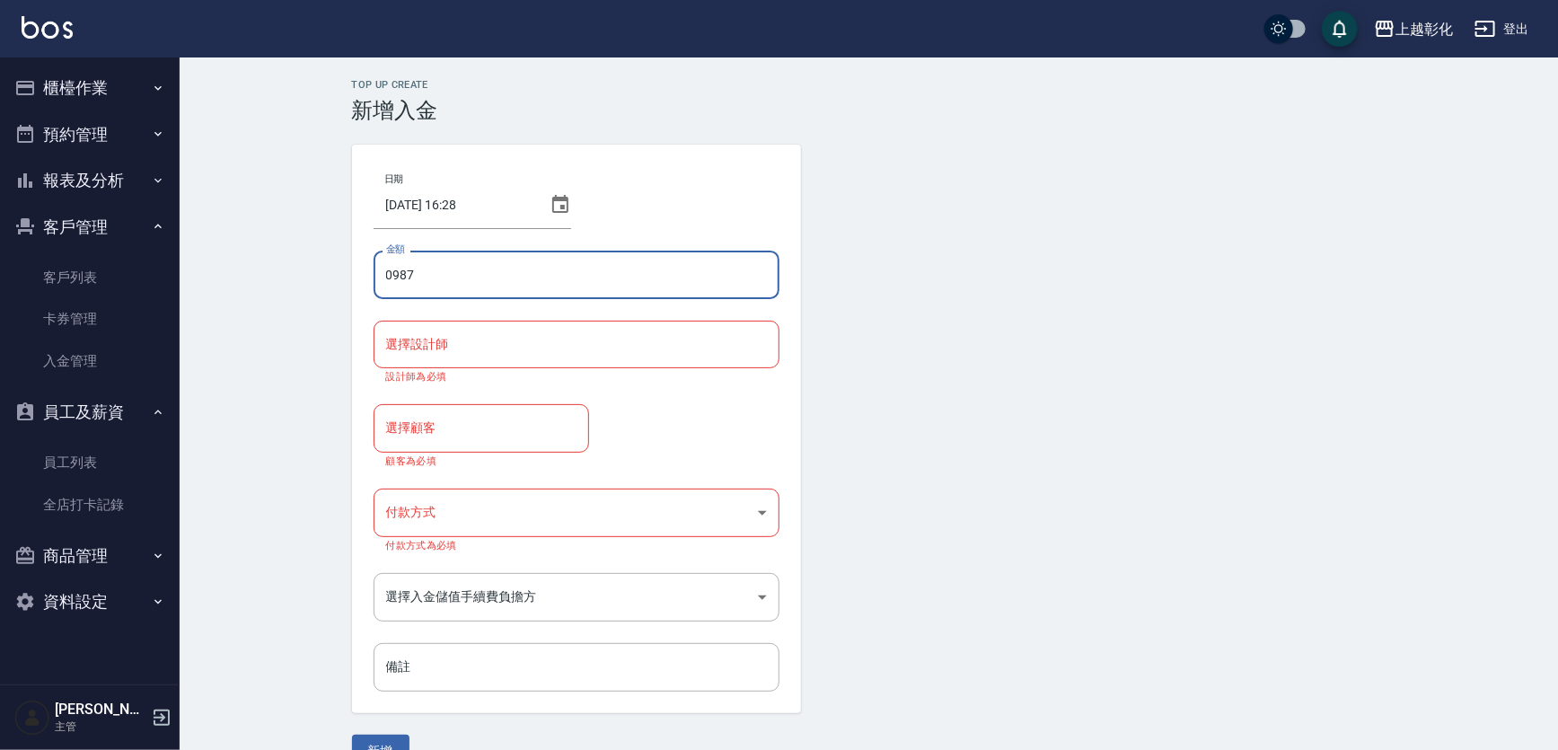
click at [535, 273] on input "0987" at bounding box center [577, 275] width 406 height 49
type input "0"
type input "6"
type input "682"
click at [352, 735] on button "新增" at bounding box center [380, 751] width 57 height 33
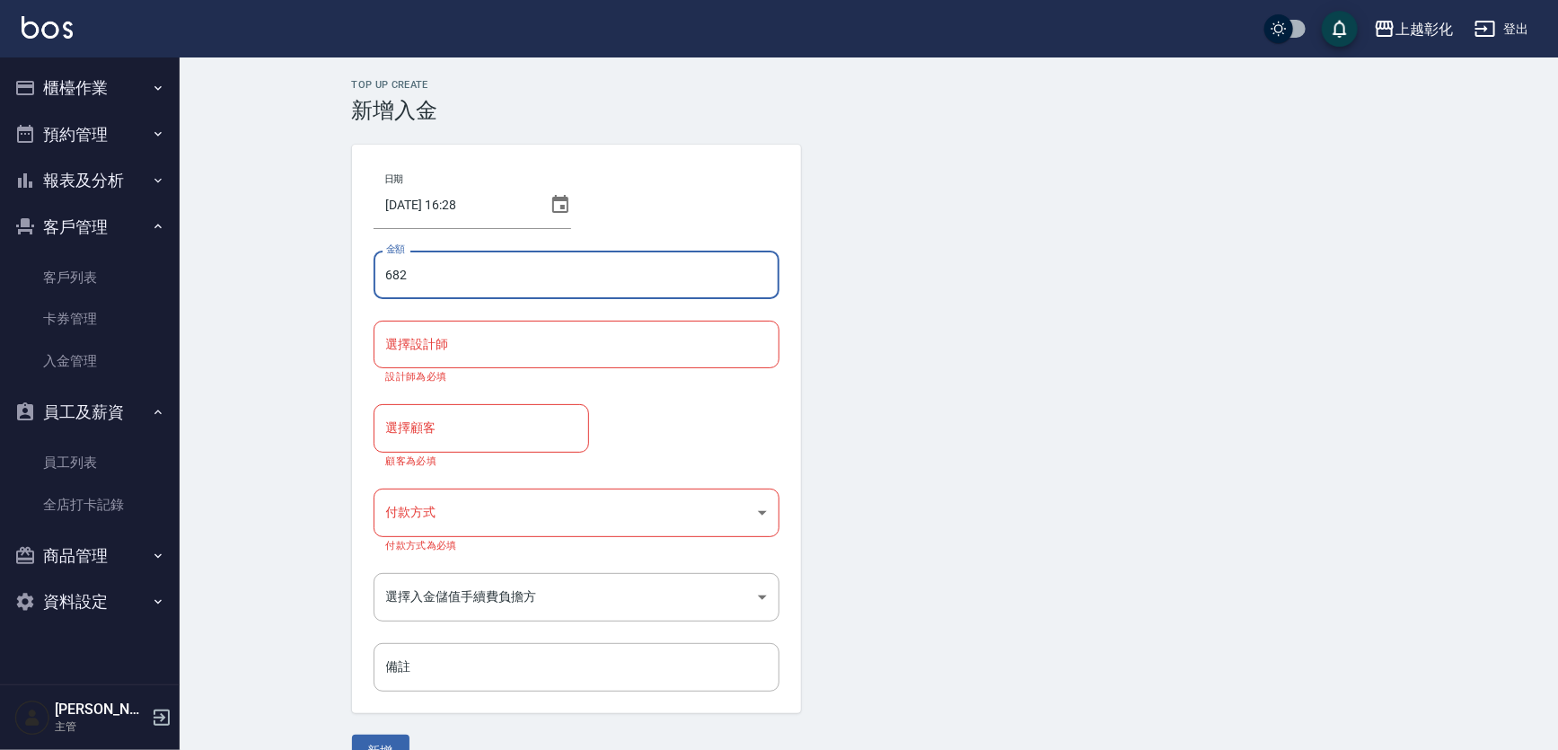
click at [557, 371] on p "設計師為必填" at bounding box center [576, 377] width 381 height 12
click at [559, 349] on input "選擇設計師" at bounding box center [577, 344] width 390 height 31
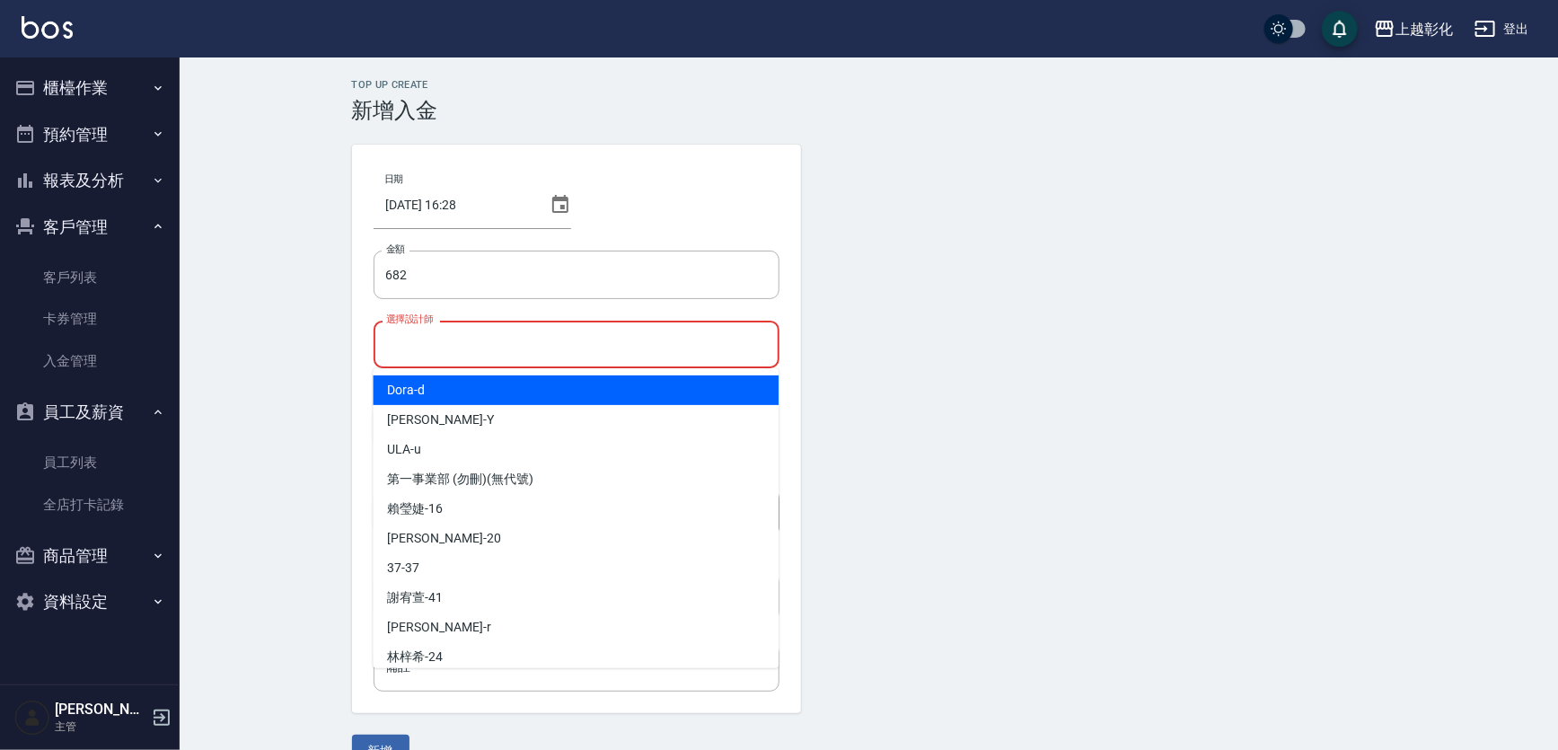
click at [537, 341] on input "選擇設計師" at bounding box center [577, 344] width 390 height 31
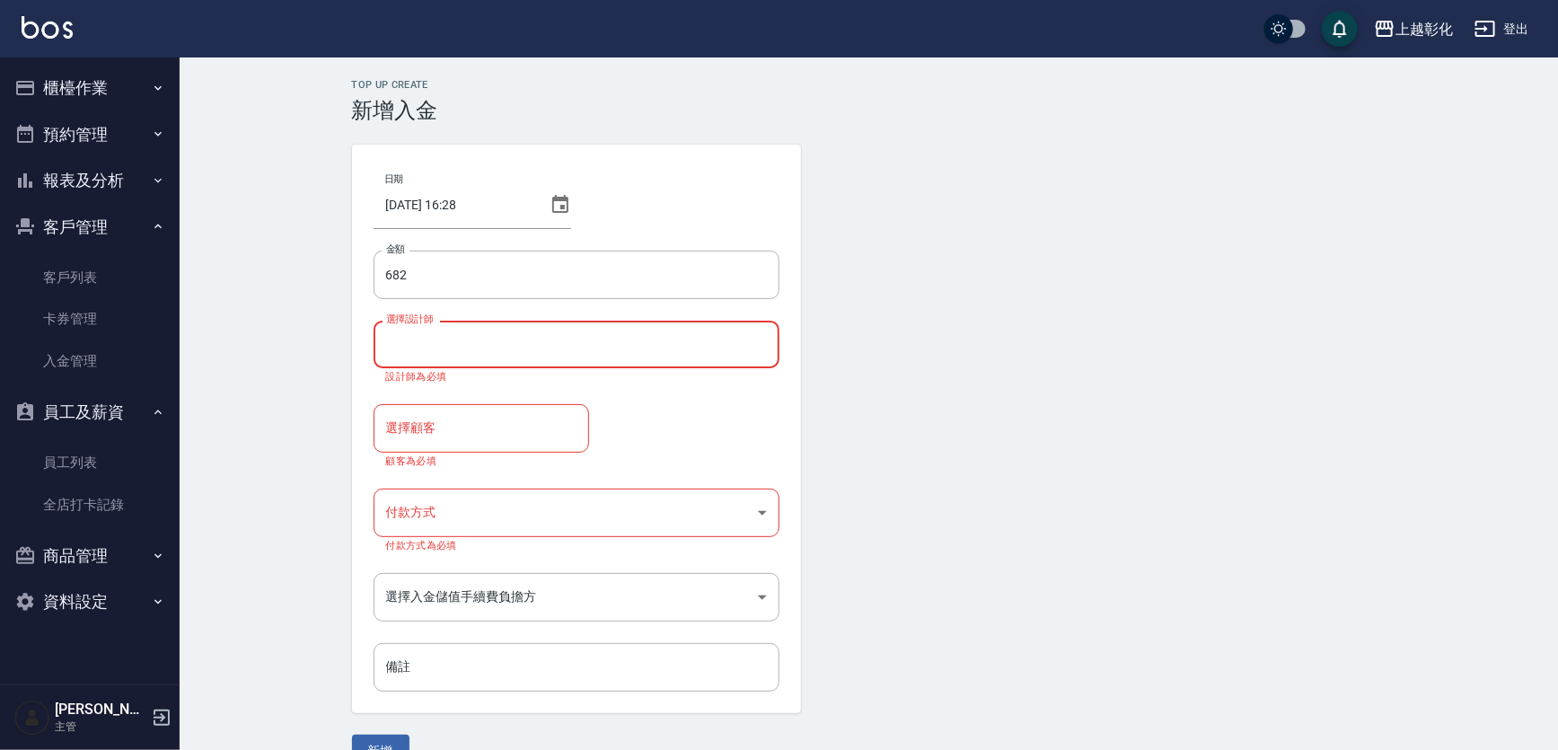
click at [525, 326] on div "選擇設計師" at bounding box center [577, 345] width 406 height 48
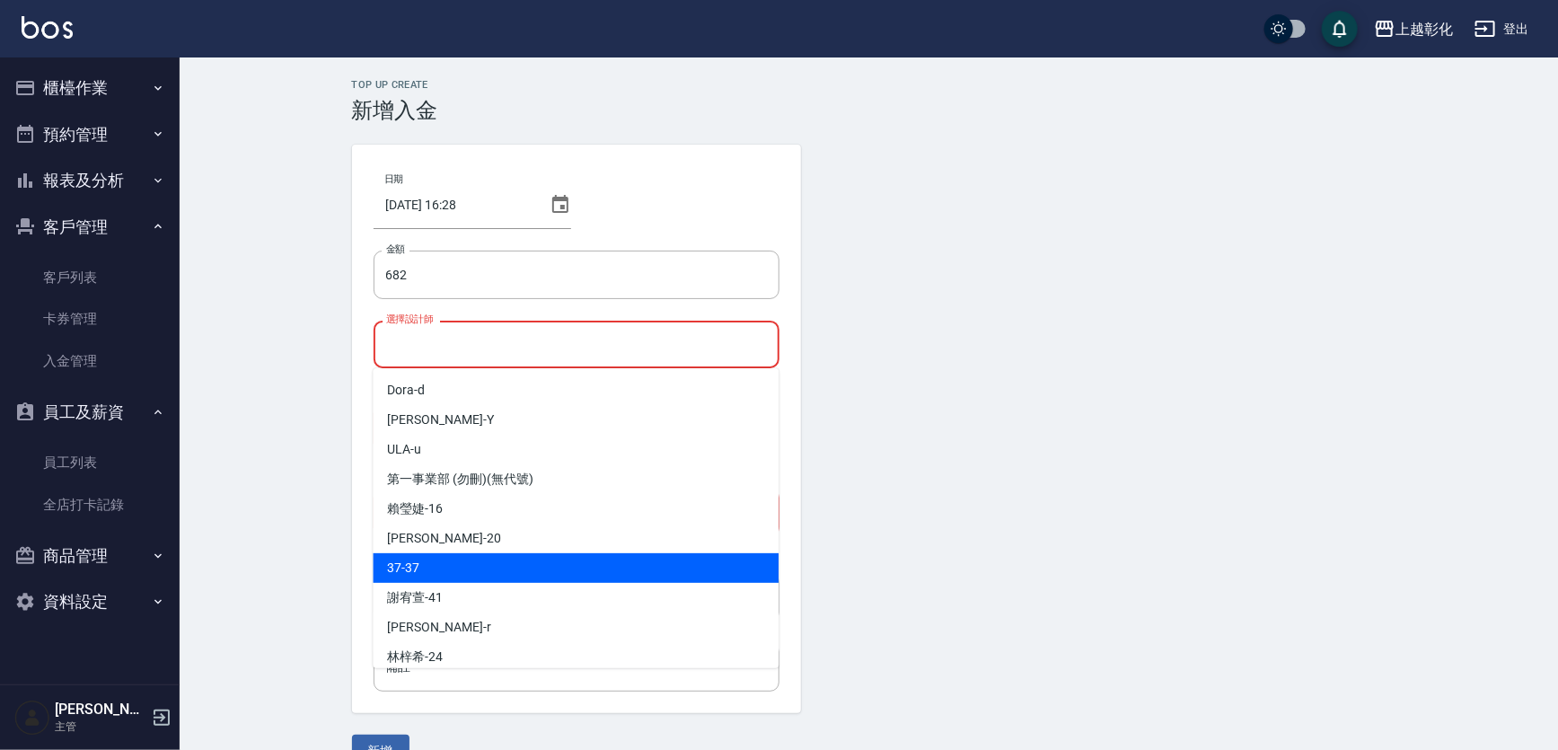
scroll to position [128, 0]
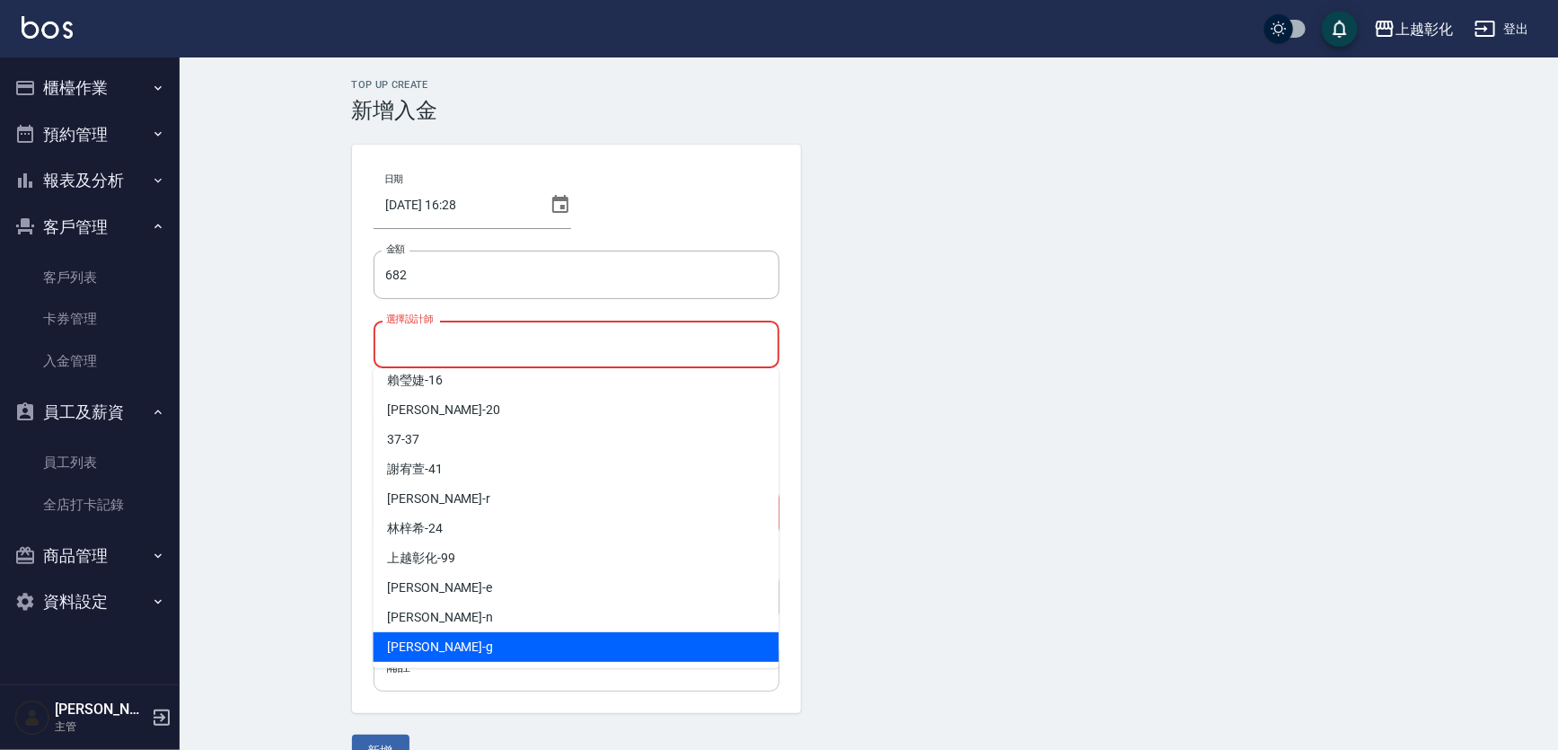
click at [409, 643] on span "Gary -g" at bounding box center [440, 647] width 106 height 19
type input "Gary-g"
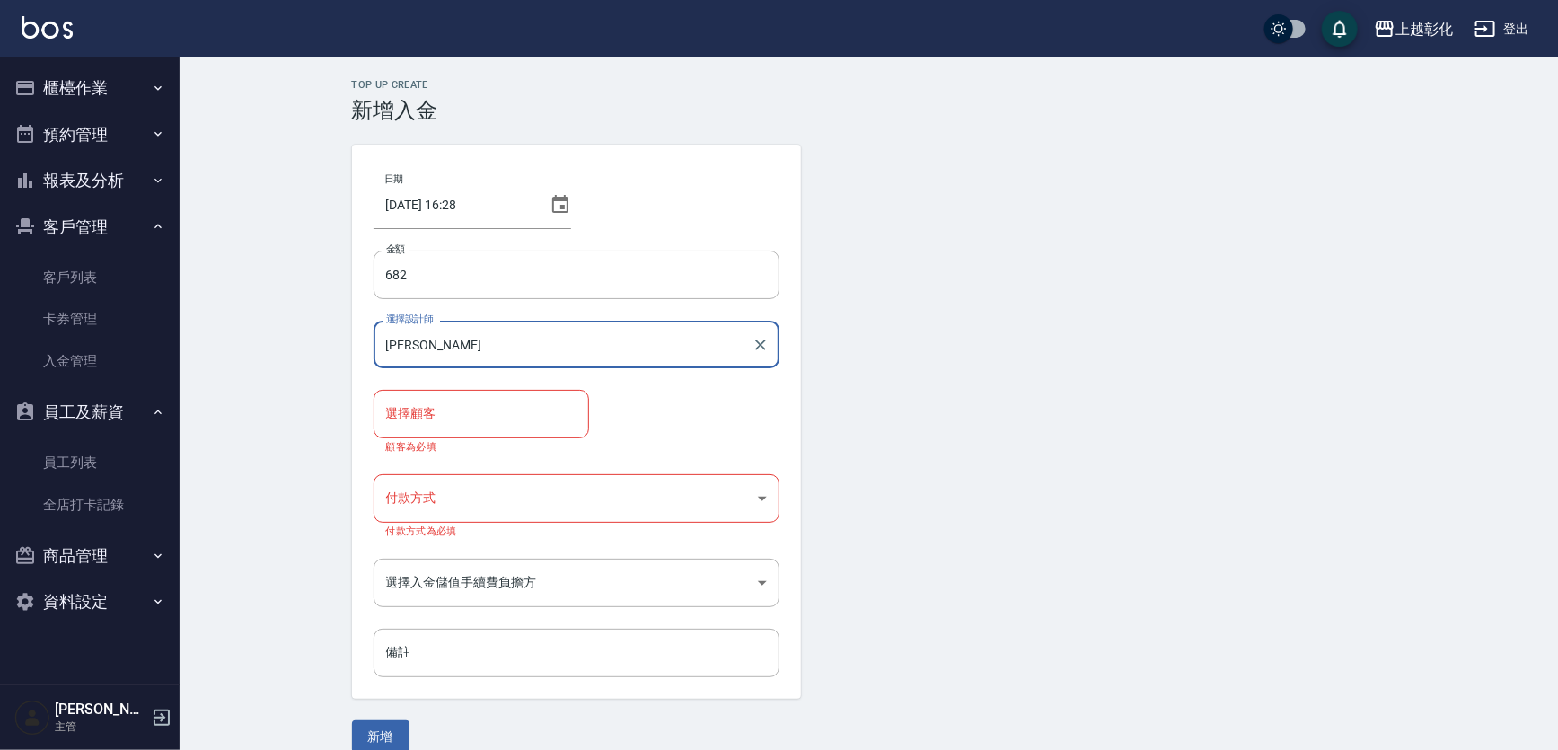
click at [508, 400] on input "選擇顧客" at bounding box center [481, 413] width 199 height 31
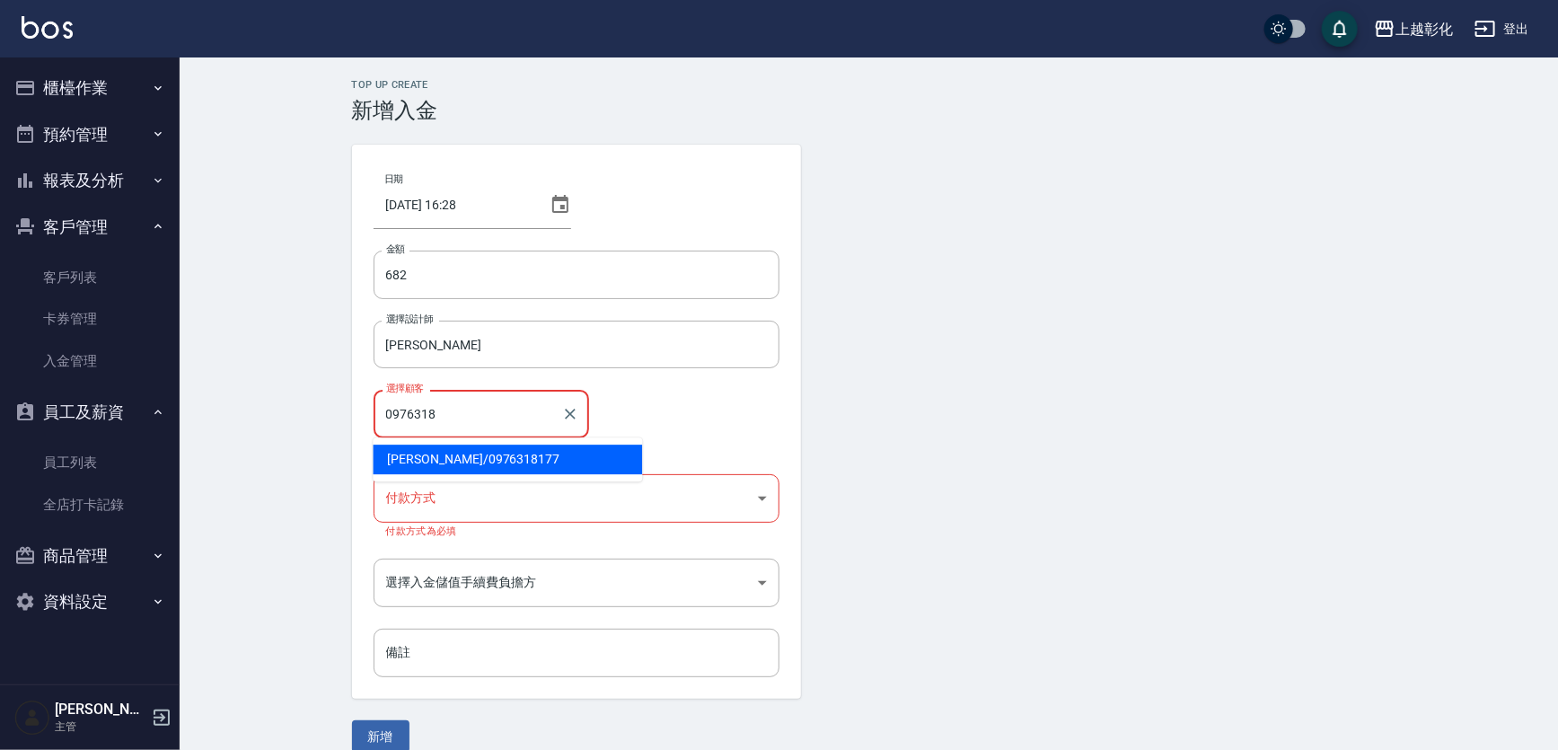
click at [470, 458] on span "陳慧珍 / 0976318177" at bounding box center [507, 460] width 269 height 30
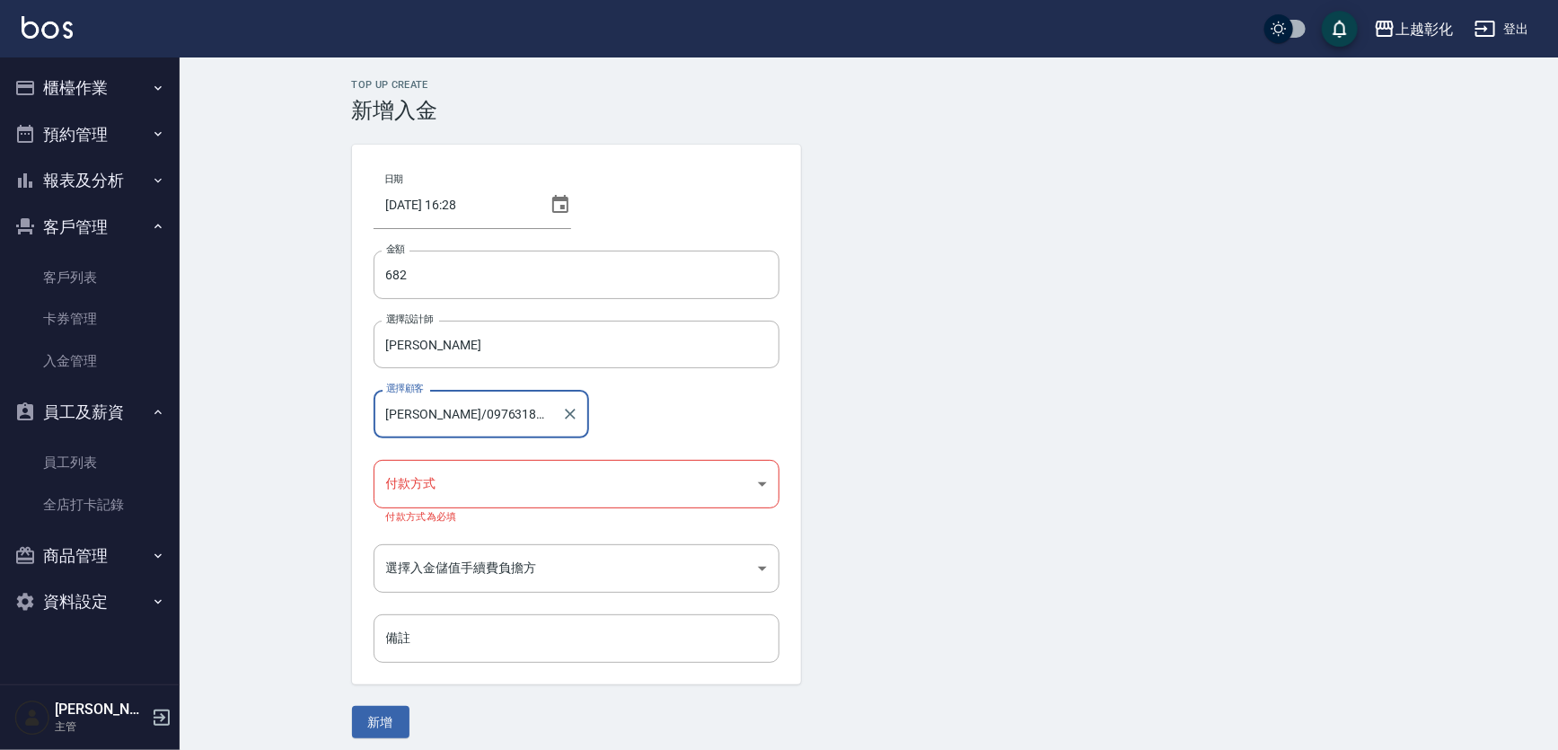
type input "陳慧珍/0976318177"
click at [457, 499] on body "上越彰化 登出 櫃檯作業 打帳單 帳單列表 現金收支登錄 材料自購登錄 每日結帳 排班表 現場電腦打卡 預約管理 預約管理 單日預約紀錄 單週預約紀錄 報表及…" at bounding box center [779, 380] width 1558 height 760
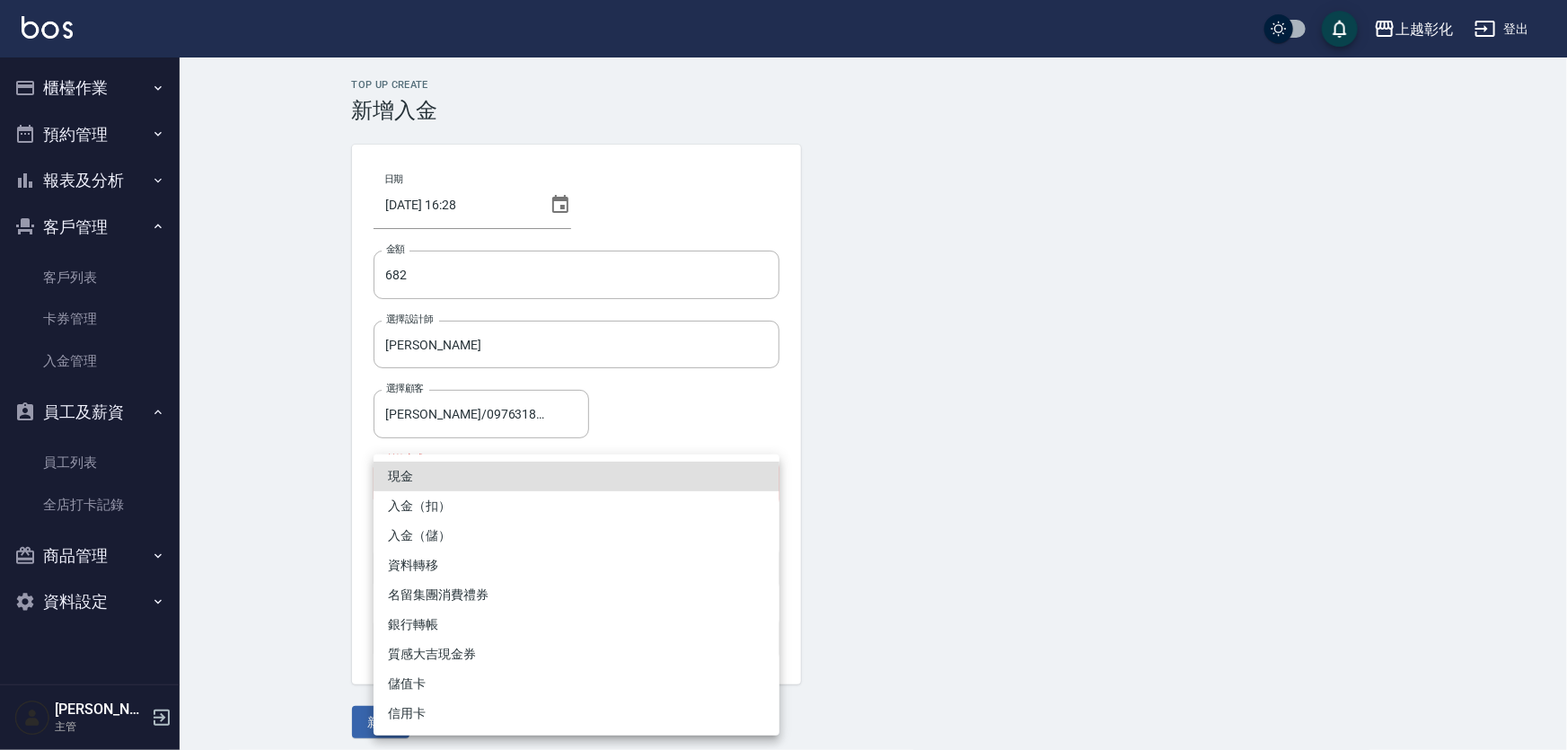
click at [448, 503] on li "入金（扣）" at bounding box center [577, 506] width 406 height 30
type input "入金（扣）"
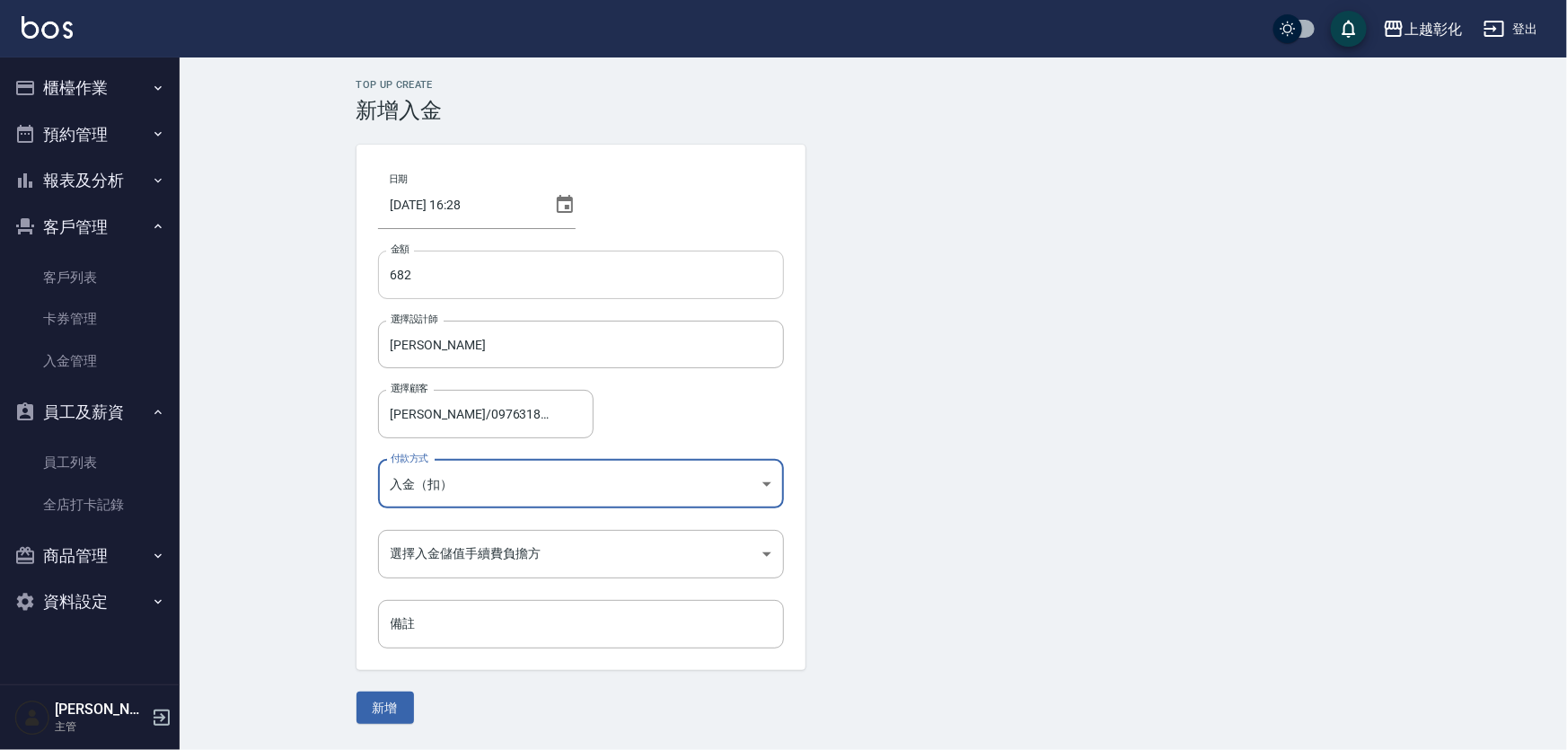
click at [396, 276] on input "682" at bounding box center [581, 275] width 406 height 49
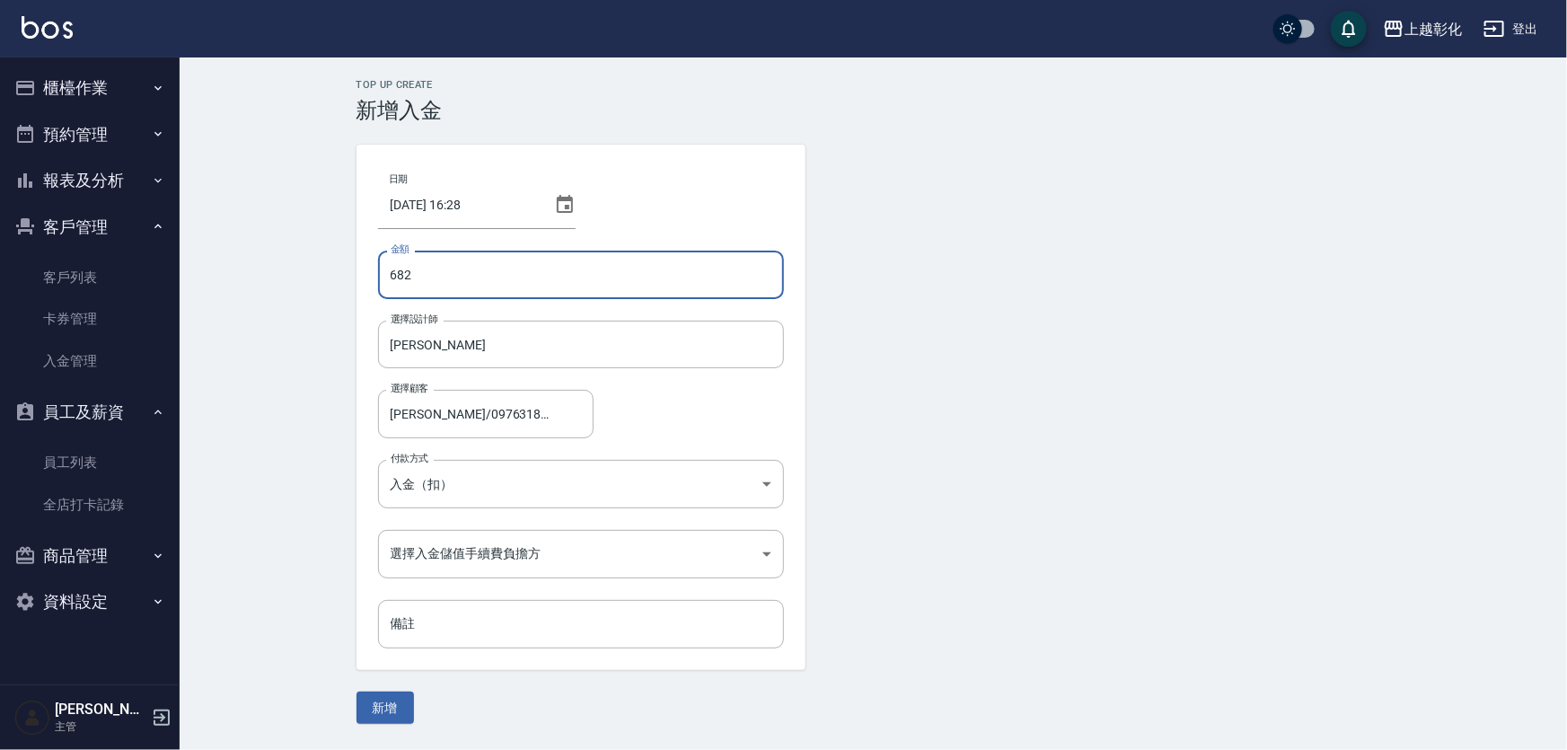
click at [393, 276] on input "682" at bounding box center [581, 275] width 406 height 49
type input "-682"
click at [971, 313] on form "日期 2025/08/19 16:28 金額 -682 金額 選擇設計師 Gary-g 選擇設計師 選擇顧客 陳慧珍/0976318177 選擇顧客 付款方式…" at bounding box center [874, 434] width 1035 height 579
click at [495, 546] on body "上越彰化 登出 櫃檯作業 打帳單 帳單列表 現金收支登錄 材料自購登錄 每日結帳 排班表 現場電腦打卡 預約管理 預約管理 單日預約紀錄 單週預約紀錄 報表及…" at bounding box center [783, 375] width 1567 height 750
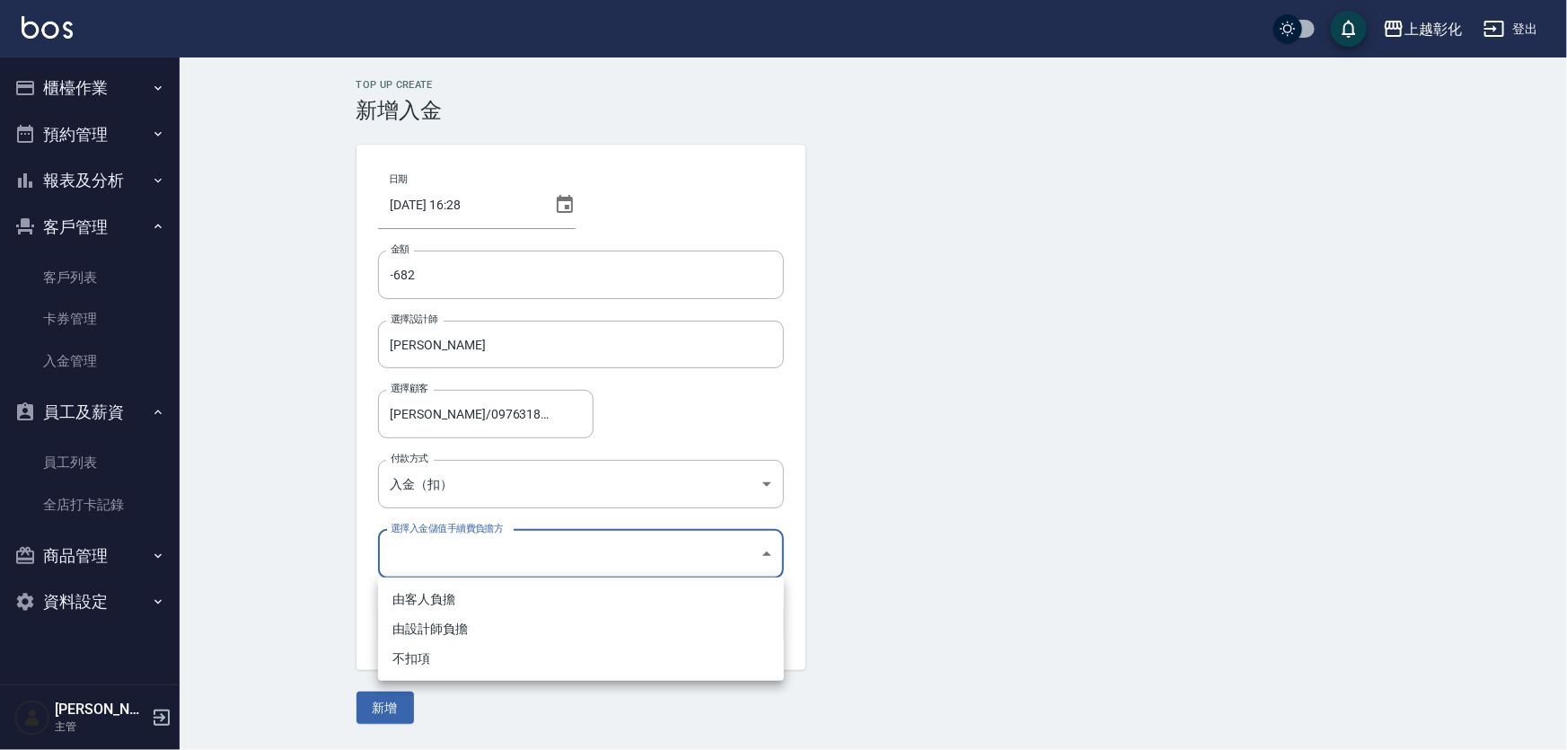
click at [457, 608] on li "由客人負擔" at bounding box center [581, 600] width 406 height 30
type input "BYCUSTOMER"
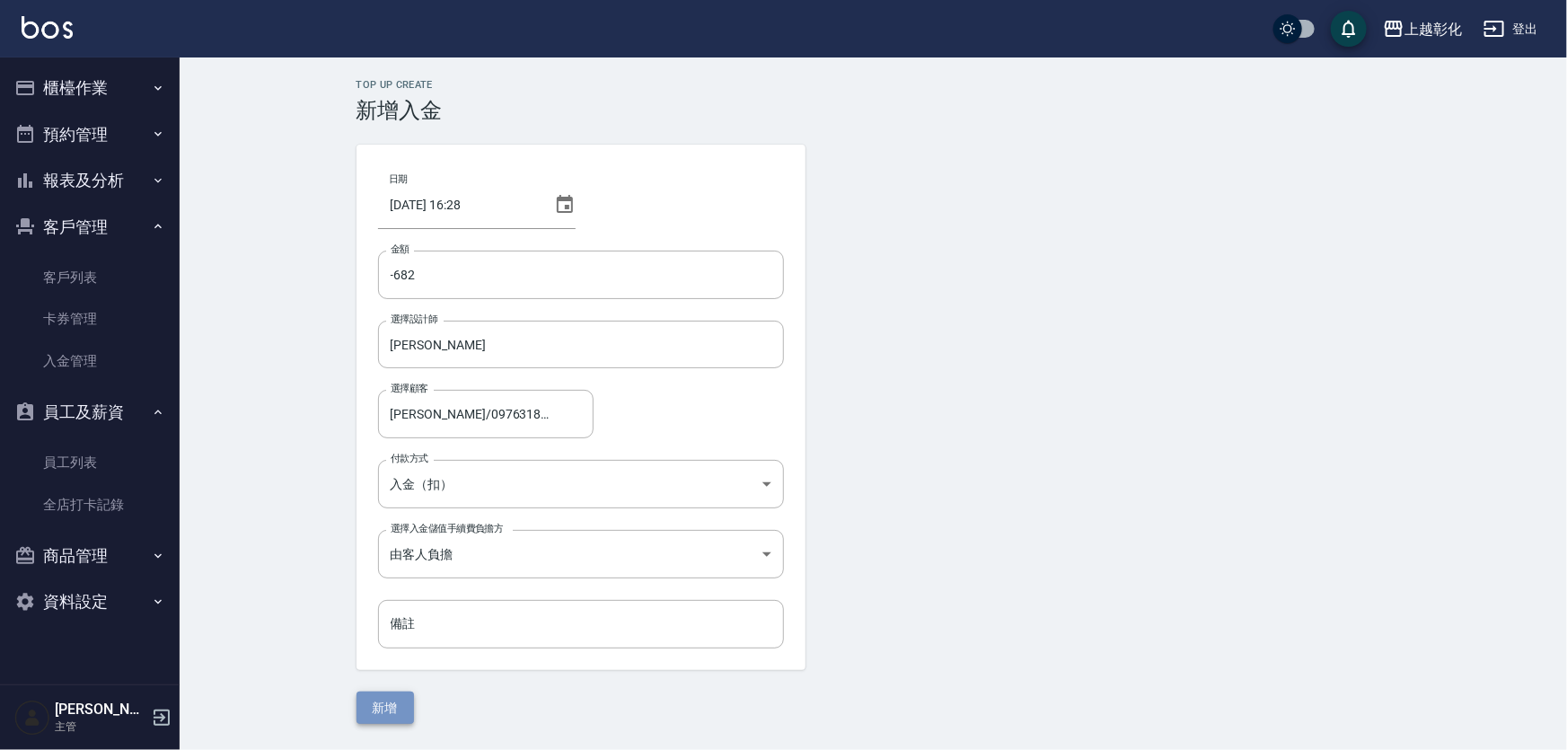
click at [395, 704] on button "新增" at bounding box center [385, 708] width 57 height 33
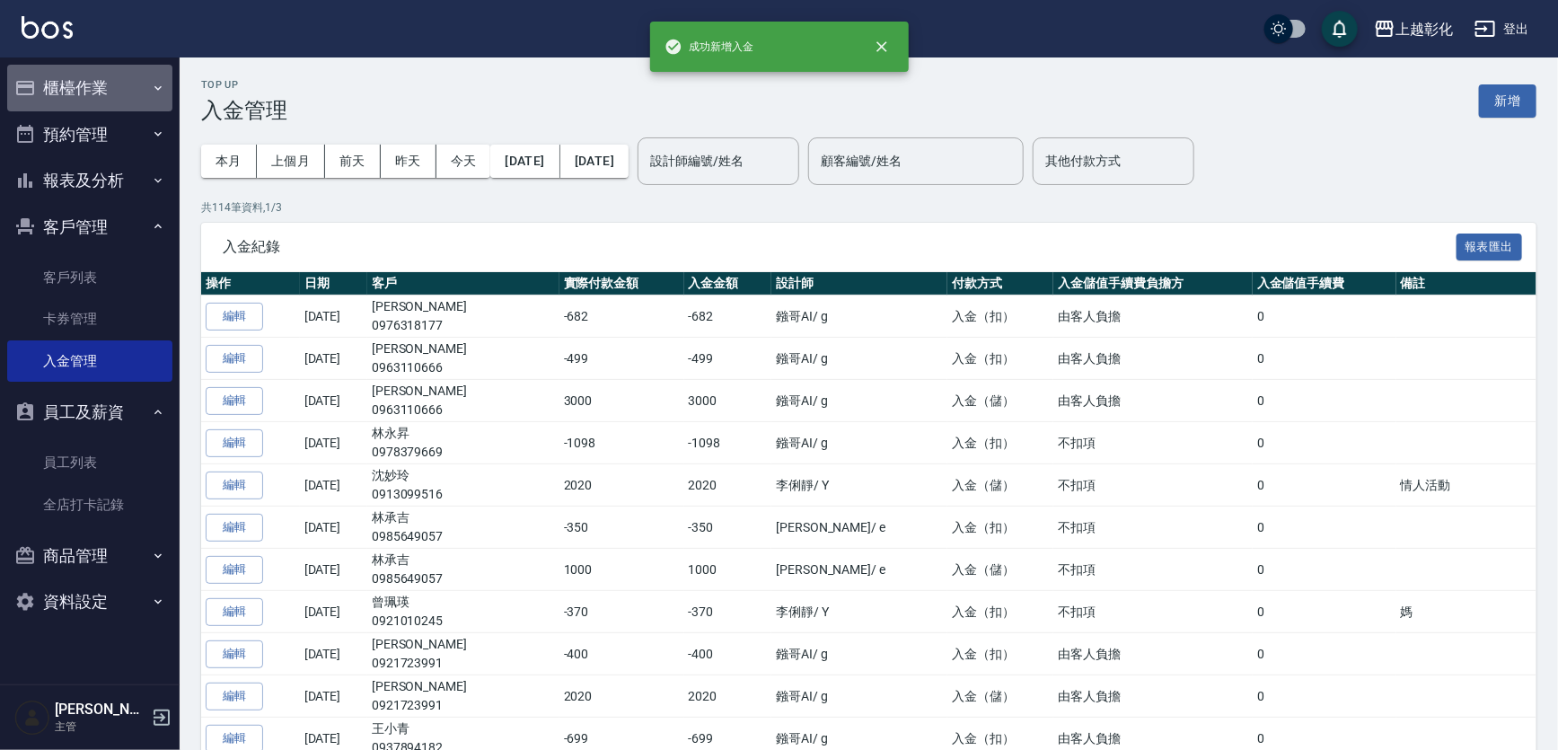
click at [131, 79] on button "櫃檯作業" at bounding box center [89, 88] width 165 height 47
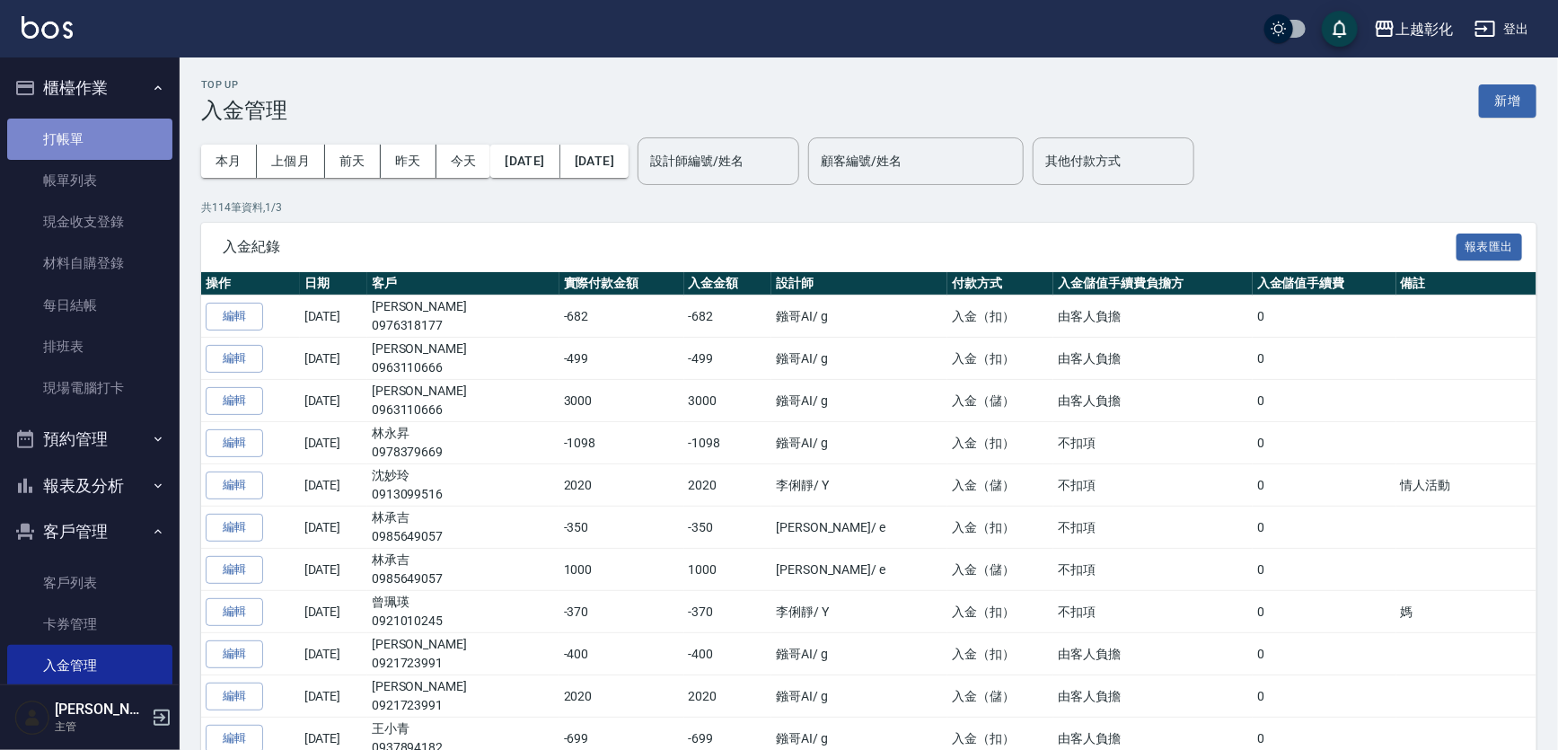
click at [119, 148] on link "打帳單" at bounding box center [89, 139] width 165 height 41
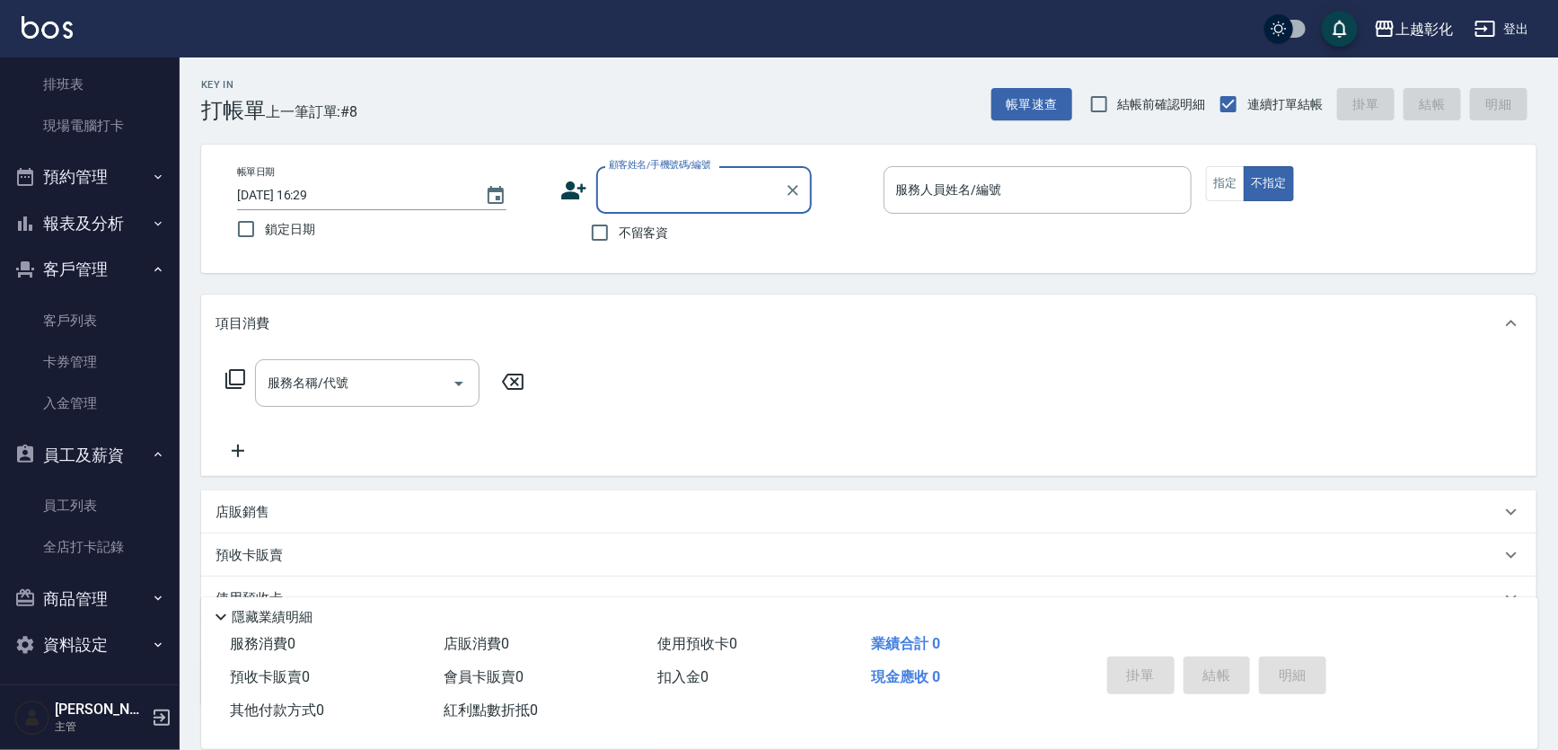
scroll to position [266, 0]
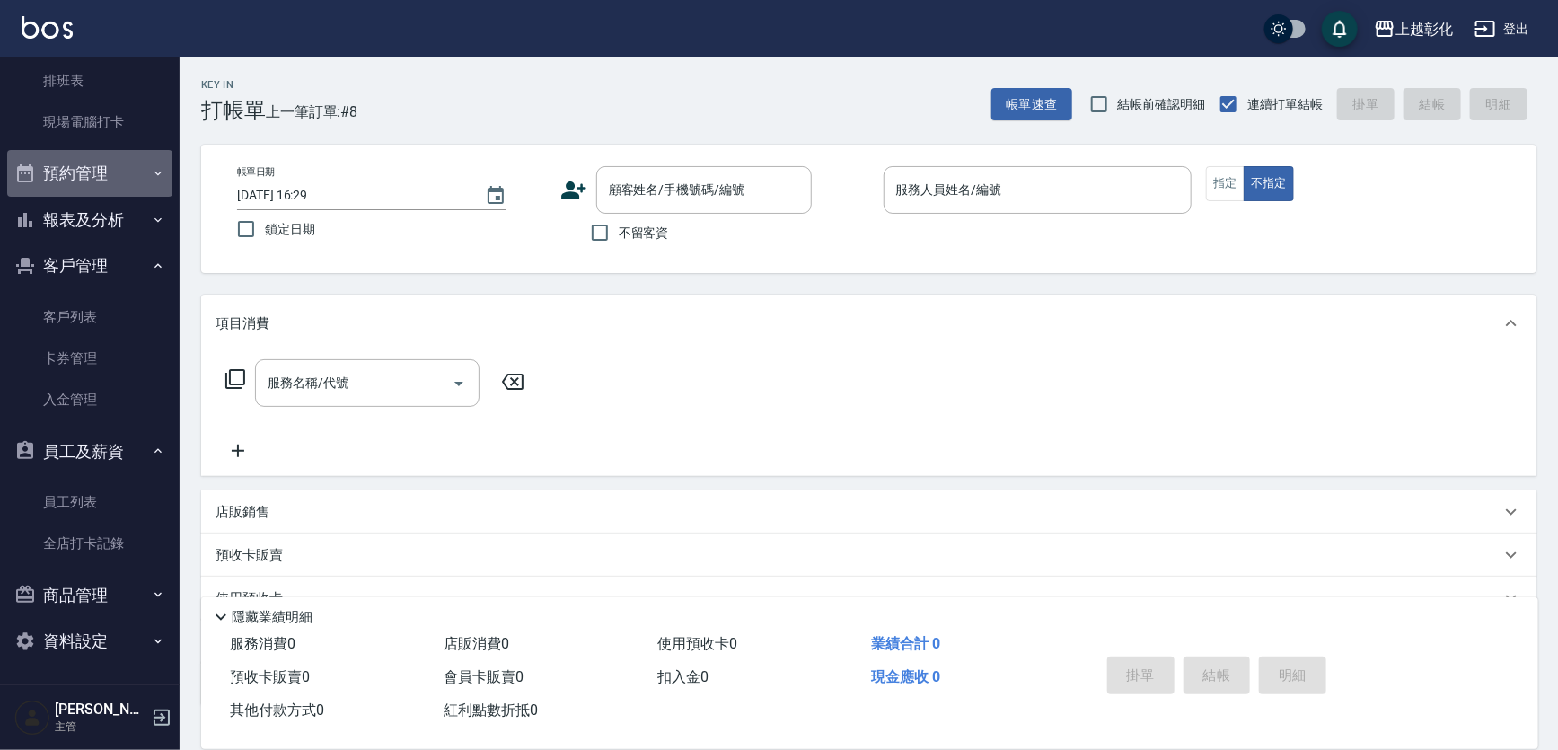
click at [126, 171] on button "預約管理" at bounding box center [89, 173] width 165 height 47
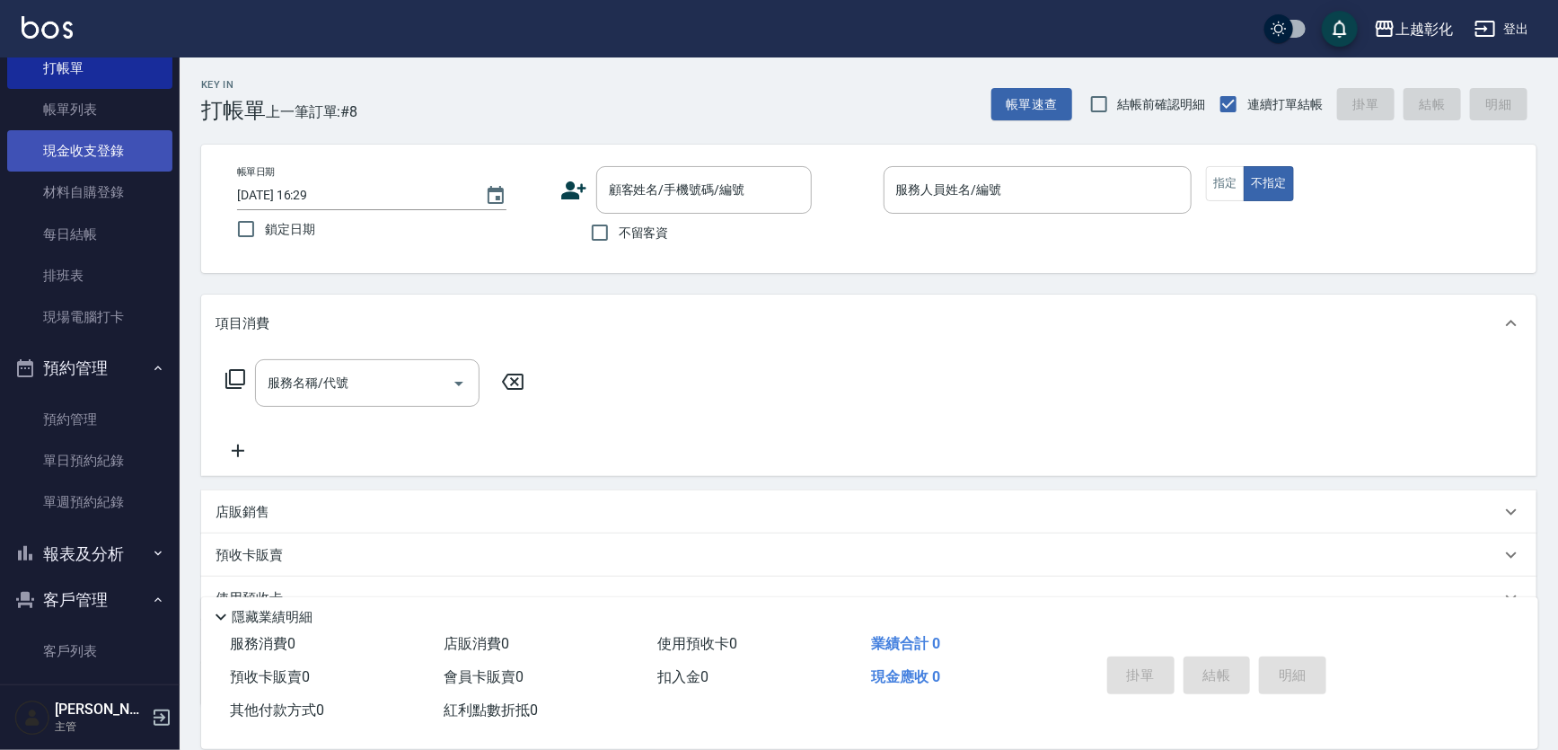
scroll to position [21, 0]
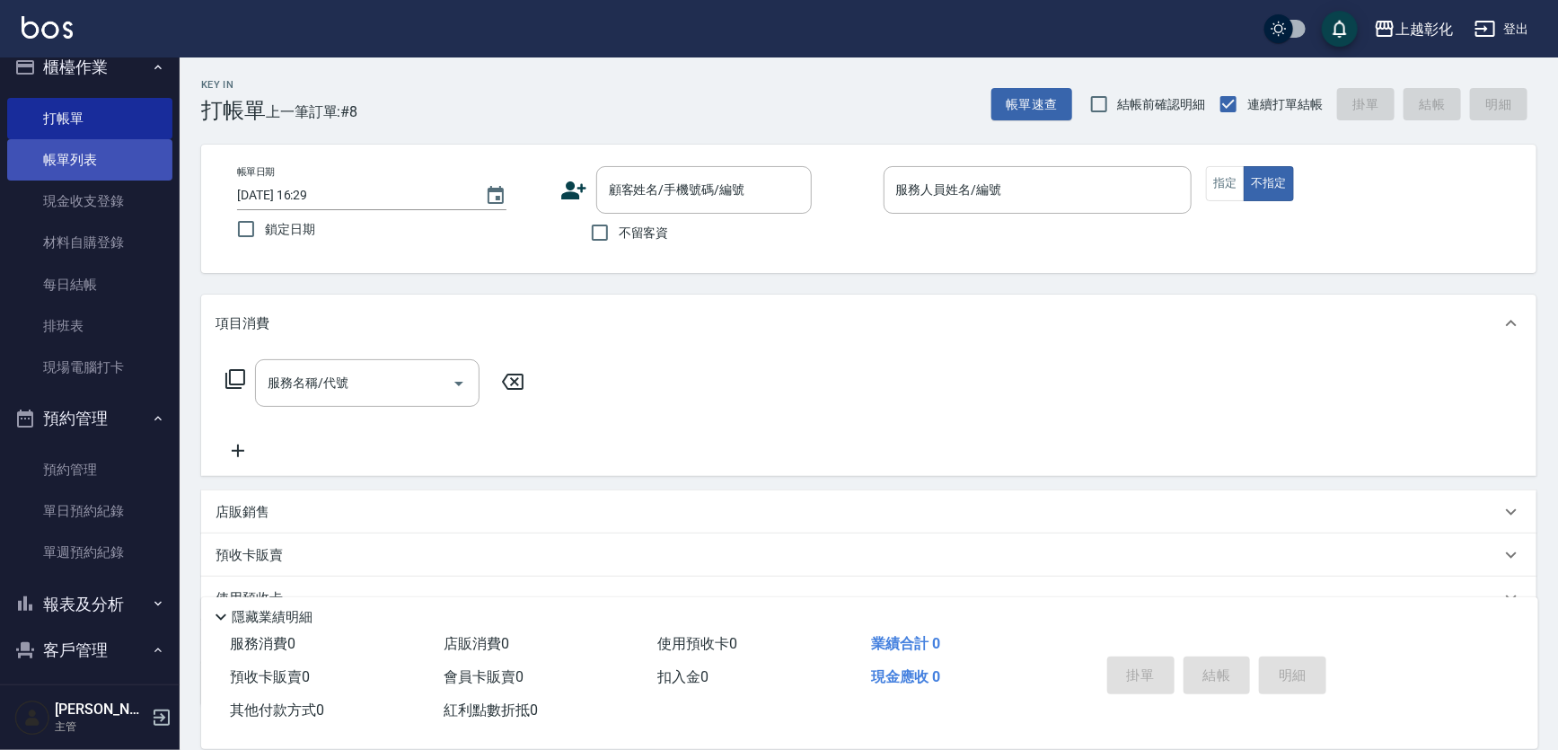
click at [126, 156] on link "帳單列表" at bounding box center [89, 159] width 165 height 41
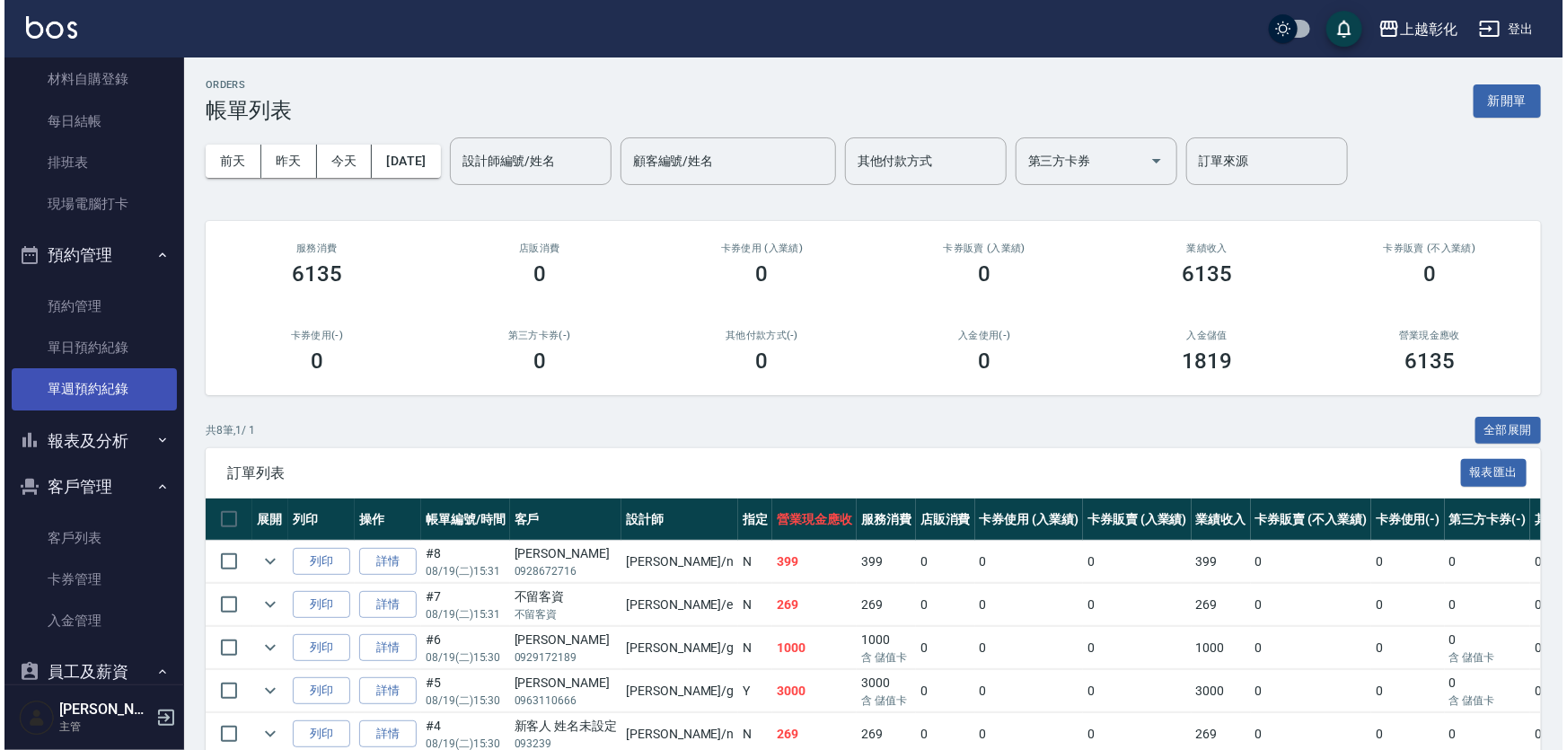
scroll to position [405, 0]
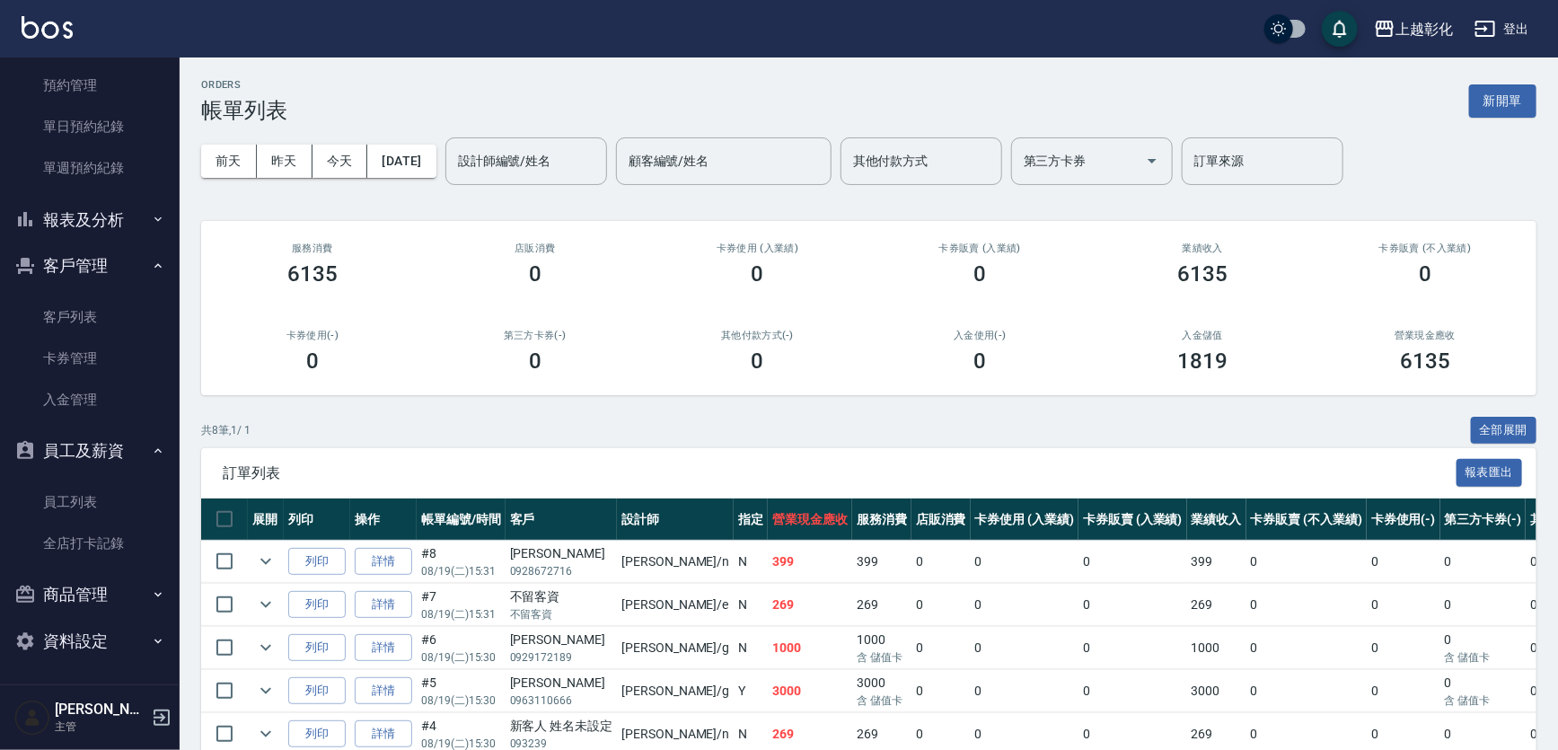
click at [100, 209] on button "報表及分析" at bounding box center [89, 220] width 165 height 47
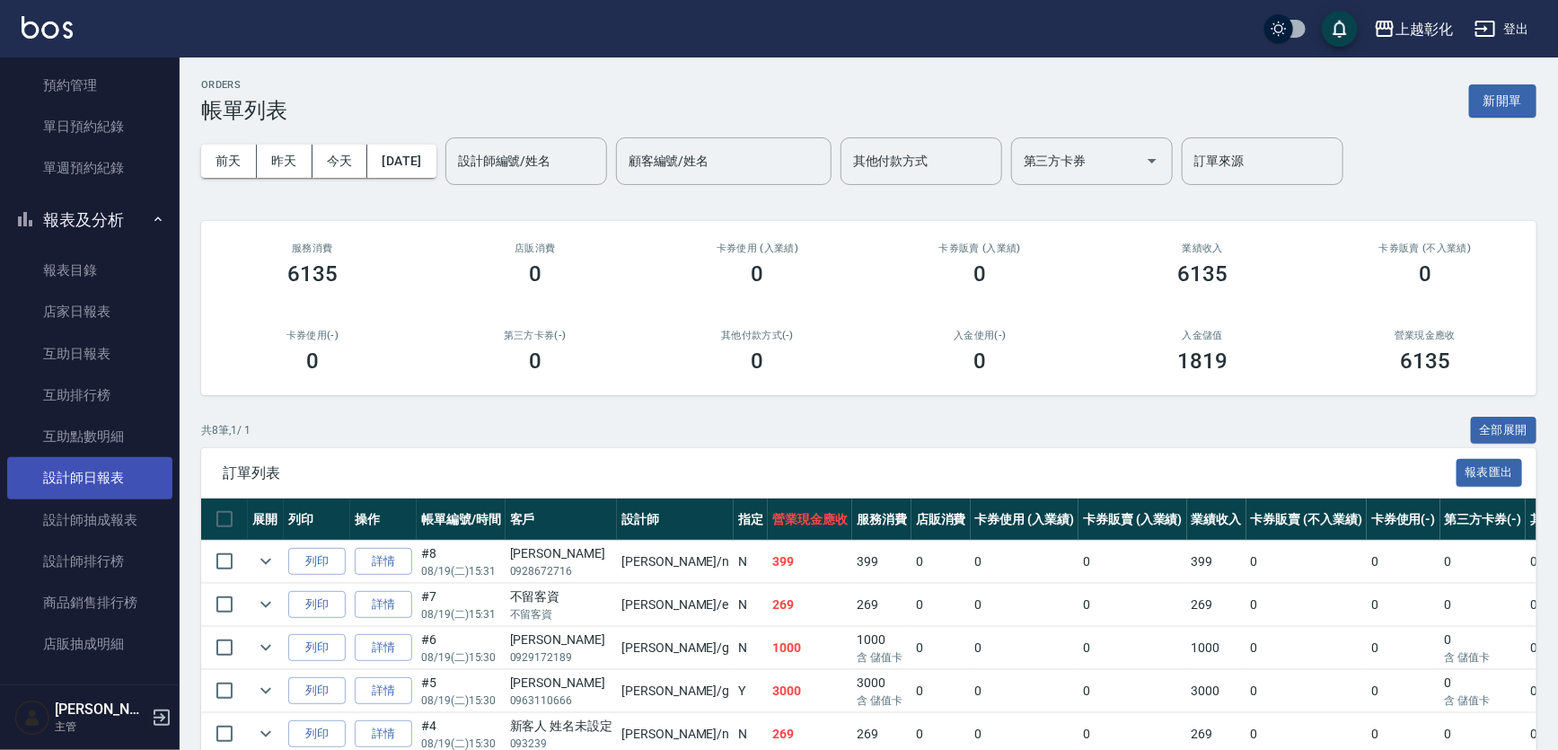
click at [111, 485] on link "設計師日報表" at bounding box center [89, 477] width 165 height 41
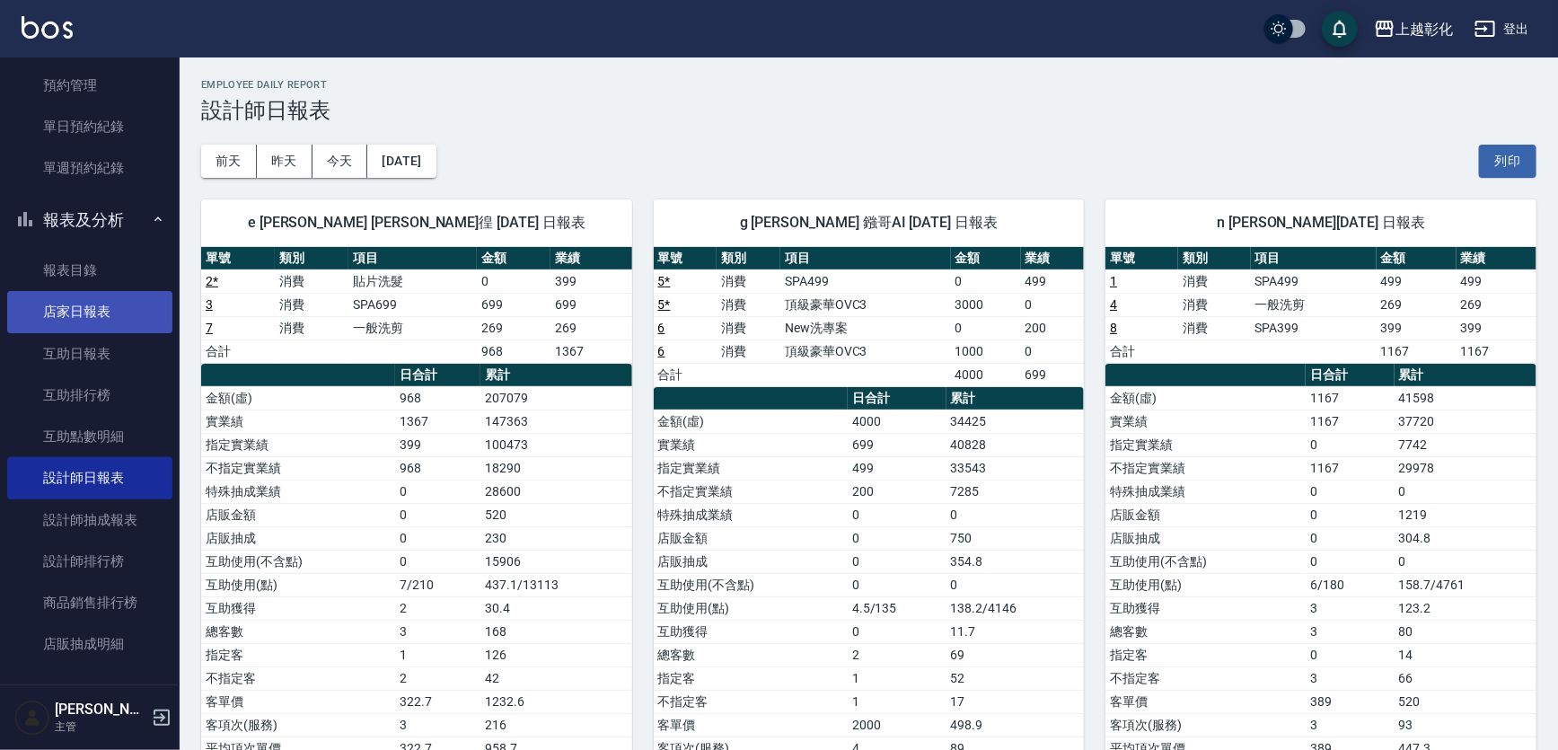
click at [82, 299] on link "店家日報表" at bounding box center [89, 311] width 165 height 41
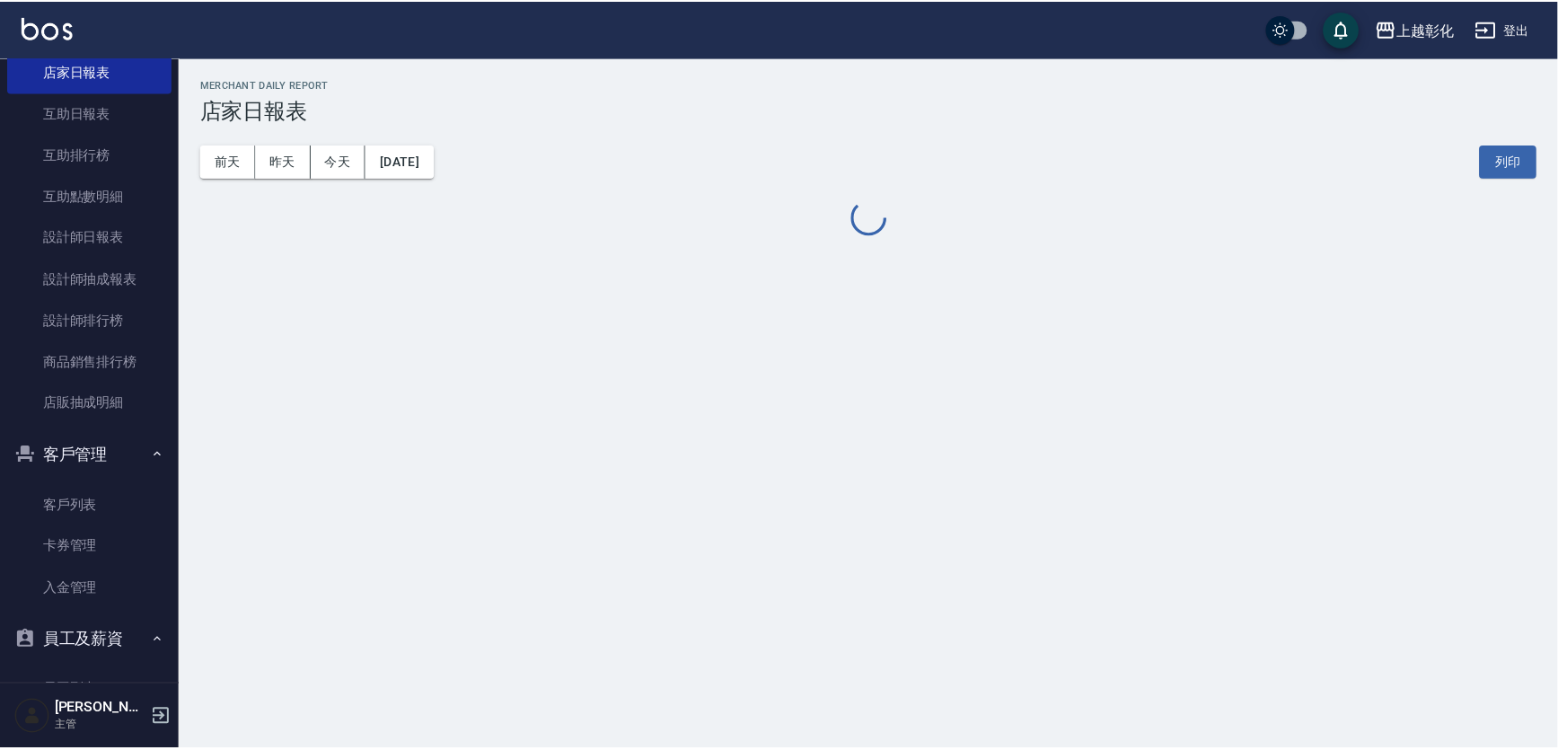
scroll to position [650, 0]
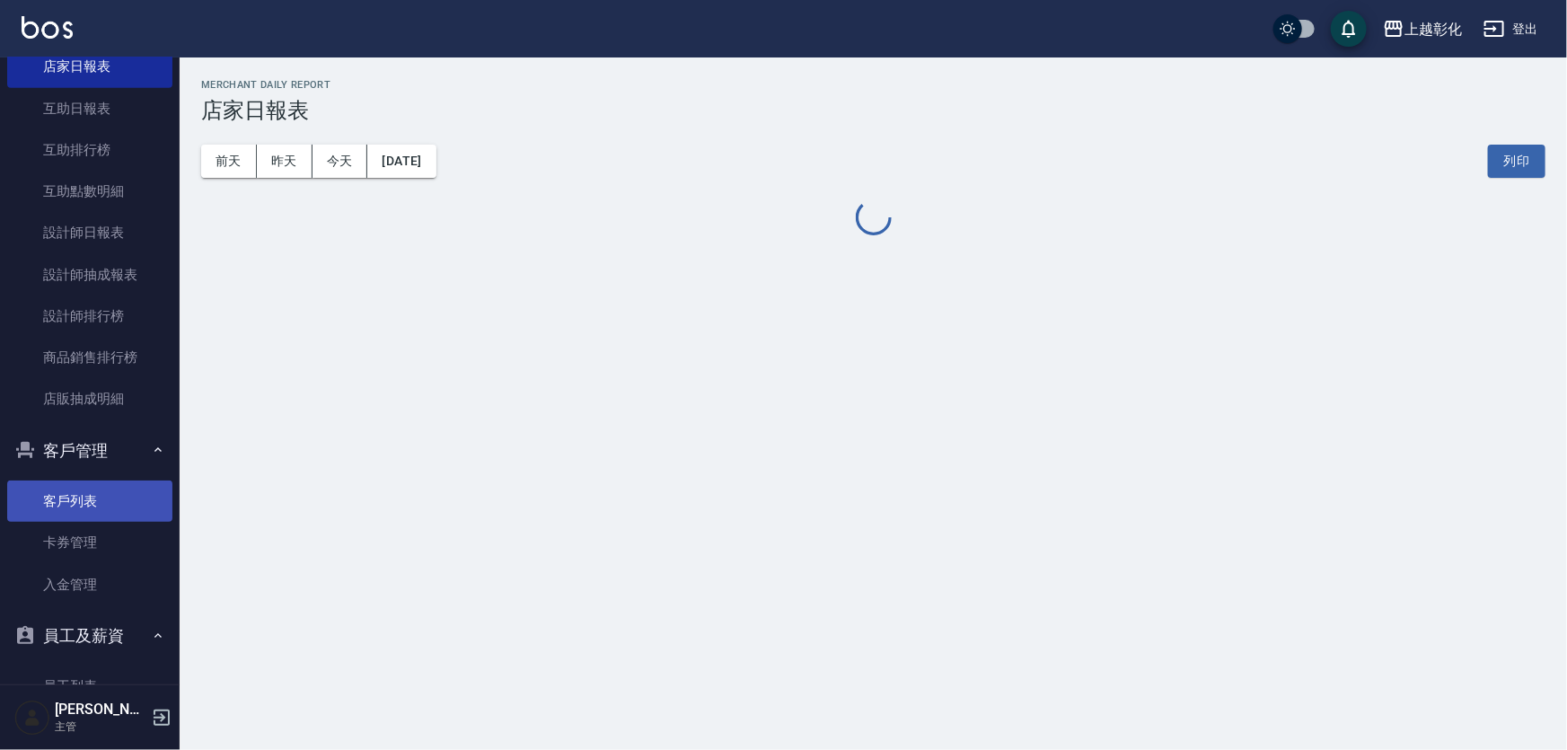
click at [104, 507] on link "客戶列表" at bounding box center [89, 501] width 165 height 41
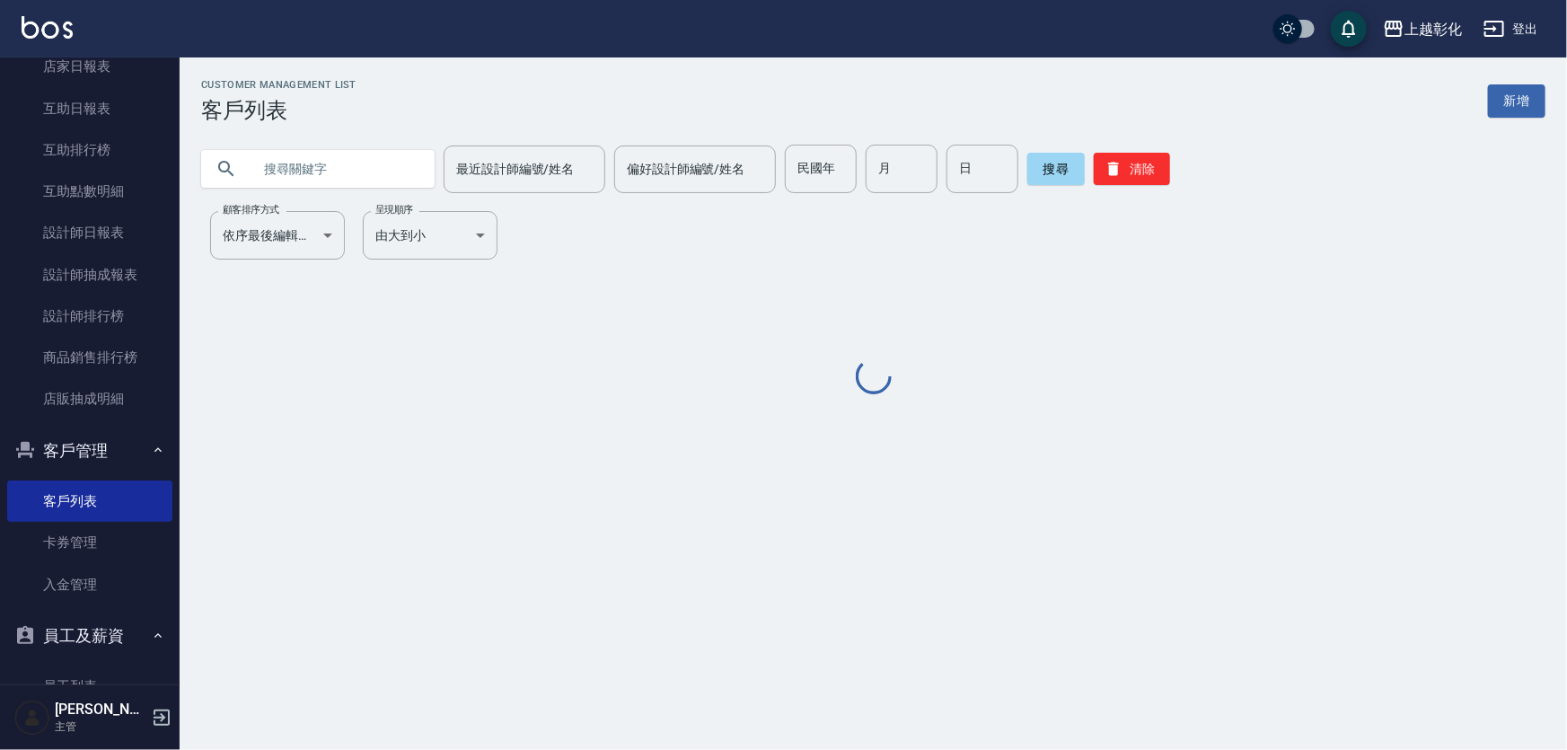
click at [314, 181] on input "text" at bounding box center [336, 169] width 169 height 49
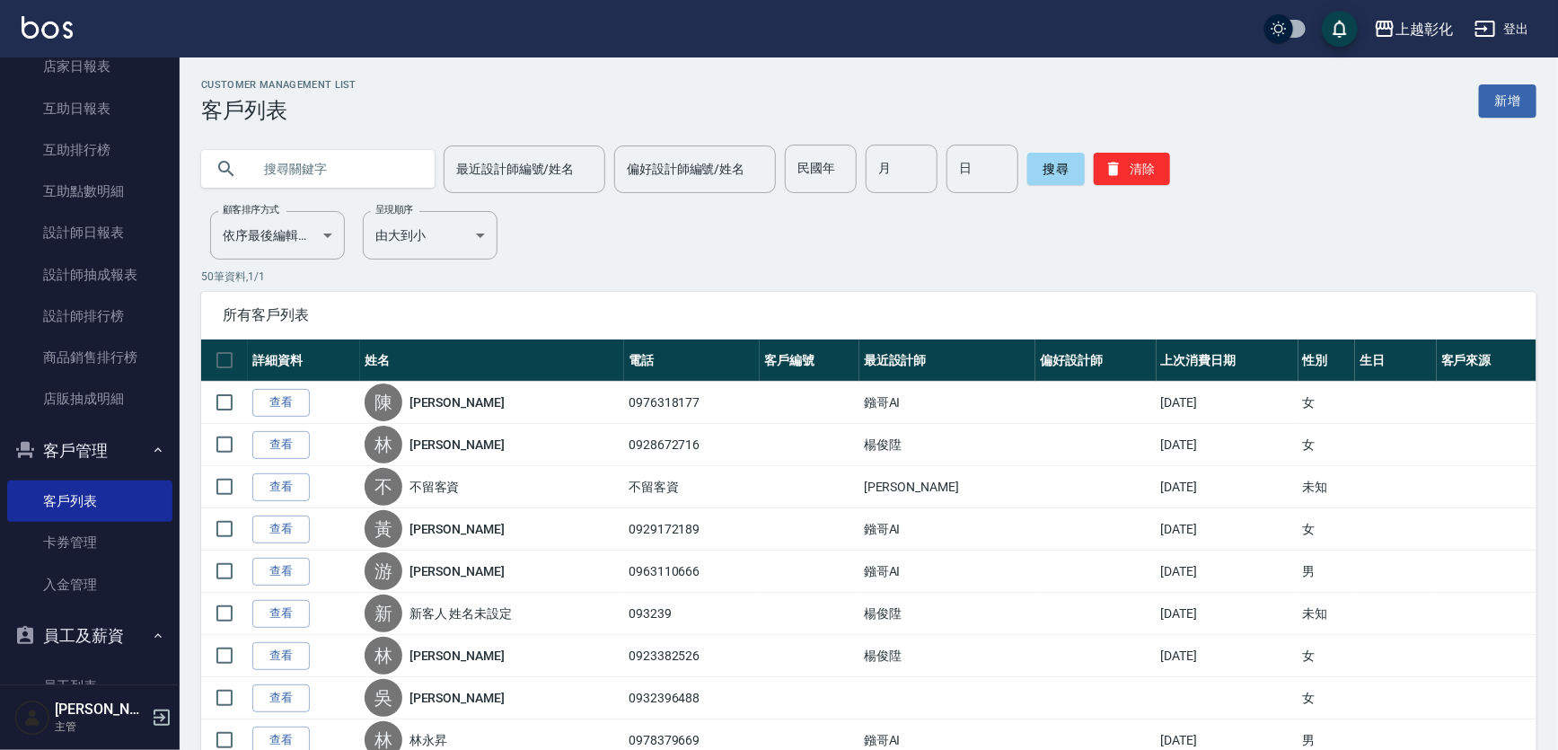
click at [314, 181] on input "text" at bounding box center [336, 169] width 169 height 49
type input "0976"
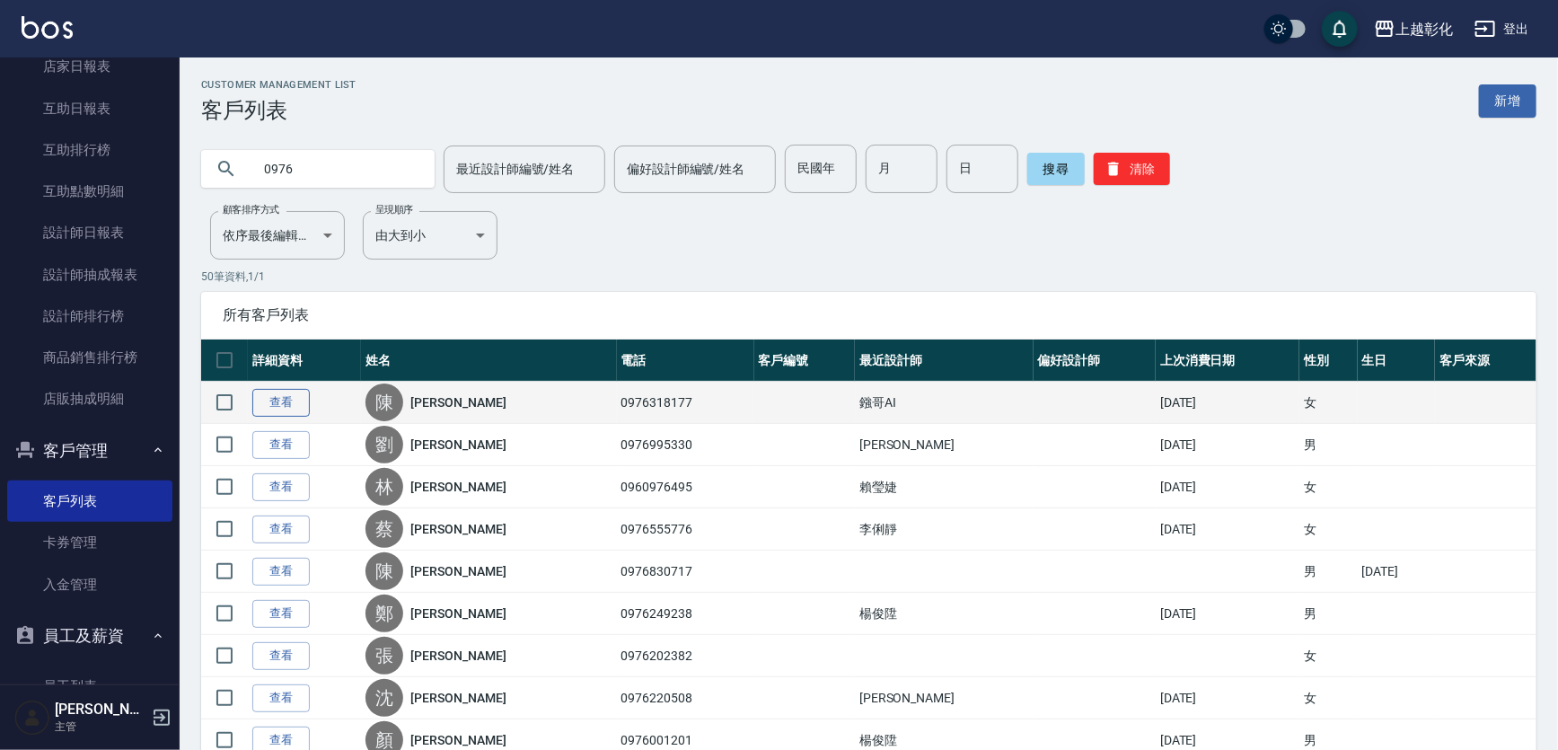
click at [305, 404] on link "查看" at bounding box center [280, 403] width 57 height 28
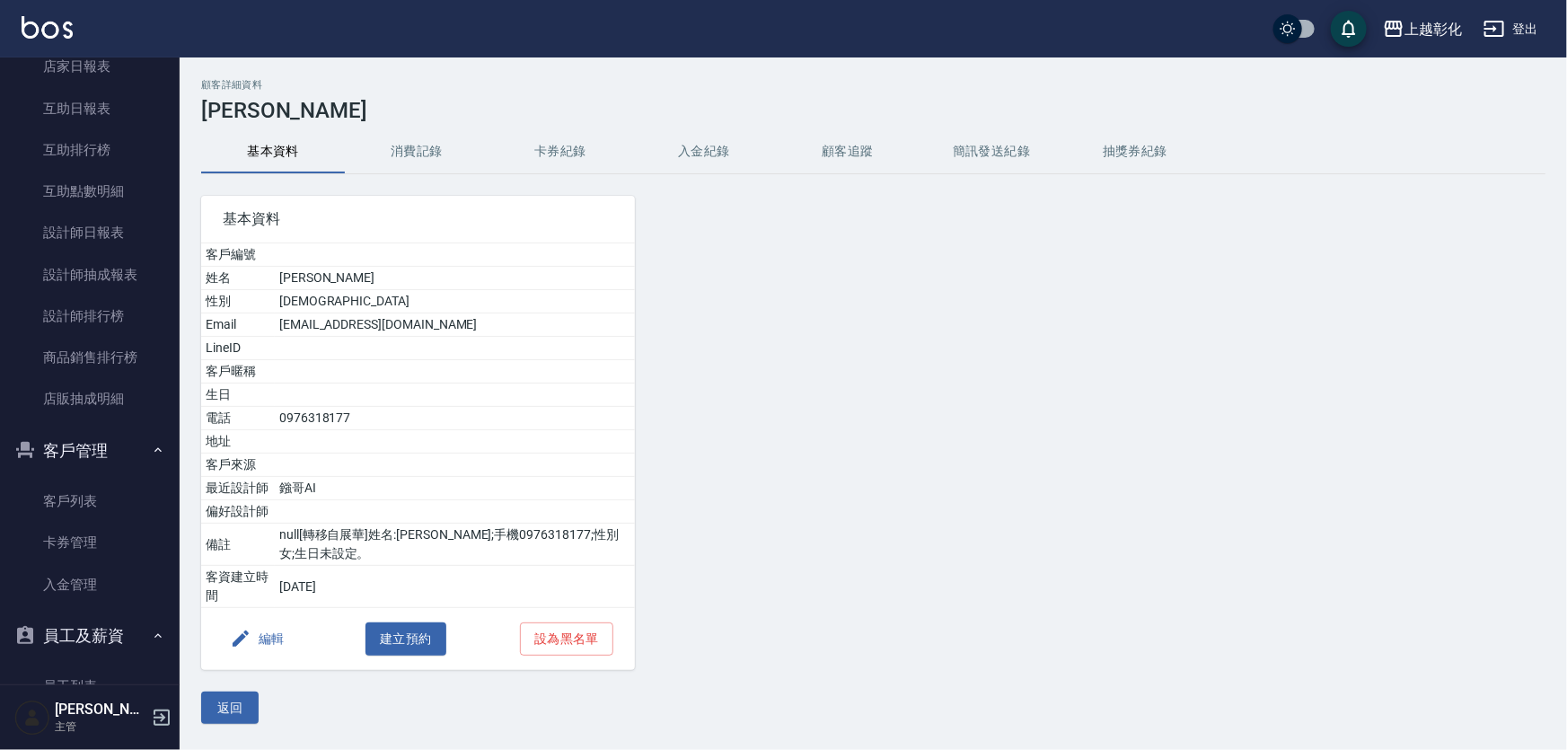
click at [729, 150] on button "入金紀錄" at bounding box center [704, 151] width 144 height 43
